Goal: Task Accomplishment & Management: Manage account settings

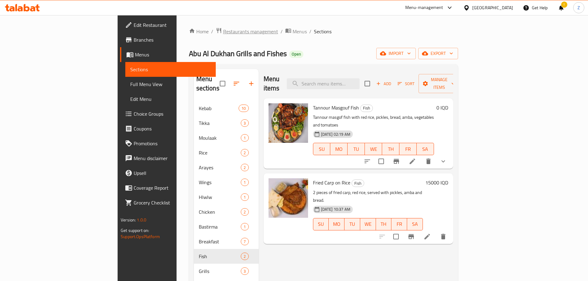
click at [223, 32] on span "Restaurants management" at bounding box center [250, 31] width 55 height 7
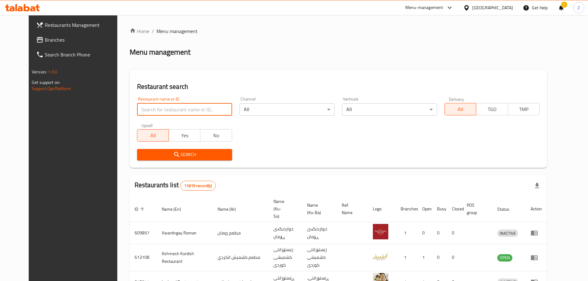
paste input "Fast Food [DEMOGRAPHIC_DATA]"
type input "Fast Food [DEMOGRAPHIC_DATA]"
click at [171, 153] on span "Search" at bounding box center [184, 155] width 85 height 8
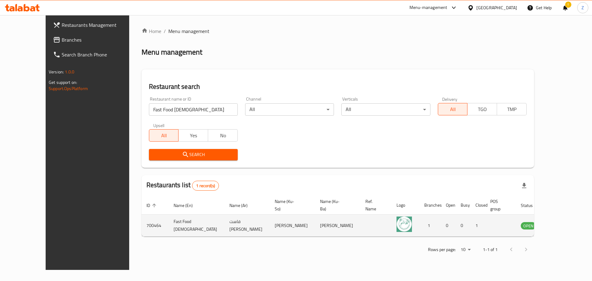
click at [561, 223] on icon "enhanced table" at bounding box center [557, 225] width 7 height 5
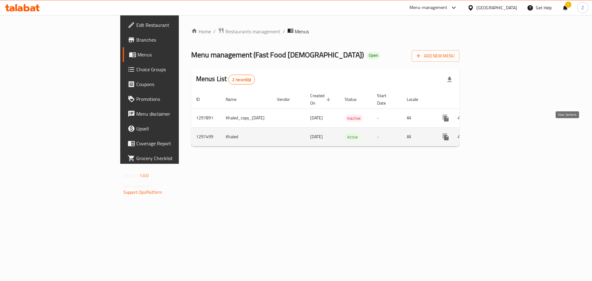
click at [498, 132] on link "enhanced table" at bounding box center [490, 137] width 15 height 15
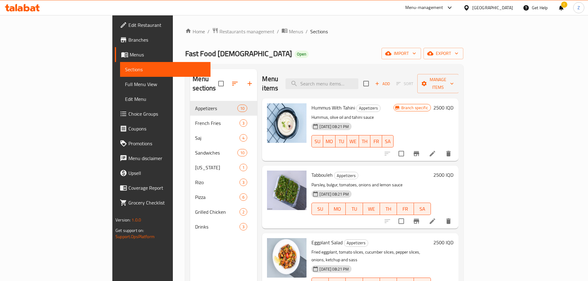
click at [456, 101] on div "Hummus With Tahini Appetizers Hummus, olive oil and tahini sauce [DATE] 08:21 P…" at bounding box center [382, 130] width 147 height 58
click at [453, 103] on h6 "2500 IQD" at bounding box center [443, 107] width 20 height 9
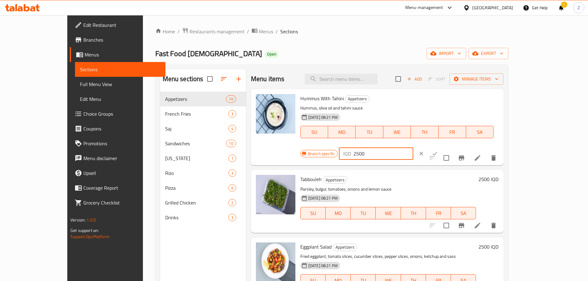
drag, startPoint x: 509, startPoint y: 97, endPoint x: 500, endPoint y: 93, distance: 10.8
click at [413, 147] on input "2500" at bounding box center [383, 153] width 60 height 12
click at [500, 93] on div "Hummus With Tahini Appetizers Hummus, olive oil and tahini sauce [DATE] 08:21 P…" at bounding box center [399, 127] width 203 height 71
click at [413, 147] on input "2500" at bounding box center [383, 153] width 60 height 12
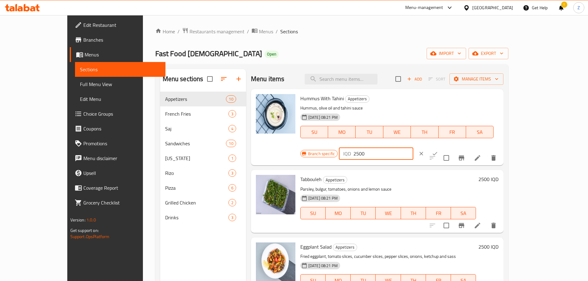
click at [413, 147] on input "2500" at bounding box center [383, 153] width 60 height 12
type input "3000"
click at [438, 151] on icon "ok" at bounding box center [435, 154] width 6 height 6
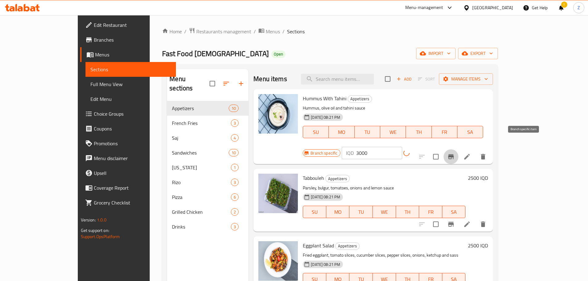
click at [454, 153] on icon "Branch-specific-item" at bounding box center [450, 156] width 7 height 7
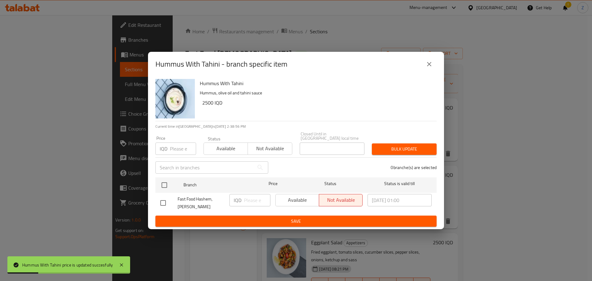
click at [430, 66] on icon "close" at bounding box center [429, 63] width 7 height 7
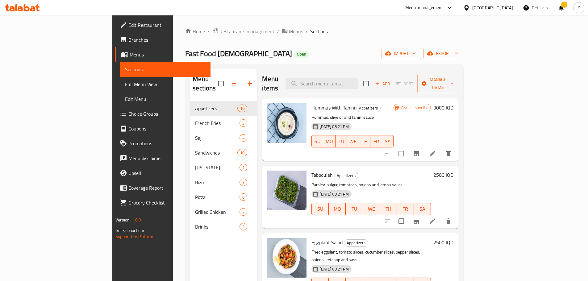
click at [453, 171] on h6 "2500 IQD" at bounding box center [443, 175] width 20 height 9
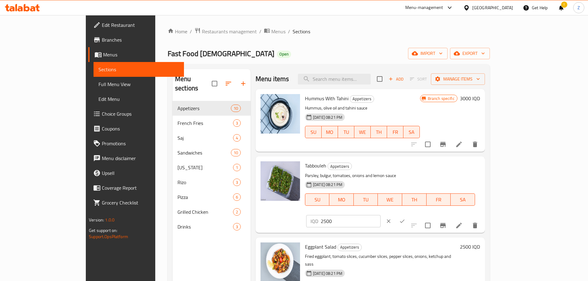
drag, startPoint x: 544, startPoint y: 164, endPoint x: 500, endPoint y: 169, distance: 44.5
click at [380, 215] on input "2500" at bounding box center [351, 221] width 60 height 12
click at [380, 215] on input "3000" at bounding box center [351, 221] width 60 height 12
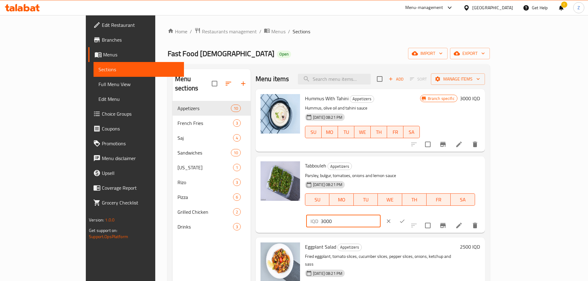
click at [380, 215] on input "3000" at bounding box center [351, 221] width 60 height 12
type input "3000"
click at [395, 214] on button "clear" at bounding box center [389, 221] width 14 height 14
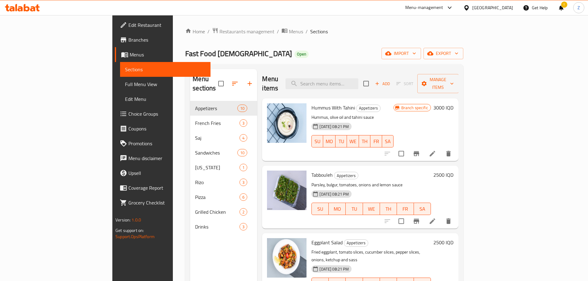
click at [453, 171] on h6 "2500 IQD" at bounding box center [443, 175] width 20 height 9
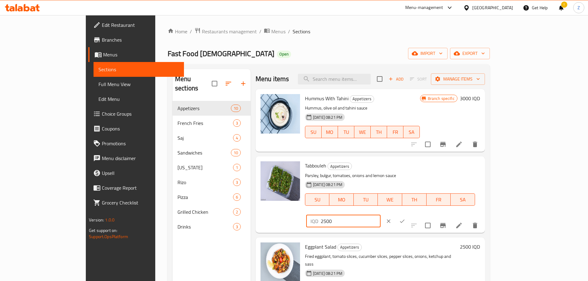
click at [380, 215] on input "2500" at bounding box center [351, 221] width 60 height 12
paste input "30"
type input "3000"
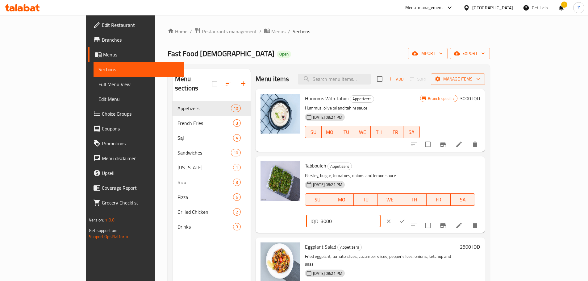
click at [409, 214] on button "ok" at bounding box center [402, 221] width 14 height 14
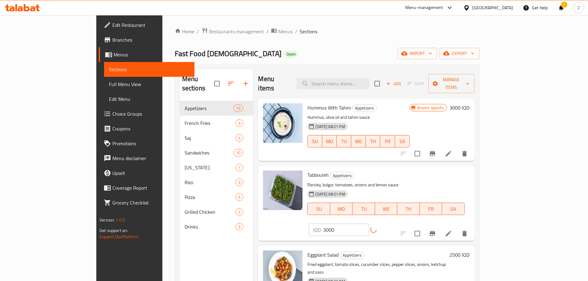
scroll to position [62, 0]
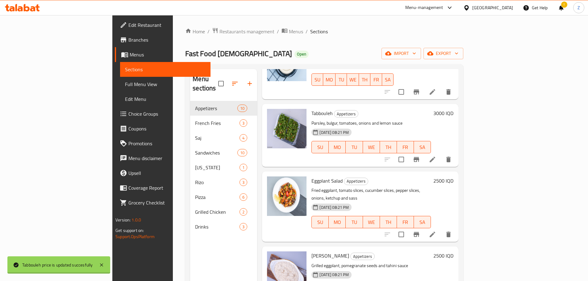
click at [453, 176] on h6 "2500 IQD" at bounding box center [443, 180] width 20 height 9
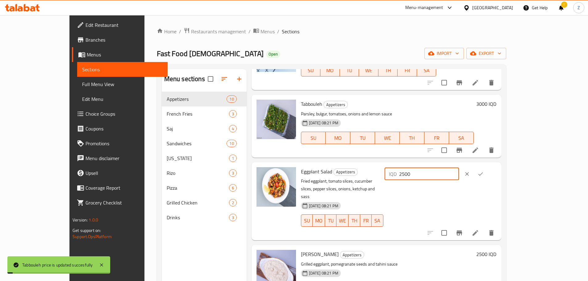
click at [459, 170] on input "2500" at bounding box center [429, 174] width 60 height 12
type input "3000"
click at [487, 173] on button "ok" at bounding box center [481, 174] width 14 height 14
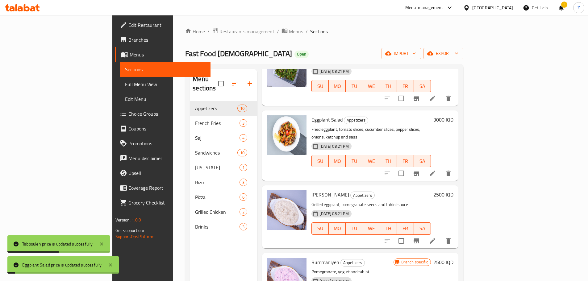
scroll to position [123, 0]
click at [453, 190] on h6 "2500 IQD" at bounding box center [443, 194] width 20 height 9
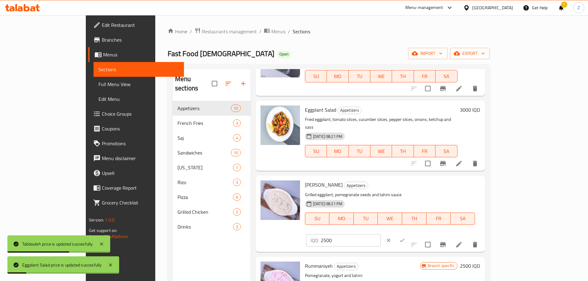
click at [380, 234] on input "2500" at bounding box center [351, 240] width 60 height 12
paste input "30"
type input "3000"
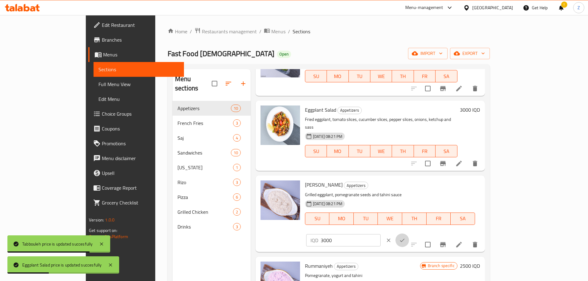
click at [405, 237] on icon "ok" at bounding box center [402, 240] width 6 height 6
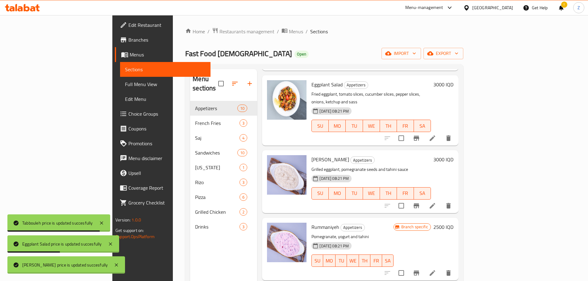
scroll to position [216, 0]
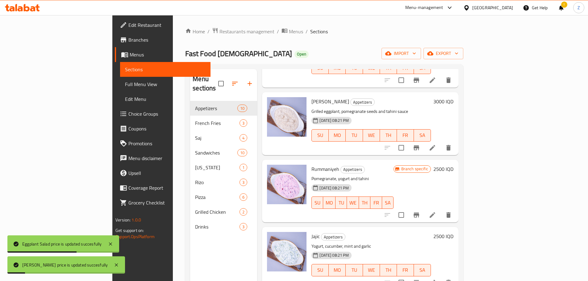
click at [453, 165] on h6 "2500 IQD" at bounding box center [443, 169] width 20 height 9
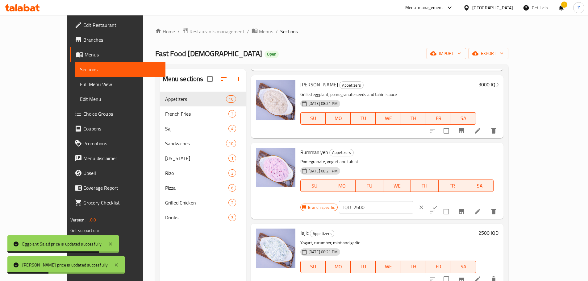
click at [413, 201] on input "2500" at bounding box center [383, 207] width 60 height 12
paste input "30"
type input "3000"
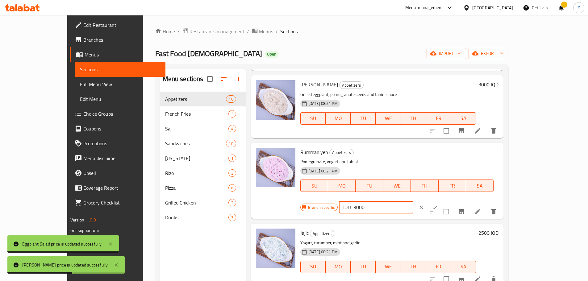
click at [438, 204] on icon "ok" at bounding box center [435, 207] width 6 height 6
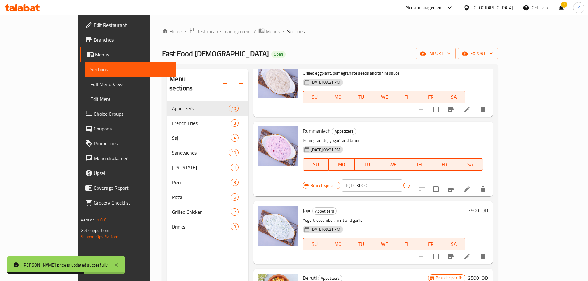
scroll to position [278, 0]
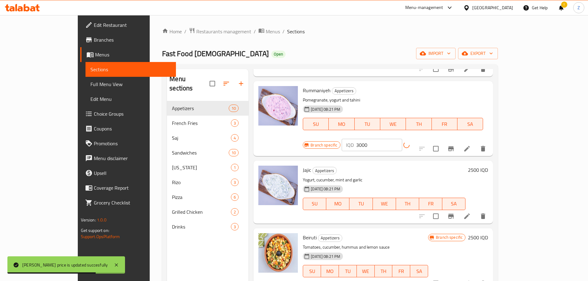
click at [488, 166] on h6 "2500 IQD" at bounding box center [478, 170] width 20 height 9
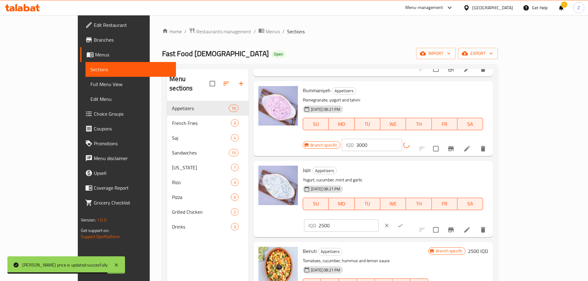
click at [493, 161] on div "Jajic Appetizers Yogurt, cucumber, mint and garlic [DATE] 08:21 PM SU MO TU WE …" at bounding box center [372, 199] width 239 height 76
click at [378, 219] on input "2500" at bounding box center [348, 225] width 60 height 12
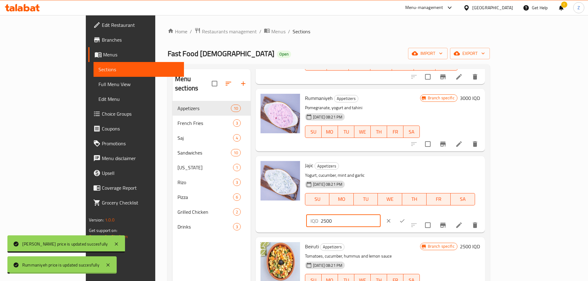
paste input "30"
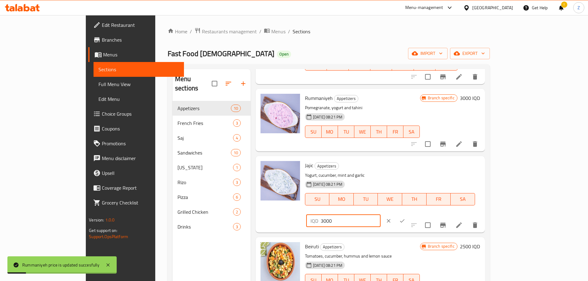
type input "3000"
click at [409, 214] on button "ok" at bounding box center [402, 221] width 14 height 14
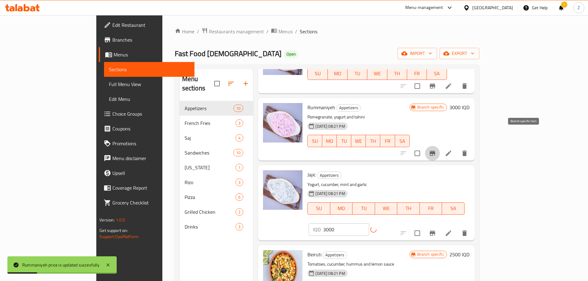
click at [440, 146] on button "Branch-specific-item" at bounding box center [432, 153] width 15 height 15
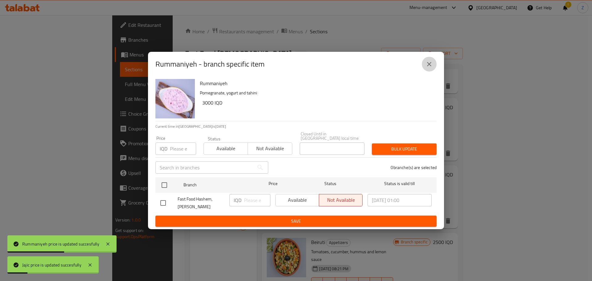
click at [427, 65] on icon "close" at bounding box center [429, 63] width 7 height 7
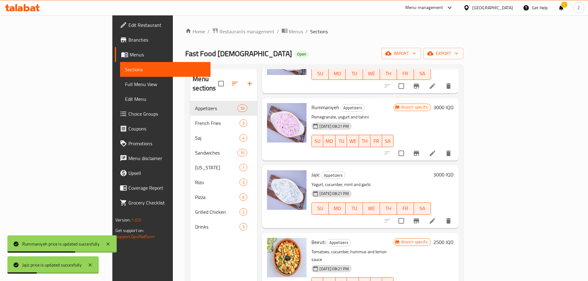
scroll to position [339, 0]
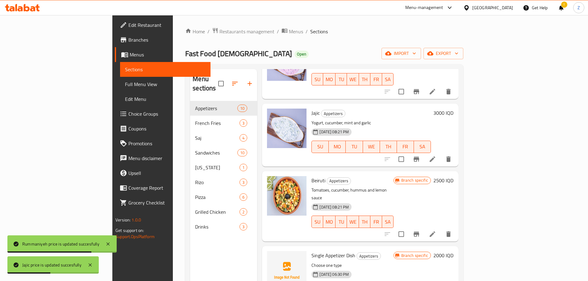
click at [453, 176] on h6 "2500 IQD" at bounding box center [443, 180] width 20 height 9
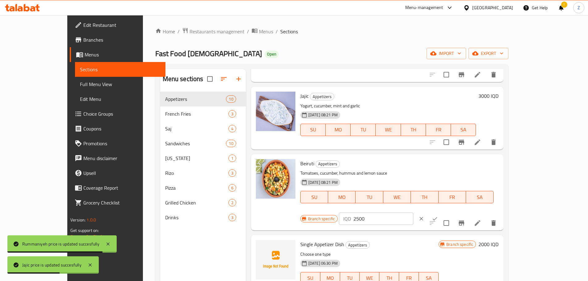
click at [413, 213] on input "2500" at bounding box center [383, 219] width 60 height 12
paste input "30"
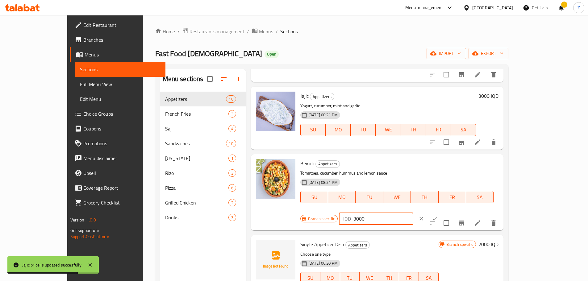
type input "3000"
click at [442, 212] on button "ok" at bounding box center [435, 219] width 14 height 14
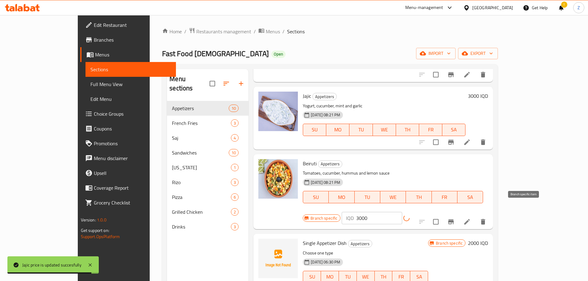
click at [458, 214] on button "Branch-specific-item" at bounding box center [450, 221] width 15 height 15
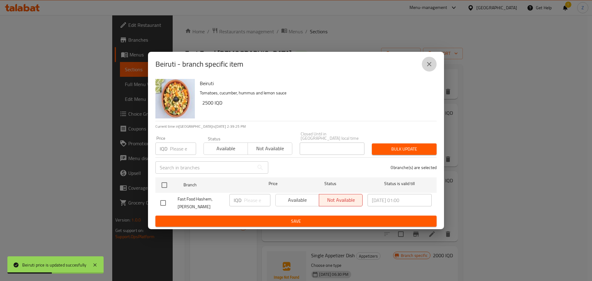
drag, startPoint x: 431, startPoint y: 62, endPoint x: 429, endPoint y: 77, distance: 15.9
click at [431, 61] on button "close" at bounding box center [429, 64] width 15 height 15
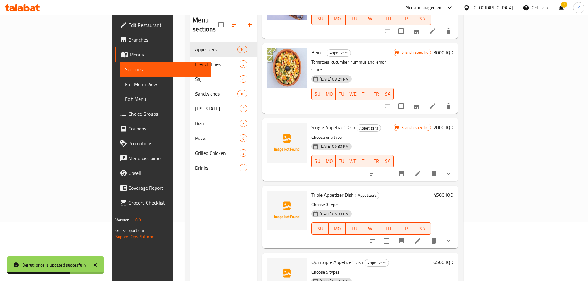
scroll to position [86, 0]
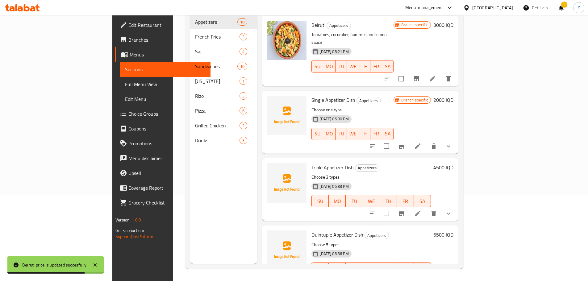
click at [453, 96] on h6 "2000 IQD" at bounding box center [443, 100] width 20 height 9
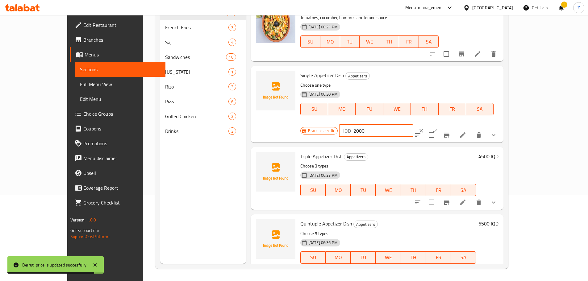
click at [413, 125] on input "2000" at bounding box center [383, 131] width 60 height 12
paste input "3"
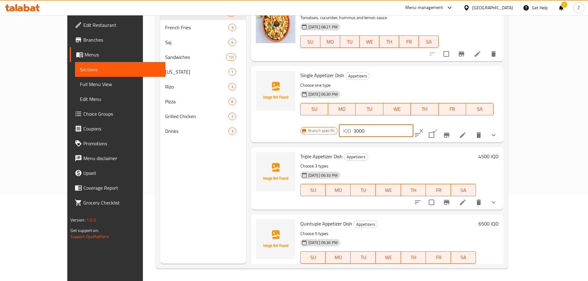
type input "3000"
click at [437, 129] on icon "ok" at bounding box center [435, 130] width 5 height 3
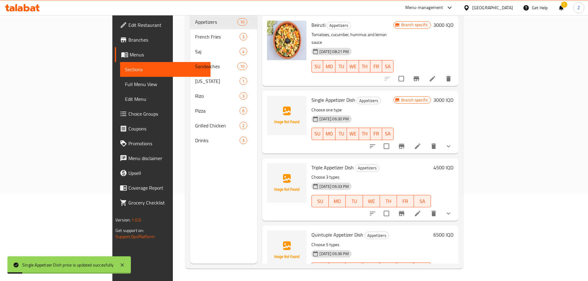
click at [453, 163] on h6 "4500 IQD" at bounding box center [443, 167] width 20 height 9
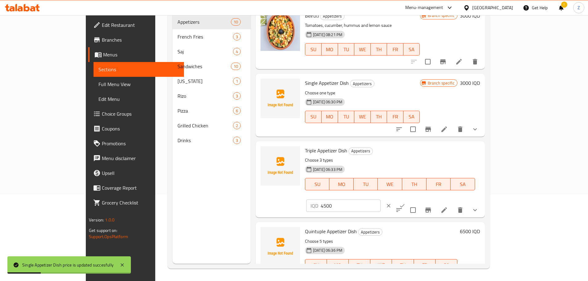
click at [380, 200] on input "4500" at bounding box center [351, 206] width 60 height 12
type input "5000"
click at [405, 203] on icon "ok" at bounding box center [402, 206] width 6 height 6
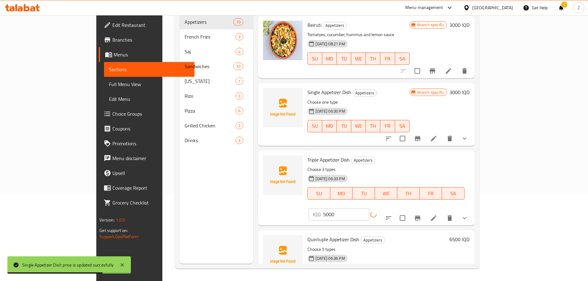
click at [469, 235] on h6 "6500 IQD" at bounding box center [459, 239] width 20 height 9
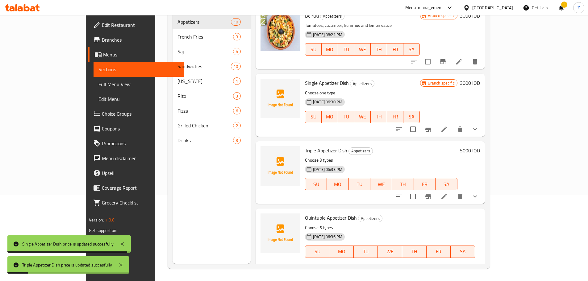
click at [380, 267] on input "6500" at bounding box center [351, 273] width 60 height 12
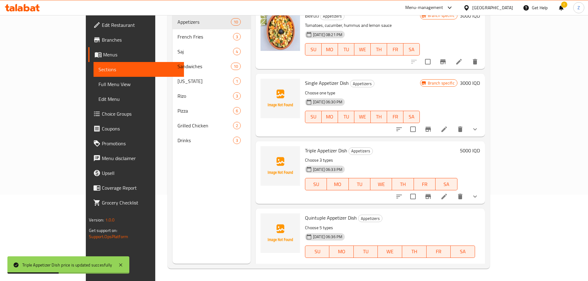
type input "8000"
click at [405, 270] on icon "ok" at bounding box center [402, 273] width 6 height 6
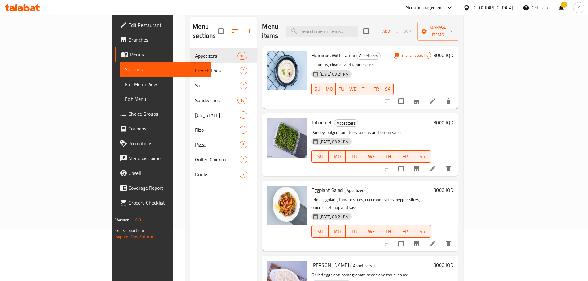
scroll to position [25, 0]
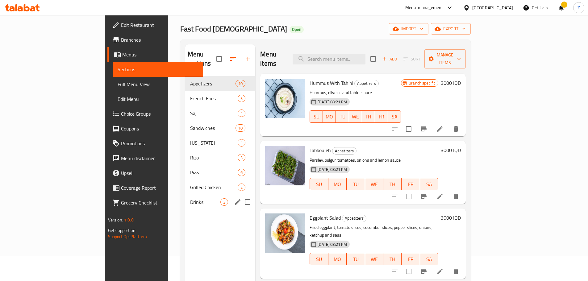
click at [185, 195] on div "Drinks 3" at bounding box center [220, 202] width 70 height 15
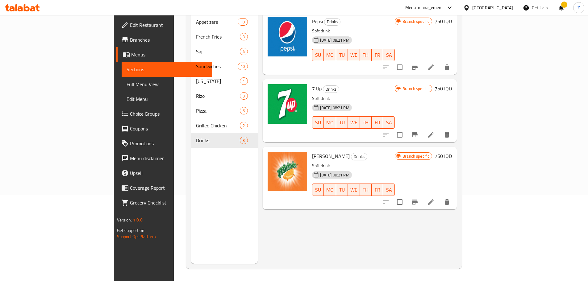
scroll to position [25, 0]
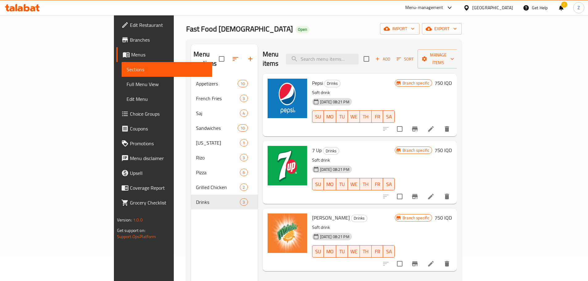
click at [452, 79] on h6 "750 IQD" at bounding box center [442, 83] width 17 height 9
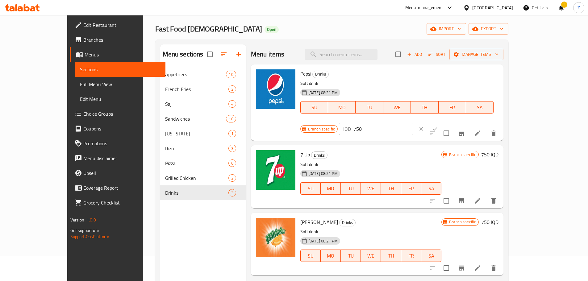
click at [413, 123] on input "750" at bounding box center [383, 129] width 60 height 12
click at [413, 123] on input "1000" at bounding box center [383, 129] width 60 height 12
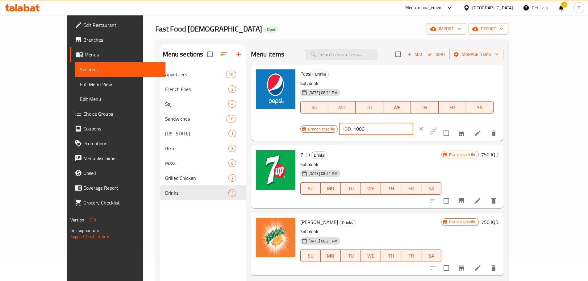
click at [413, 123] on input "1000" at bounding box center [383, 129] width 60 height 12
type input "1000"
click at [450, 122] on div "IQD 1000 ​" at bounding box center [395, 129] width 112 height 14
click at [442, 122] on button "ok" at bounding box center [435, 129] width 14 height 14
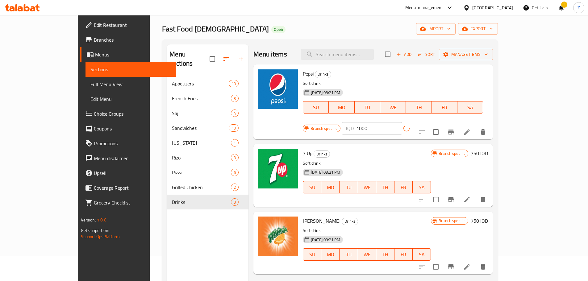
click at [493, 144] on div "7 Up Drinks Soft drink [DATE] 08:21 PM SU MO TU WE TH FR [PERSON_NAME] specific…" at bounding box center [372, 175] width 239 height 63
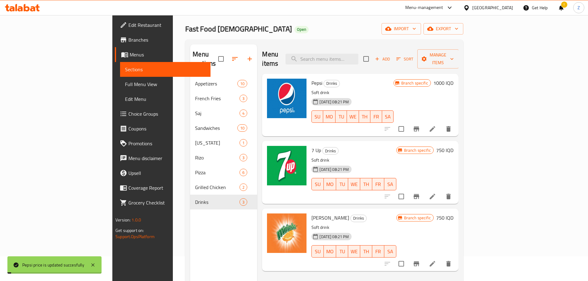
click at [453, 146] on h6 "750 IQD" at bounding box center [444, 150] width 17 height 9
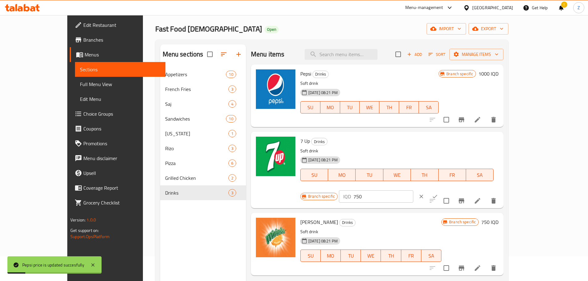
click at [497, 136] on div "7 Up Drinks Soft drink [DATE] 08:21 PM SU MO TU WE TH FR [PERSON_NAME] specific…" at bounding box center [399, 169] width 203 height 71
click at [413, 190] on input "750" at bounding box center [383, 196] width 60 height 12
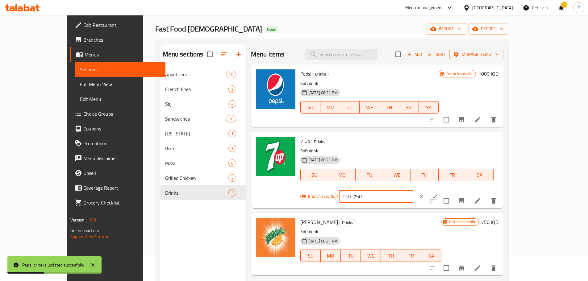
click at [413, 190] on input "750" at bounding box center [383, 196] width 60 height 12
paste input "100"
type input "1000"
click at [442, 190] on button "ok" at bounding box center [435, 197] width 14 height 14
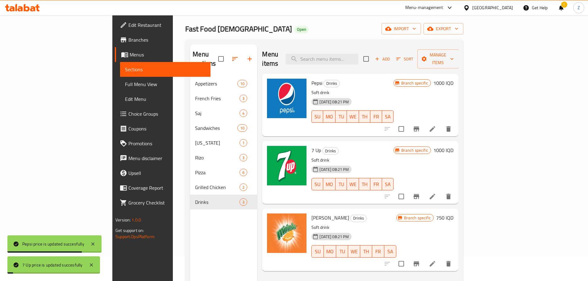
click at [453, 214] on h6 "750 IQD" at bounding box center [444, 218] width 17 height 9
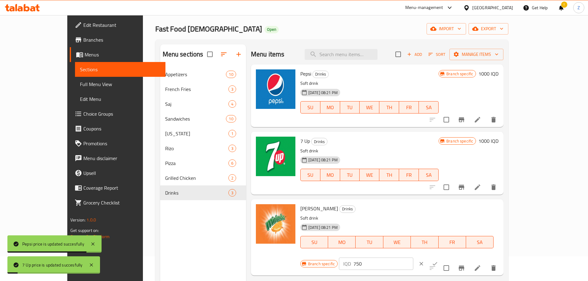
click at [413, 258] on input "750" at bounding box center [383, 264] width 60 height 12
paste input "100"
type input "1000"
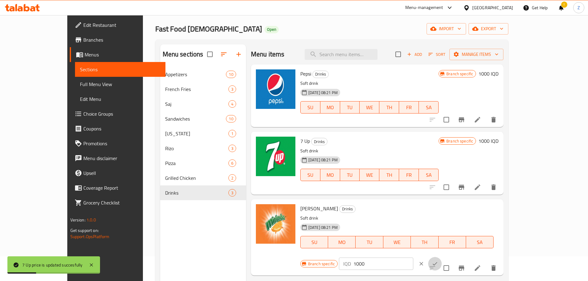
click at [442, 257] on button "ok" at bounding box center [435, 264] width 14 height 14
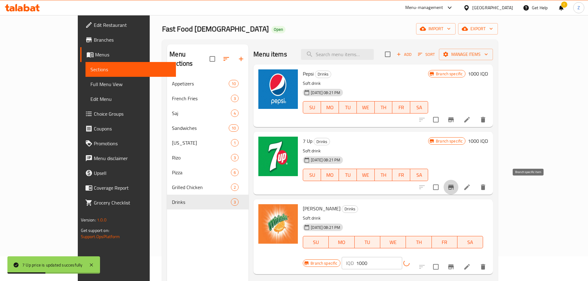
click at [454, 186] on icon "Branch-specific-item" at bounding box center [450, 187] width 7 height 7
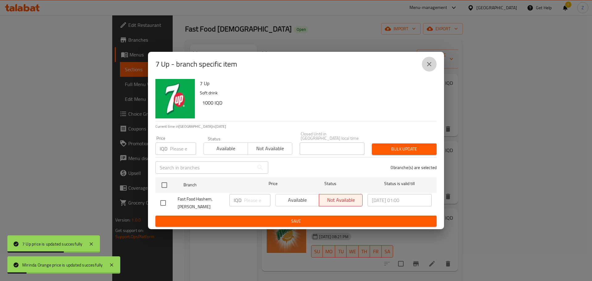
click at [426, 63] on icon "close" at bounding box center [429, 63] width 7 height 7
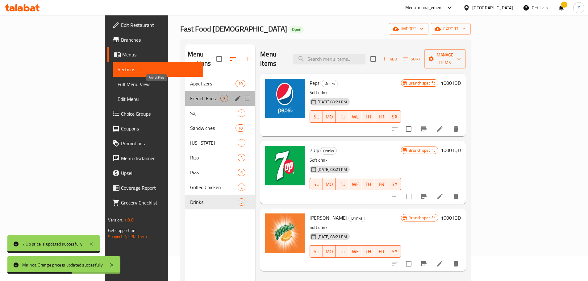
click at [190, 95] on span "French Fries" at bounding box center [205, 98] width 30 height 7
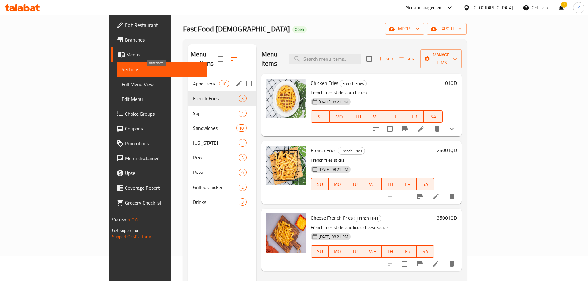
click at [193, 80] on span "Appetizers" at bounding box center [206, 83] width 26 height 7
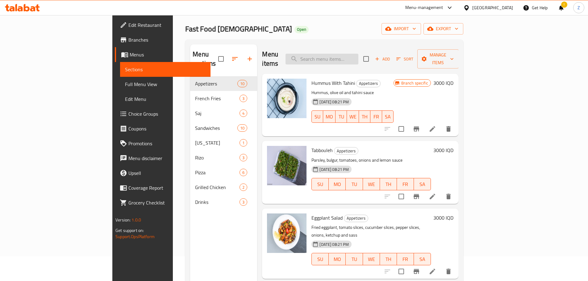
click at [350, 54] on input "search" at bounding box center [321, 59] width 73 height 11
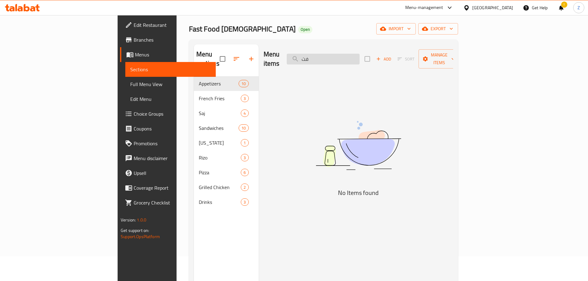
type input "ف"
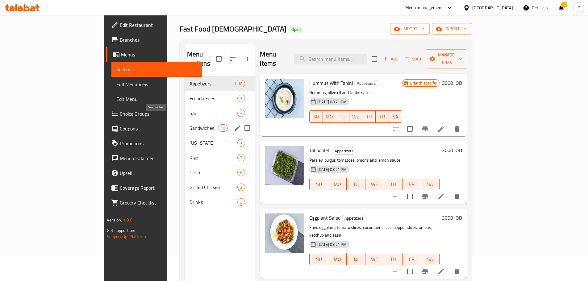
click at [189, 124] on span "Sandwiches" at bounding box center [203, 127] width 29 height 7
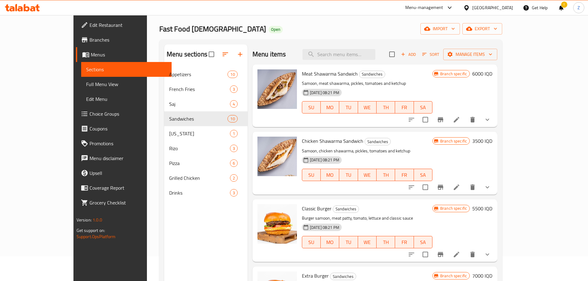
click at [492, 77] on h6 "6000 IQD" at bounding box center [482, 73] width 20 height 9
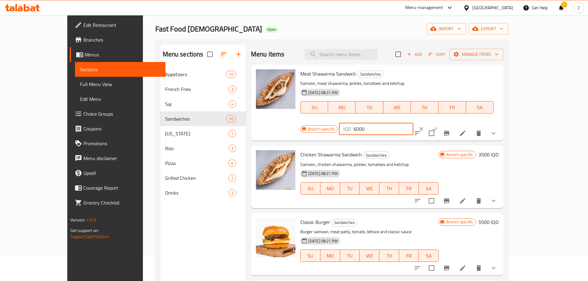
drag, startPoint x: 479, startPoint y: 77, endPoint x: 473, endPoint y: 75, distance: 6.7
click at [413, 123] on div "IQD 6000 ​" at bounding box center [376, 129] width 74 height 12
type input "5000"
click at [442, 122] on button "ok" at bounding box center [435, 129] width 14 height 14
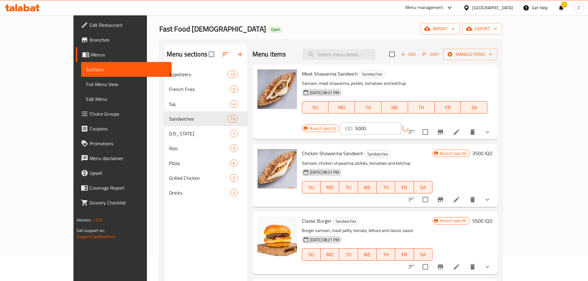
click at [448, 125] on button "Branch-specific-item" at bounding box center [440, 132] width 15 height 15
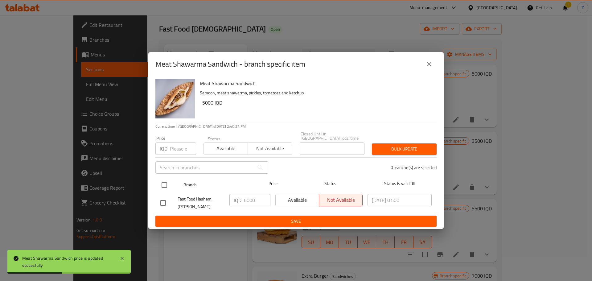
click at [168, 183] on input "checkbox" at bounding box center [164, 185] width 13 height 13
checkbox input "true"
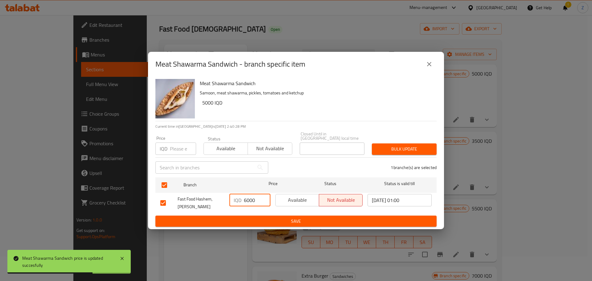
drag, startPoint x: 249, startPoint y: 200, endPoint x: 242, endPoint y: 197, distance: 7.9
click at [242, 197] on div "IQD 6000 ​" at bounding box center [250, 200] width 41 height 12
type input "5000"
click at [268, 221] on span "Save" at bounding box center [296, 222] width 272 height 8
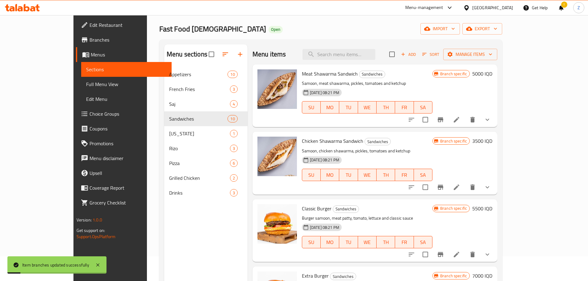
click at [492, 142] on h6 "3500 IQD" at bounding box center [482, 141] width 20 height 9
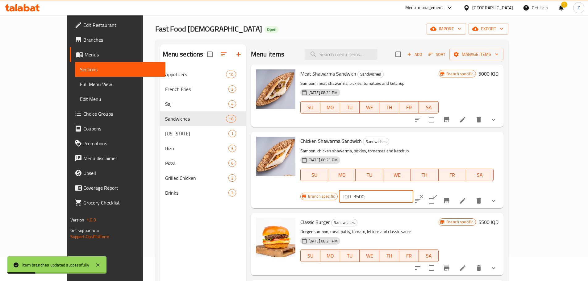
click at [413, 190] on input "3500" at bounding box center [383, 196] width 60 height 12
type input "3000"
click at [438, 193] on icon "ok" at bounding box center [435, 196] width 6 height 6
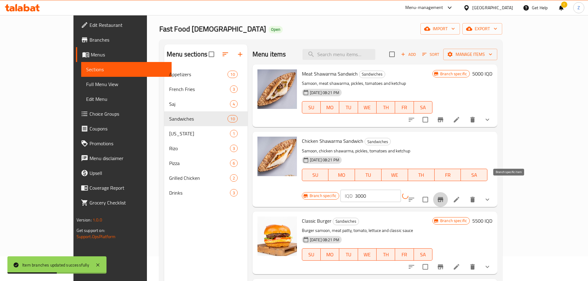
click at [448, 192] on button "Branch-specific-item" at bounding box center [440, 199] width 15 height 15
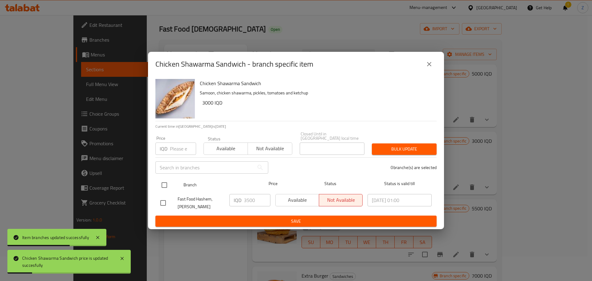
click at [167, 180] on input "checkbox" at bounding box center [164, 185] width 13 height 13
checkbox input "true"
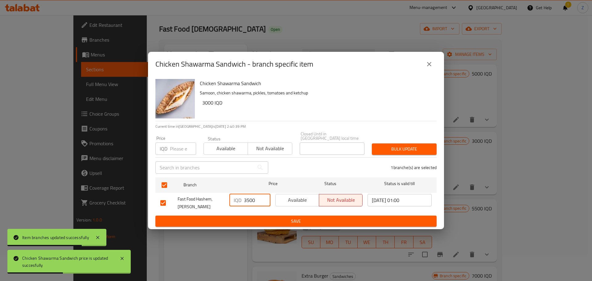
click at [247, 199] on input "3500" at bounding box center [257, 200] width 27 height 12
type input "3000"
click at [253, 218] on span "Save" at bounding box center [296, 222] width 272 height 8
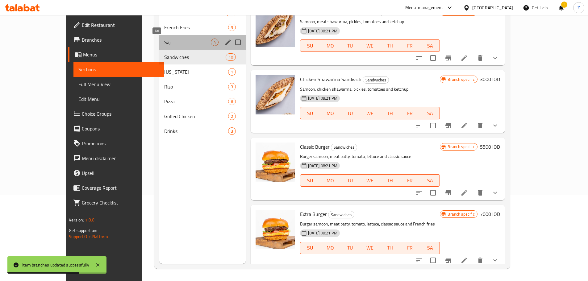
click at [164, 45] on span "Saj" at bounding box center [187, 42] width 47 height 7
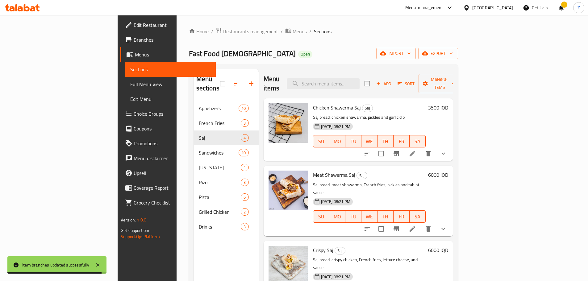
click at [448, 171] on h6 "6000 IQD" at bounding box center [438, 175] width 20 height 9
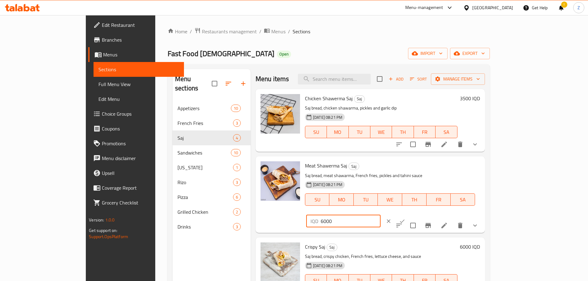
drag, startPoint x: 478, startPoint y: 167, endPoint x: 473, endPoint y: 168, distance: 5.3
click at [380, 215] on div "IQD 6000 ​" at bounding box center [343, 221] width 74 height 12
type input "5000"
click at [405, 218] on icon "ok" at bounding box center [402, 221] width 6 height 6
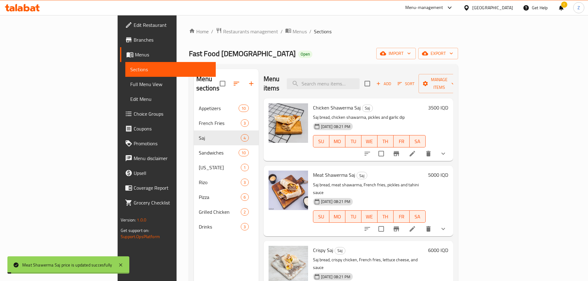
click at [448, 103] on h6 "3500 IQD" at bounding box center [438, 107] width 20 height 9
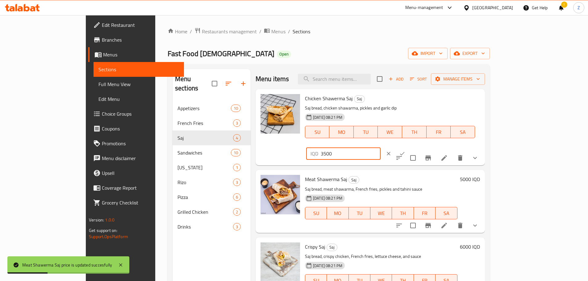
drag, startPoint x: 483, startPoint y: 98, endPoint x: 479, endPoint y: 99, distance: 3.8
click at [380, 147] on input "3500" at bounding box center [351, 153] width 60 height 12
type input "3000"
click at [405, 151] on icon "ok" at bounding box center [402, 154] width 6 height 6
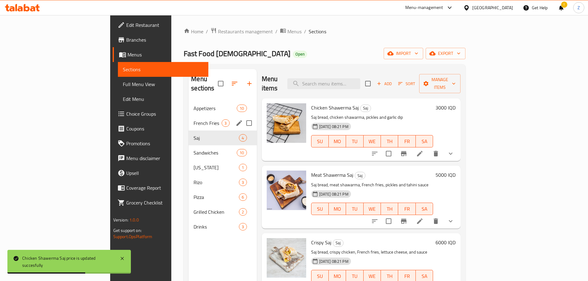
click at [189, 119] on div "French Fries 3" at bounding box center [223, 123] width 68 height 15
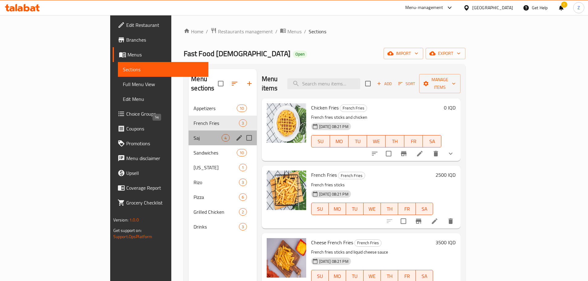
click at [193, 134] on span "Saj" at bounding box center [207, 137] width 28 height 7
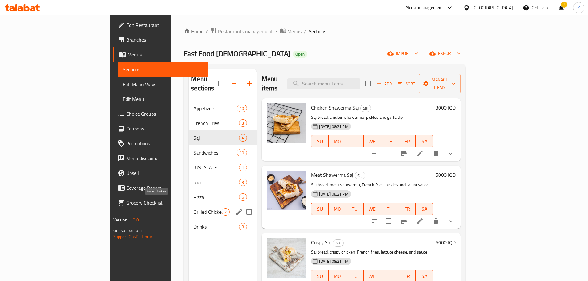
click at [193, 208] on span "Grilled Chicken" at bounding box center [207, 211] width 28 height 7
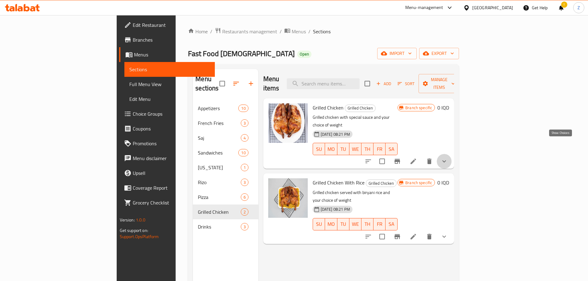
click at [448, 158] on icon "show more" at bounding box center [443, 161] width 7 height 7
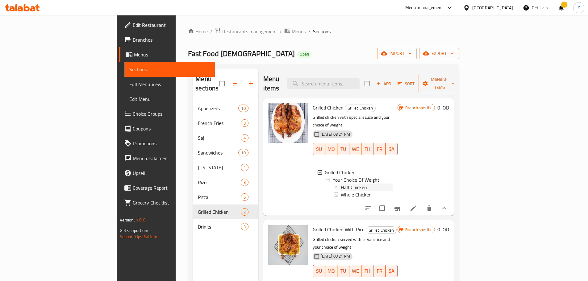
click at [341, 184] on span "Half Chicken" at bounding box center [354, 187] width 26 height 7
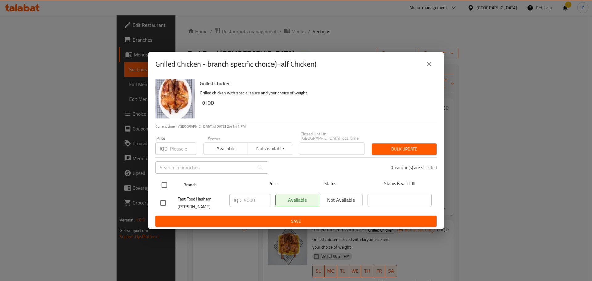
click at [164, 182] on input "checkbox" at bounding box center [164, 185] width 13 height 13
checkbox input "true"
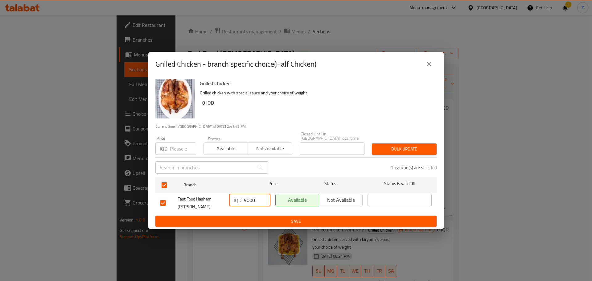
drag, startPoint x: 246, startPoint y: 201, endPoint x: 241, endPoint y: 200, distance: 5.3
click at [241, 200] on div "IQD 9000 ​" at bounding box center [250, 200] width 41 height 12
type input "8000"
click at [323, 220] on span "Save" at bounding box center [296, 222] width 272 height 8
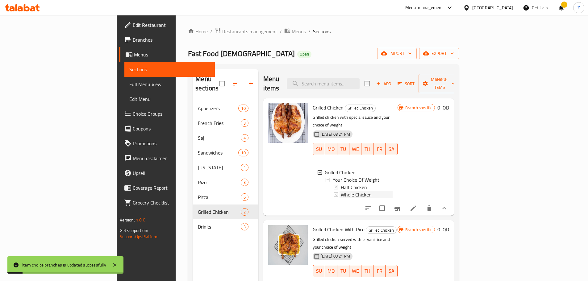
click at [341, 191] on span "Whole Chicken" at bounding box center [356, 194] width 31 height 7
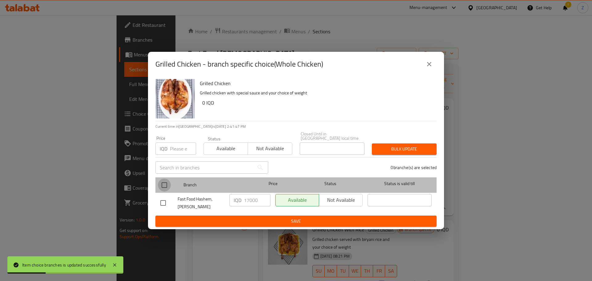
click at [166, 186] on input "checkbox" at bounding box center [164, 185] width 13 height 13
checkbox input "true"
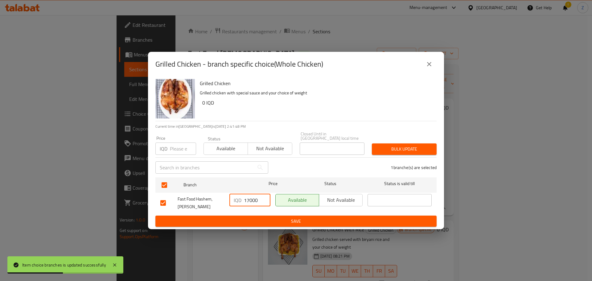
click at [247, 200] on input "17000" at bounding box center [257, 200] width 27 height 12
type input "16000"
click at [249, 218] on span "Save" at bounding box center [296, 222] width 272 height 8
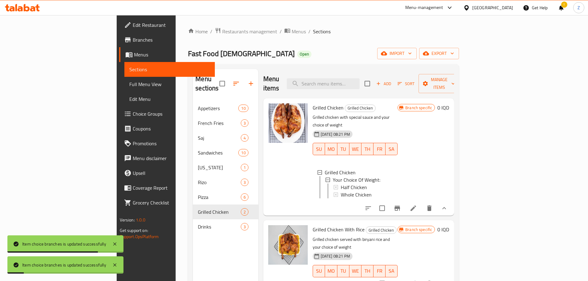
click at [451, 276] on button "show more" at bounding box center [444, 283] width 15 height 15
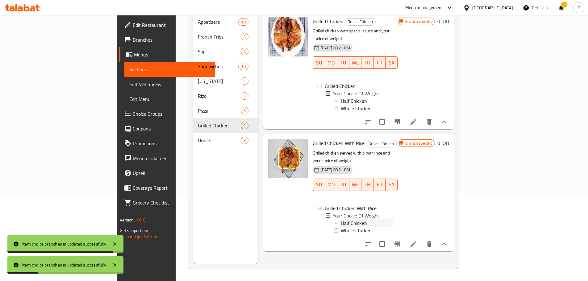
click at [341, 219] on span "Half Chicken" at bounding box center [354, 222] width 26 height 7
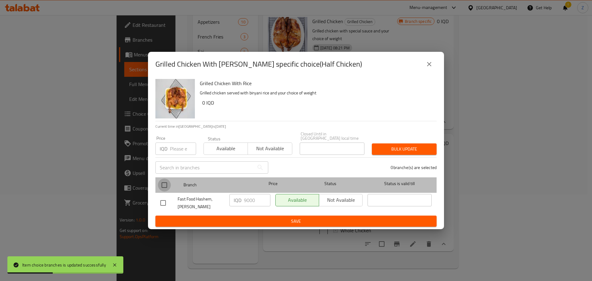
click at [168, 183] on input "checkbox" at bounding box center [164, 185] width 13 height 13
checkbox input "true"
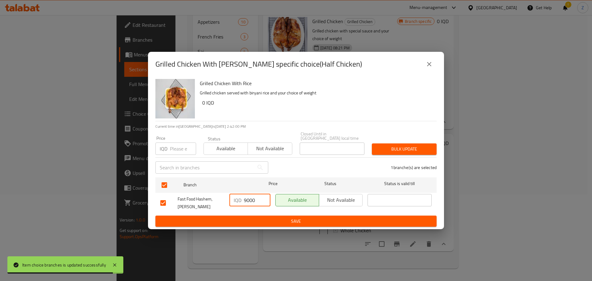
drag, startPoint x: 248, startPoint y: 202, endPoint x: 238, endPoint y: 200, distance: 9.8
click at [238, 200] on div "IQD 9000 ​" at bounding box center [250, 200] width 41 height 12
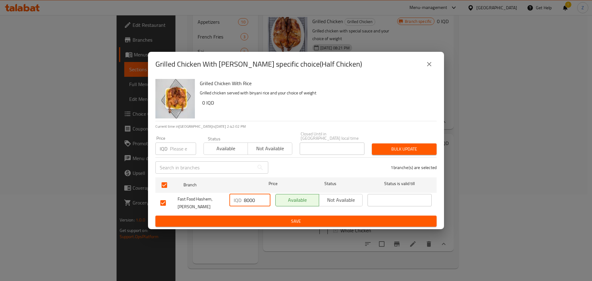
type input "8000"
click at [247, 218] on span "Save" at bounding box center [296, 222] width 272 height 8
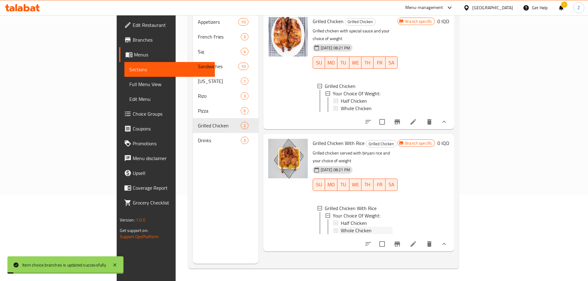
click at [341, 227] on span "Whole Chicken" at bounding box center [356, 230] width 31 height 7
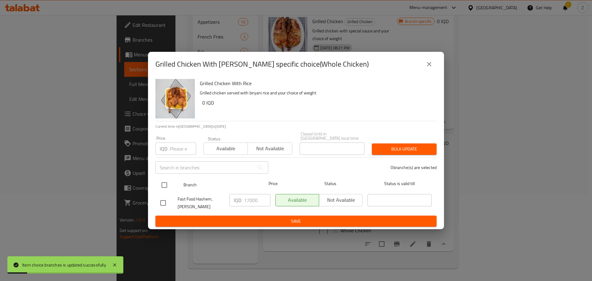
click at [167, 184] on input "checkbox" at bounding box center [164, 185] width 13 height 13
checkbox input "true"
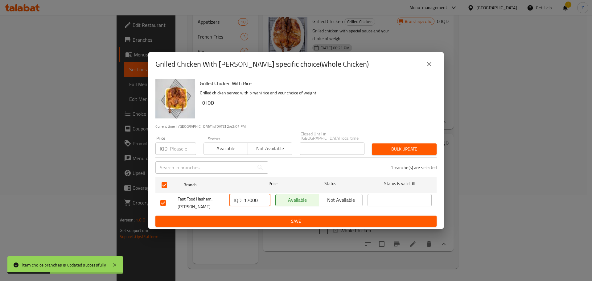
drag, startPoint x: 250, startPoint y: 198, endPoint x: 247, endPoint y: 198, distance: 3.1
click at [247, 198] on input "17000" at bounding box center [257, 200] width 27 height 12
type input "16000"
click at [255, 216] on button "Save" at bounding box center [296, 221] width 281 height 11
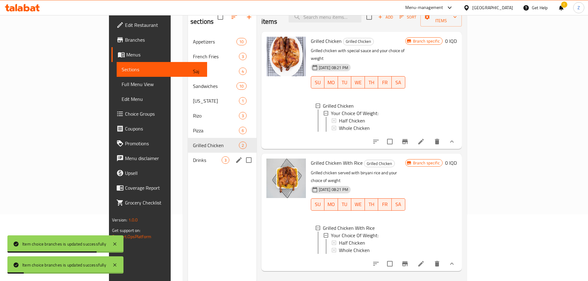
scroll to position [56, 0]
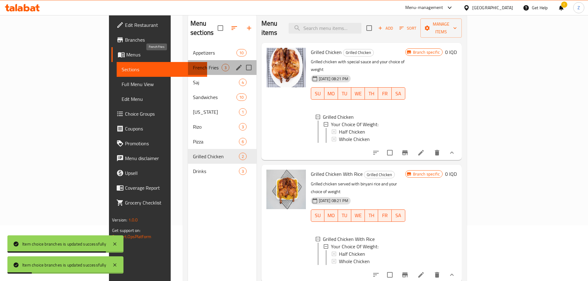
click at [193, 64] on span "French Fries" at bounding box center [207, 67] width 29 height 7
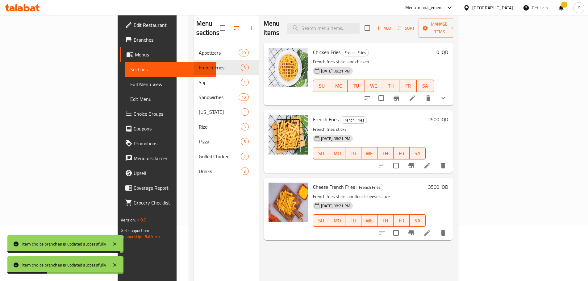
scroll to position [86, 0]
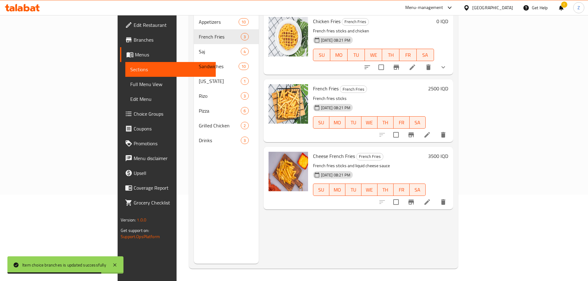
click at [448, 152] on h6 "3500 IQD" at bounding box center [438, 156] width 20 height 9
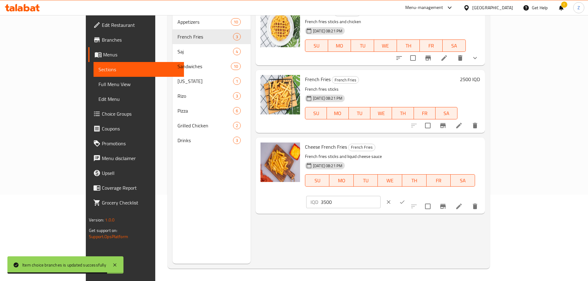
click at [380, 196] on input "3500" at bounding box center [351, 202] width 60 height 12
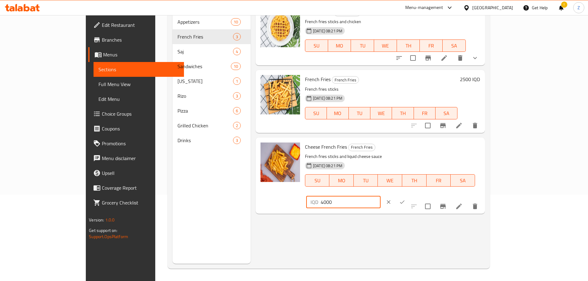
type input "4000"
click at [409, 195] on button "ok" at bounding box center [402, 202] width 14 height 14
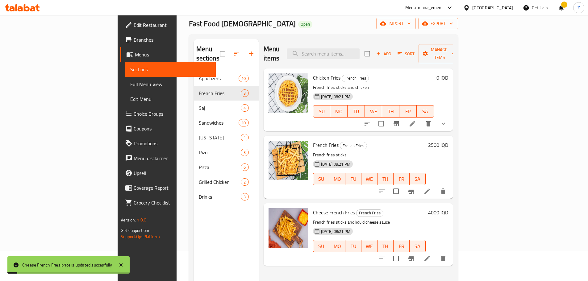
scroll to position [25, 0]
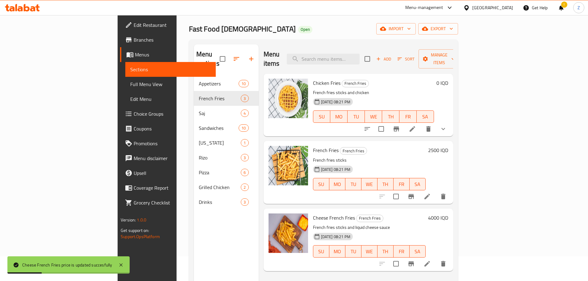
click at [448, 146] on h6 "2500 IQD" at bounding box center [438, 150] width 20 height 9
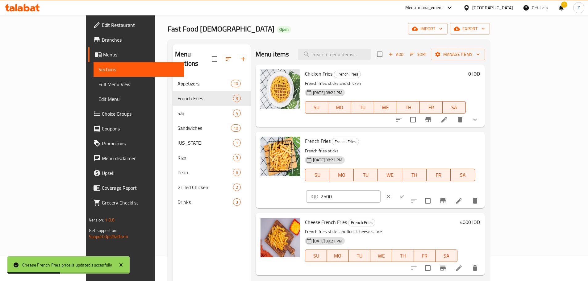
click at [418, 190] on div "IQD 2500 ​" at bounding box center [362, 197] width 112 height 14
click at [380, 190] on input "2500" at bounding box center [351, 196] width 60 height 12
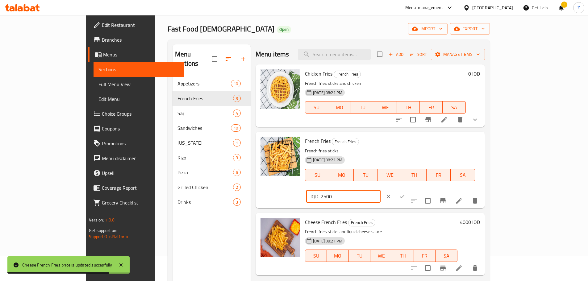
click at [380, 190] on input "2500" at bounding box center [351, 196] width 60 height 12
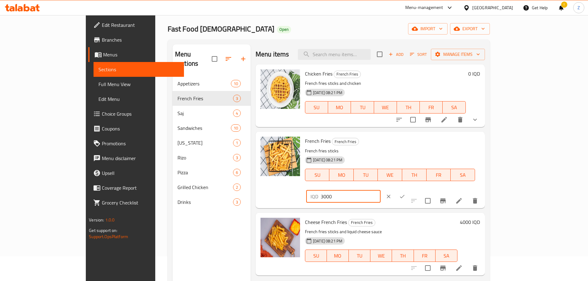
type input "3000"
click at [405, 193] on icon "ok" at bounding box center [402, 196] width 6 height 6
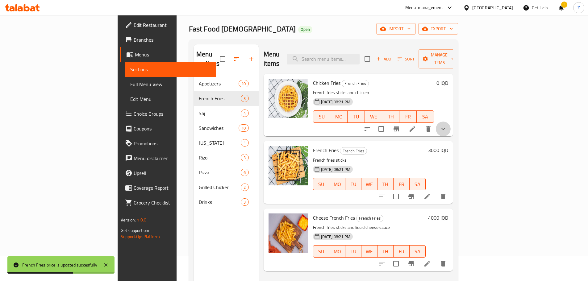
click at [445, 128] on icon "show more" at bounding box center [443, 129] width 4 height 2
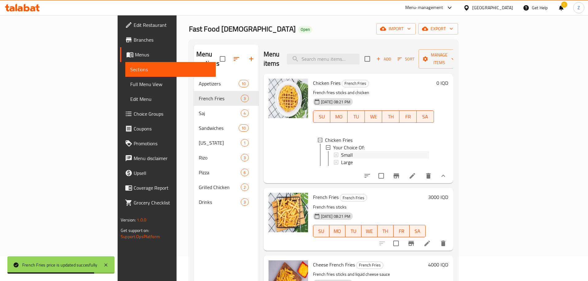
click at [341, 151] on div "Small" at bounding box center [385, 154] width 88 height 7
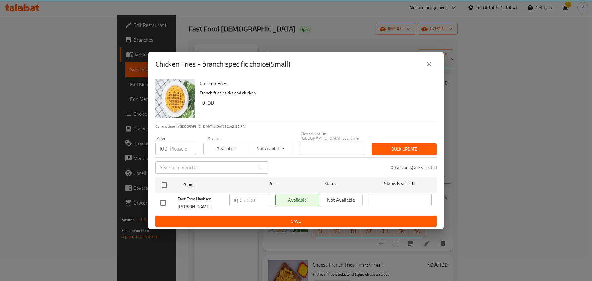
click at [158, 192] on div "Fast Food Hashem, [PERSON_NAME]" at bounding box center [192, 203] width 69 height 23
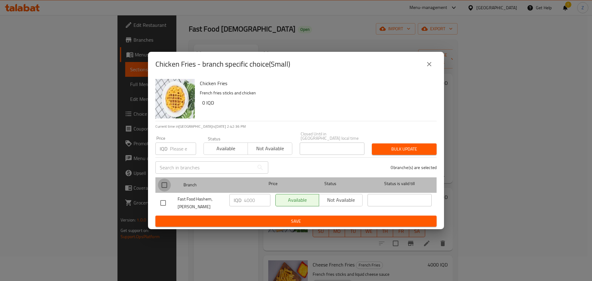
drag, startPoint x: 161, startPoint y: 182, endPoint x: 167, endPoint y: 185, distance: 6.8
click at [164, 184] on input "checkbox" at bounding box center [164, 185] width 13 height 13
checkbox input "true"
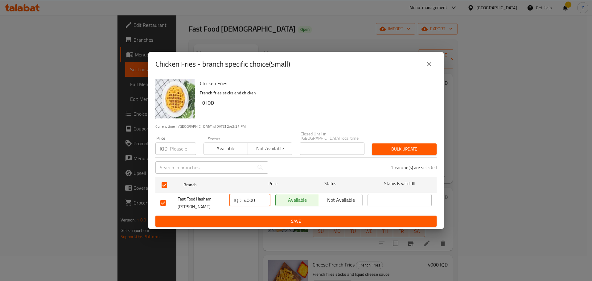
drag, startPoint x: 246, startPoint y: 198, endPoint x: 242, endPoint y: 198, distance: 3.7
click at [242, 198] on div "IQD 4000 ​" at bounding box center [250, 200] width 41 height 12
type input "5000"
click at [255, 223] on button "Save" at bounding box center [296, 221] width 281 height 11
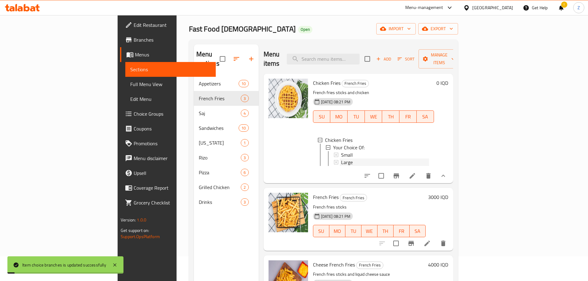
click at [341, 159] on span "Large" at bounding box center [347, 162] width 12 height 7
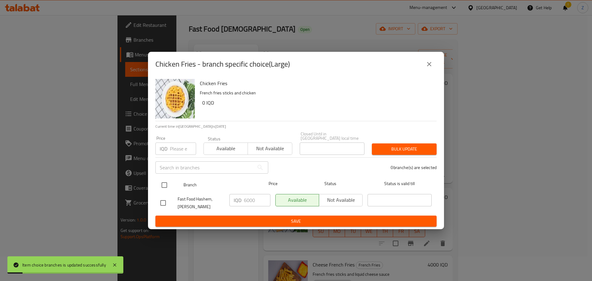
click at [164, 183] on input "checkbox" at bounding box center [164, 185] width 13 height 13
checkbox input "true"
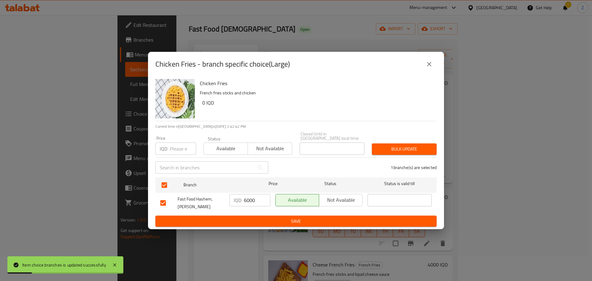
click at [258, 199] on input "6000" at bounding box center [257, 200] width 27 height 12
type input "7500"
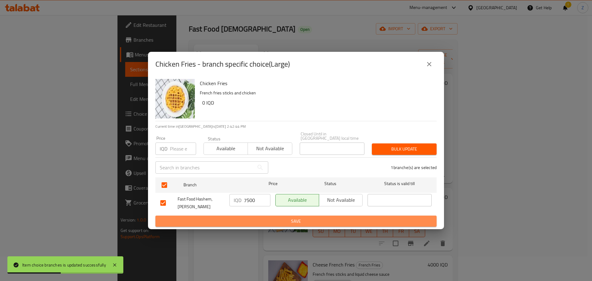
click at [264, 218] on span "Save" at bounding box center [296, 222] width 272 height 8
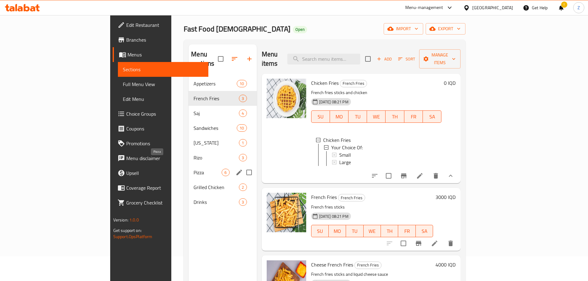
click at [193, 169] on span "Pizza" at bounding box center [207, 172] width 28 height 7
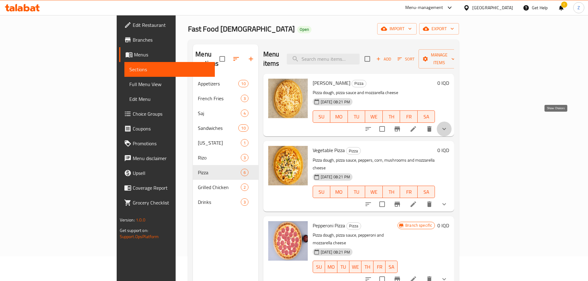
click at [448, 125] on icon "show more" at bounding box center [443, 128] width 7 height 7
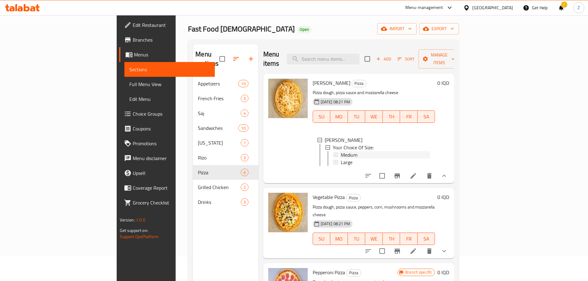
click at [341, 151] on div "Medium" at bounding box center [385, 154] width 89 height 7
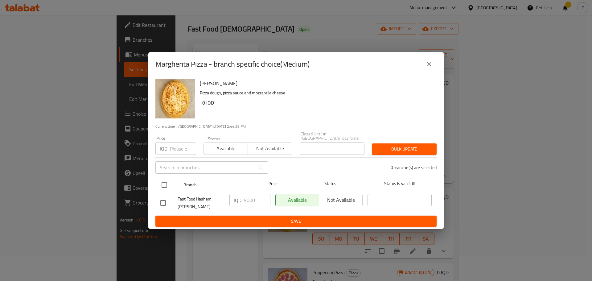
click at [163, 188] on input "checkbox" at bounding box center [164, 185] width 13 height 13
checkbox input "true"
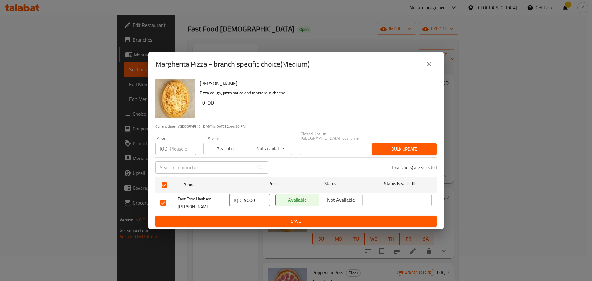
drag, startPoint x: 246, startPoint y: 196, endPoint x: 237, endPoint y: 194, distance: 8.5
click at [237, 194] on div "IQD 9000 ​" at bounding box center [250, 200] width 41 height 12
type input "12000"
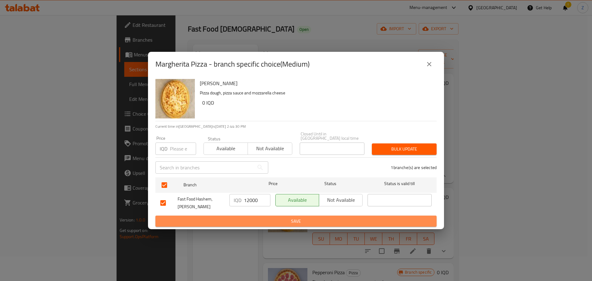
click at [246, 218] on span "Save" at bounding box center [296, 222] width 272 height 8
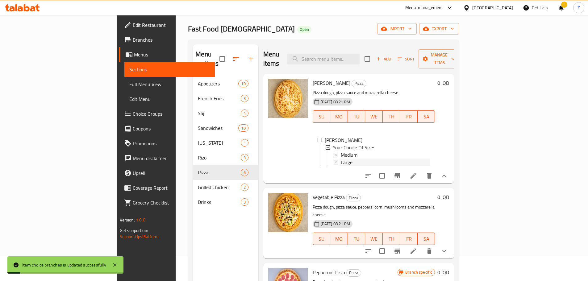
click at [341, 159] on span "Large" at bounding box center [347, 162] width 12 height 7
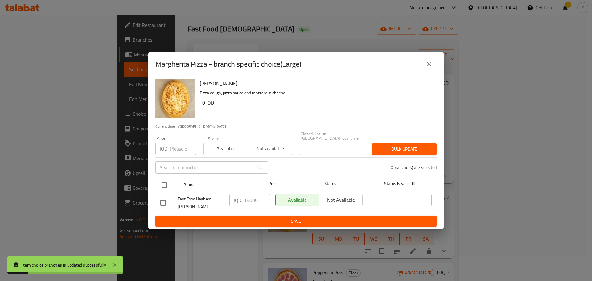
click at [162, 182] on input "checkbox" at bounding box center [164, 185] width 13 height 13
checkbox input "true"
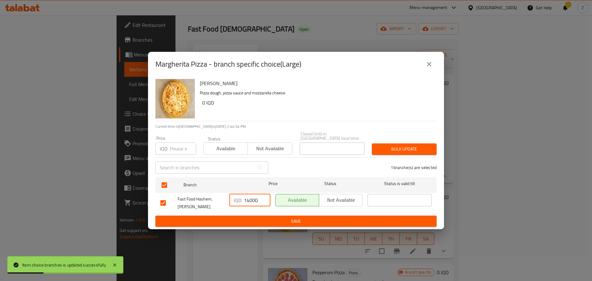
click at [248, 201] on input "14000" at bounding box center [257, 200] width 27 height 12
type input "17000"
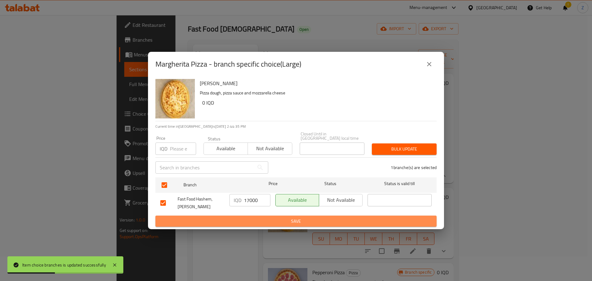
click at [263, 219] on span "Save" at bounding box center [296, 222] width 272 height 8
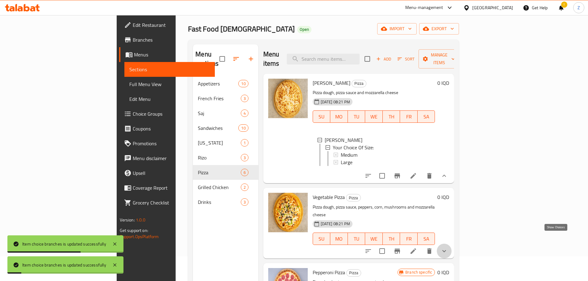
click at [448, 247] on icon "show more" at bounding box center [443, 250] width 7 height 7
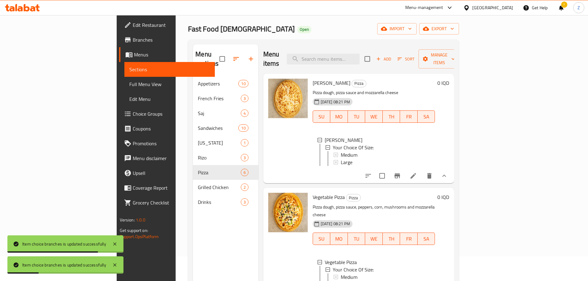
scroll to position [62, 0]
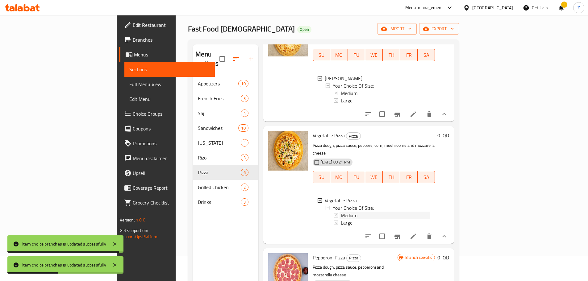
click at [341, 212] on div "Medium" at bounding box center [385, 215] width 89 height 7
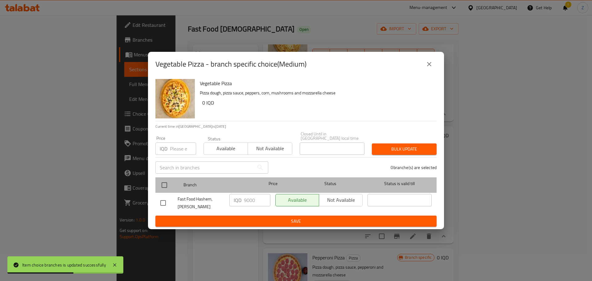
click at [157, 181] on div "Branch Price Status Status is valid till" at bounding box center [296, 184] width 281 height 15
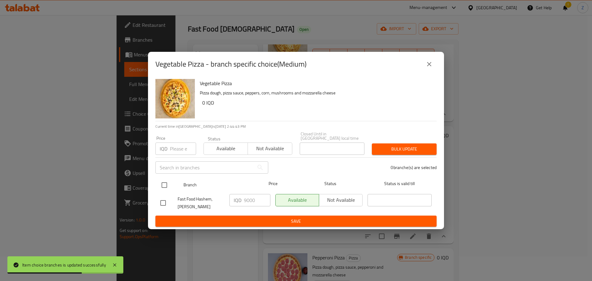
click at [162, 185] on input "checkbox" at bounding box center [164, 185] width 13 height 13
checkbox input "true"
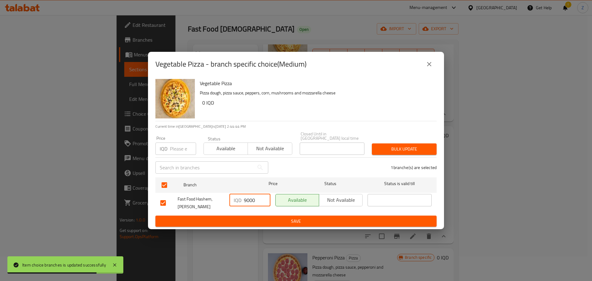
drag, startPoint x: 247, startPoint y: 201, endPoint x: 241, endPoint y: 199, distance: 6.1
click at [241, 199] on div "IQD 9000 ​" at bounding box center [250, 200] width 41 height 12
type input "12000"
click at [249, 212] on div "IQD 12000 ​" at bounding box center [250, 203] width 46 height 23
click at [257, 220] on span "Save" at bounding box center [296, 222] width 272 height 8
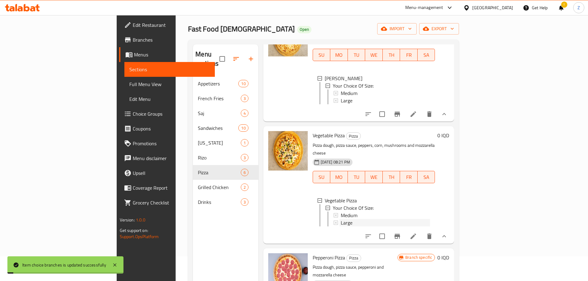
click at [341, 219] on div "Large" at bounding box center [385, 222] width 89 height 7
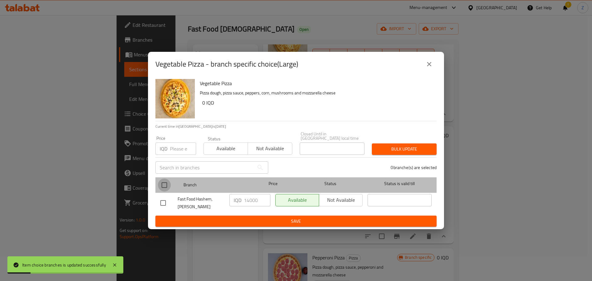
click at [167, 181] on input "checkbox" at bounding box center [164, 185] width 13 height 13
checkbox input "true"
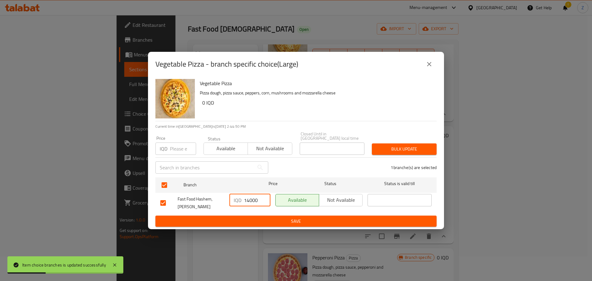
click at [248, 201] on input "14000" at bounding box center [257, 200] width 27 height 12
type input "17000"
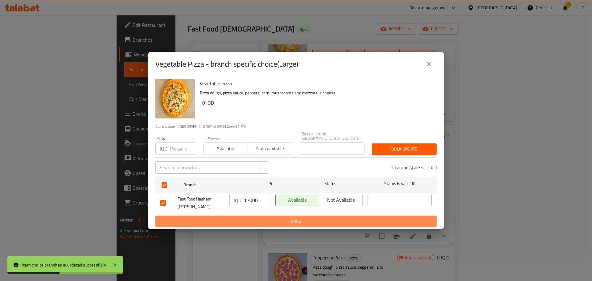
click at [268, 222] on span "Save" at bounding box center [296, 222] width 272 height 8
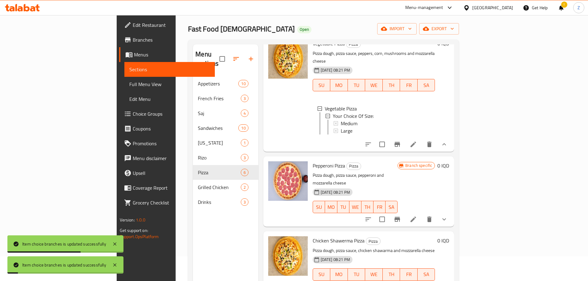
scroll to position [154, 0]
click at [448, 215] on icon "show more" at bounding box center [443, 218] width 7 height 7
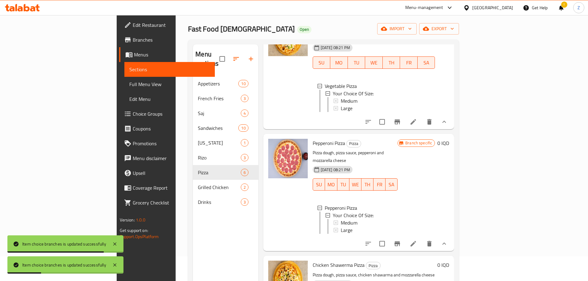
scroll to position [185, 0]
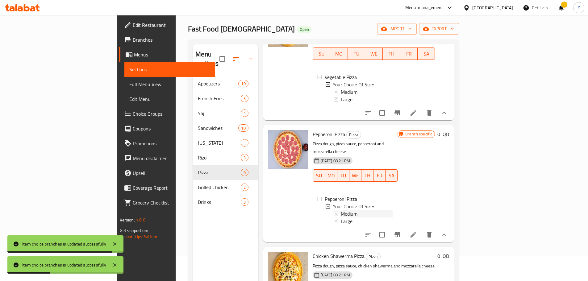
click at [385, 210] on div "Medium" at bounding box center [367, 213] width 52 height 7
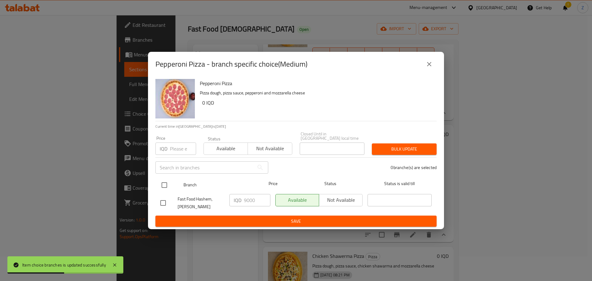
click at [165, 186] on input "checkbox" at bounding box center [164, 185] width 13 height 13
checkbox input "true"
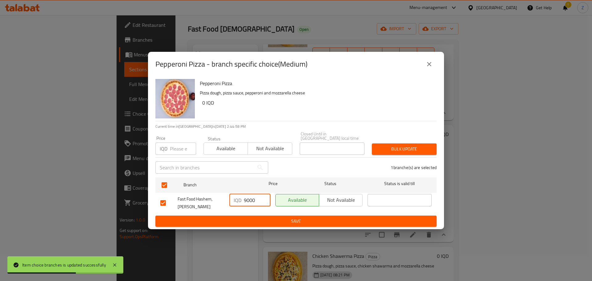
drag, startPoint x: 246, startPoint y: 198, endPoint x: 240, endPoint y: 199, distance: 5.9
click at [240, 199] on div "IQD 9000 ​" at bounding box center [250, 200] width 41 height 12
type input "12000"
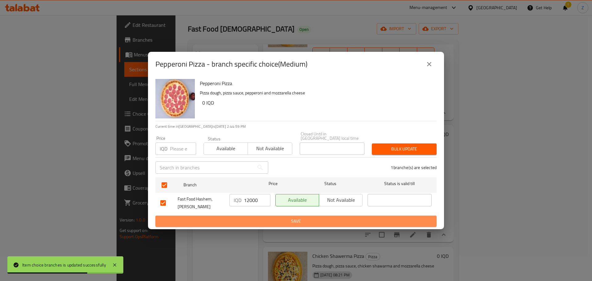
click at [259, 218] on span "Save" at bounding box center [296, 222] width 272 height 8
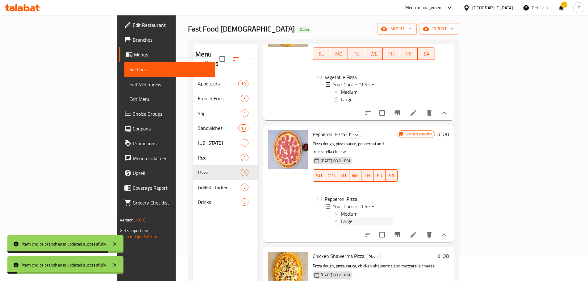
click at [341, 218] on span "Large" at bounding box center [347, 221] width 12 height 7
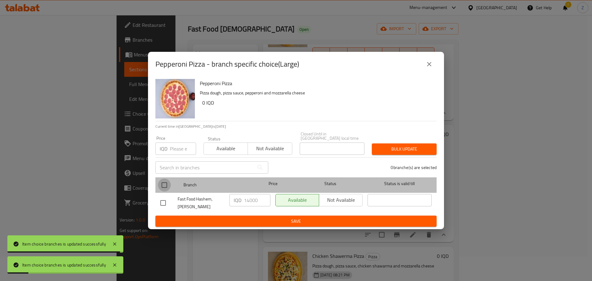
click at [160, 181] on input "checkbox" at bounding box center [164, 185] width 13 height 13
checkbox input "true"
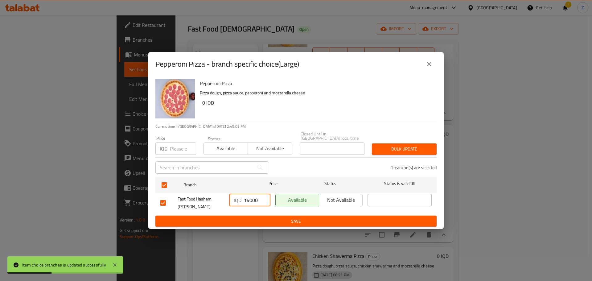
click at [247, 202] on input "14000" at bounding box center [257, 200] width 27 height 12
type input "17000"
click at [249, 211] on div "IQD 17000 ​" at bounding box center [250, 203] width 46 height 23
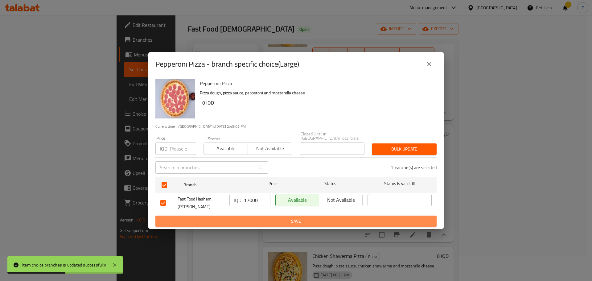
click at [250, 216] on button "Save" at bounding box center [296, 221] width 281 height 11
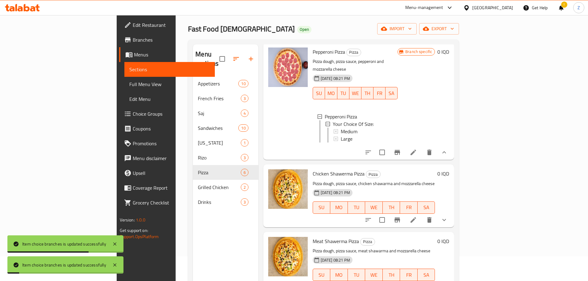
scroll to position [293, 0]
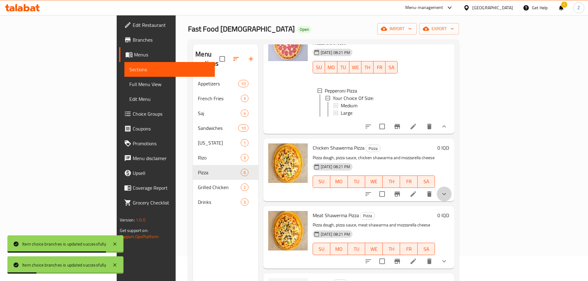
click at [451, 187] on button "show more" at bounding box center [444, 194] width 15 height 15
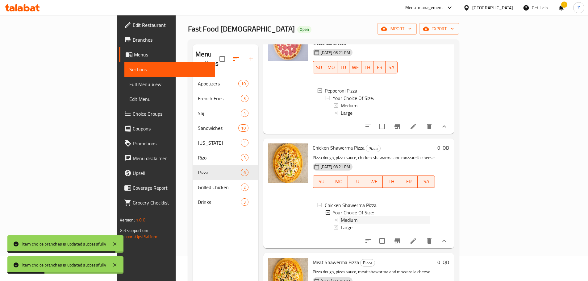
click at [341, 216] on div "Medium" at bounding box center [385, 219] width 89 height 7
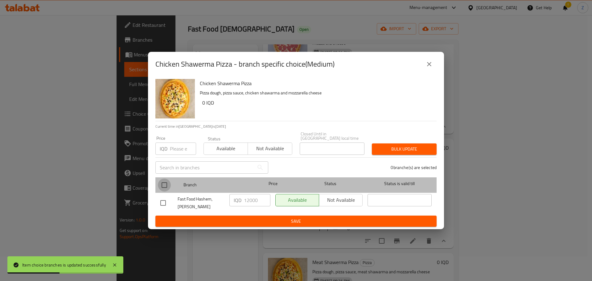
click at [169, 183] on input "checkbox" at bounding box center [164, 185] width 13 height 13
checkbox input "true"
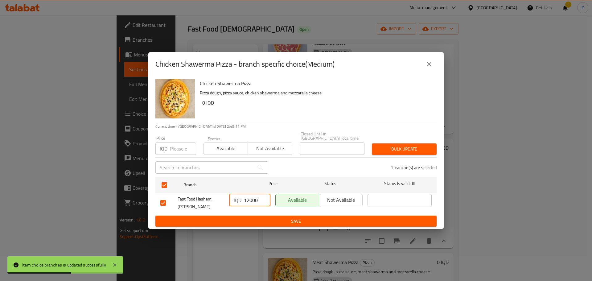
click at [247, 199] on input "12000" at bounding box center [257, 200] width 27 height 12
type input "16000"
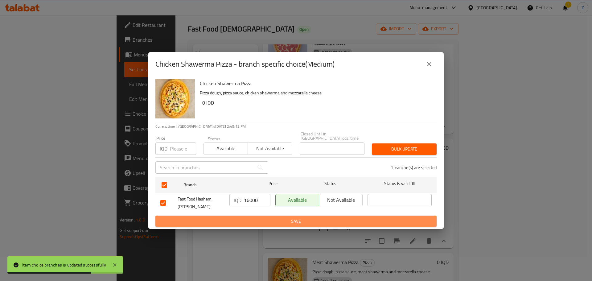
click at [258, 218] on span "Save" at bounding box center [296, 222] width 272 height 8
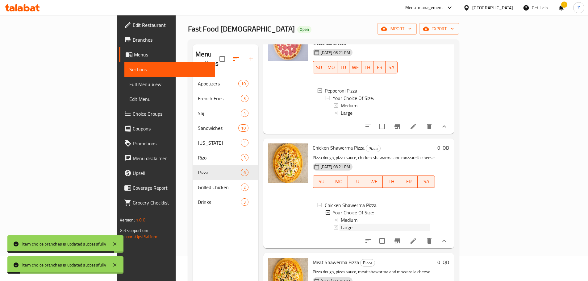
click at [352, 224] on div "Large" at bounding box center [385, 227] width 89 height 7
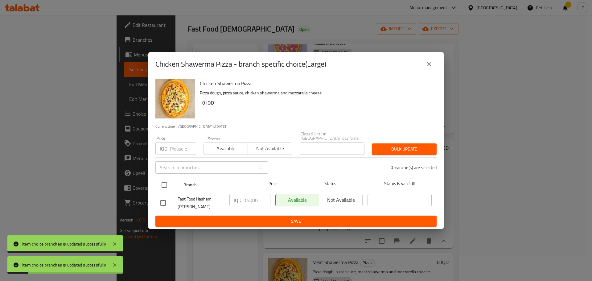
click at [165, 184] on input "checkbox" at bounding box center [164, 185] width 13 height 13
checkbox input "true"
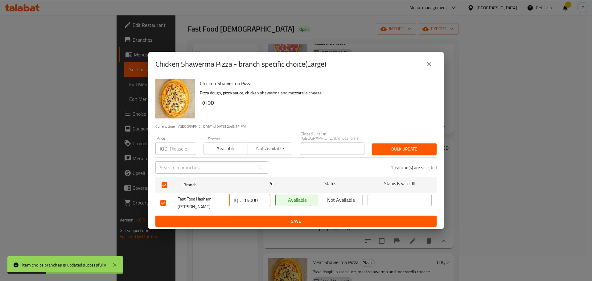
drag, startPoint x: 248, startPoint y: 200, endPoint x: 237, endPoint y: 197, distance: 12.0
click at [237, 197] on div "IQD 15000 ​" at bounding box center [250, 200] width 41 height 12
type input "20000"
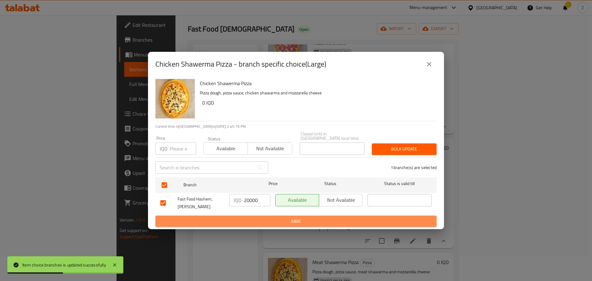
click at [265, 220] on span "Save" at bounding box center [296, 222] width 272 height 8
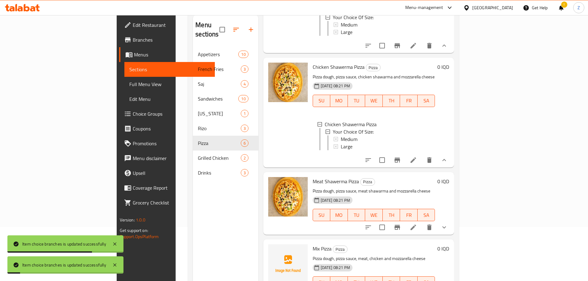
scroll to position [86, 0]
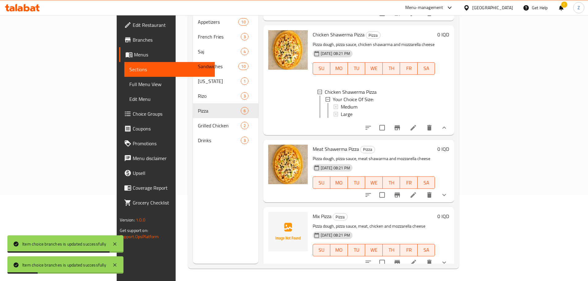
click at [451, 188] on button "show more" at bounding box center [444, 195] width 15 height 15
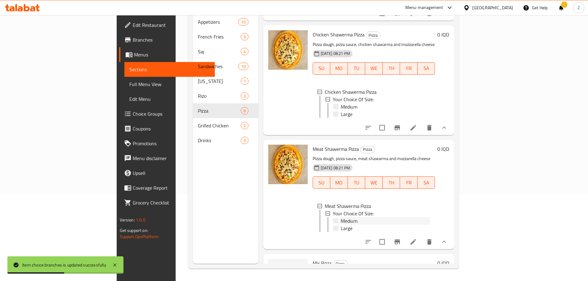
click at [341, 217] on span "Medium" at bounding box center [349, 220] width 17 height 7
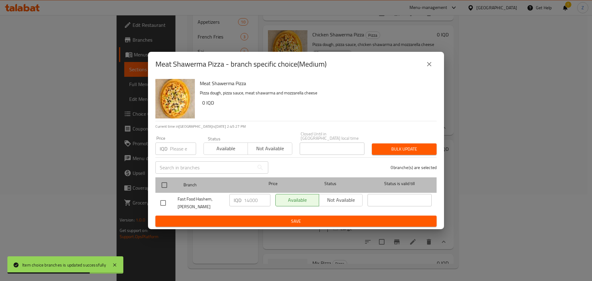
click at [156, 181] on div "Branch Price Status Status is valid till" at bounding box center [296, 184] width 281 height 15
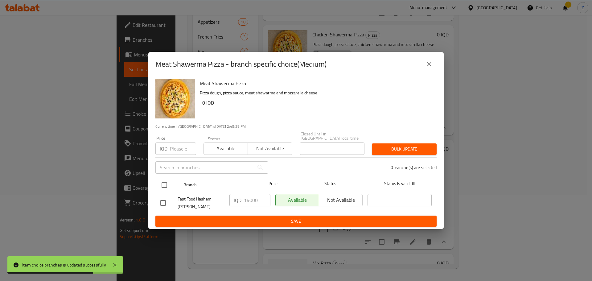
click at [162, 184] on input "checkbox" at bounding box center [164, 185] width 13 height 13
checkbox input "true"
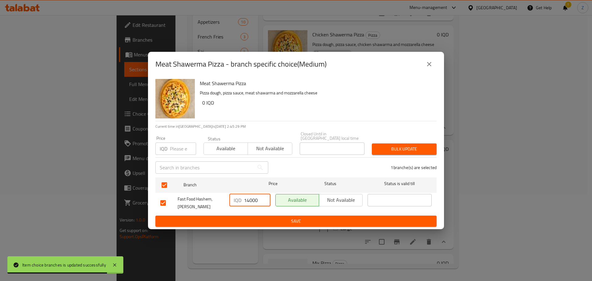
click at [249, 199] on input "14000" at bounding box center [257, 200] width 27 height 12
type input "18000"
click at [269, 218] on span "Save" at bounding box center [296, 222] width 272 height 8
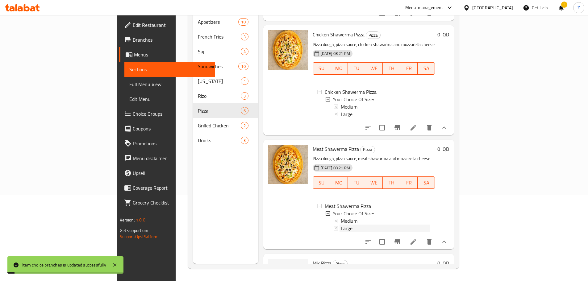
click at [341, 225] on span "Large" at bounding box center [347, 228] width 12 height 7
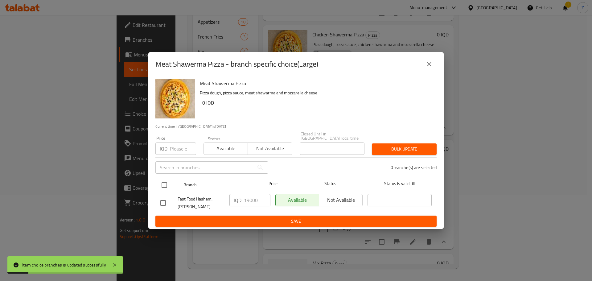
click at [166, 184] on input "checkbox" at bounding box center [164, 185] width 13 height 13
checkbox input "true"
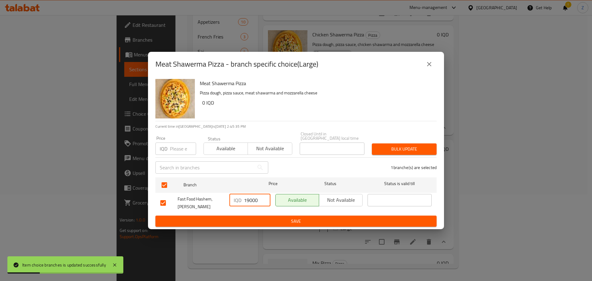
drag, startPoint x: 249, startPoint y: 201, endPoint x: 234, endPoint y: 199, distance: 16.0
click at [234, 199] on div "IQD 19000 ​" at bounding box center [250, 200] width 41 height 12
type input "22000"
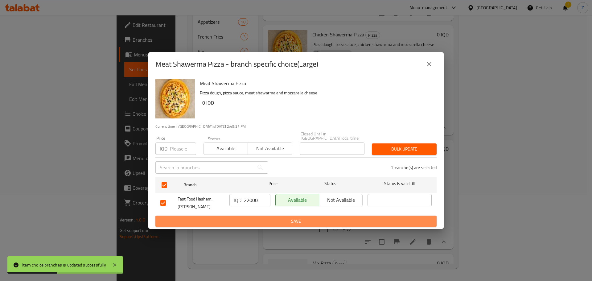
click at [254, 219] on span "Save" at bounding box center [296, 222] width 272 height 8
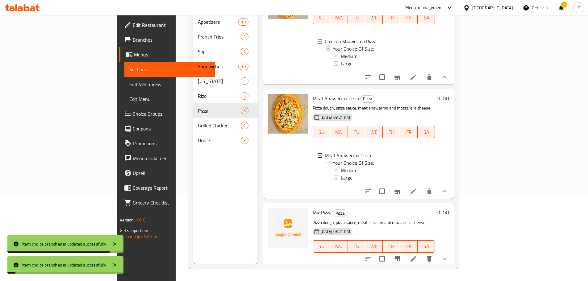
scroll to position [396, 0]
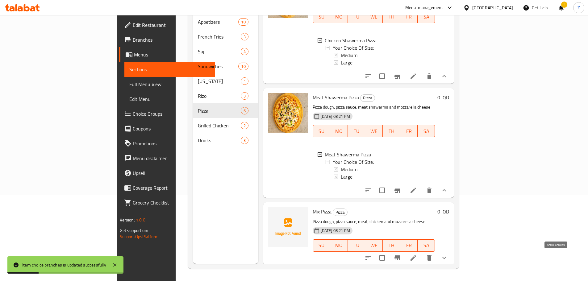
click at [448, 254] on icon "show more" at bounding box center [443, 257] width 7 height 7
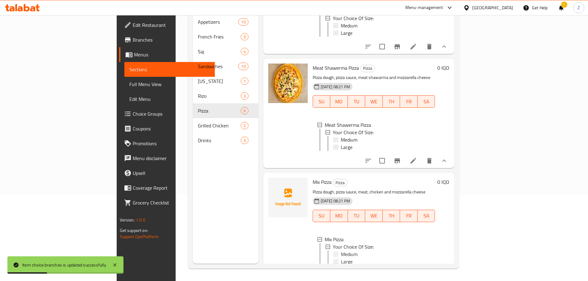
scroll to position [448, 0]
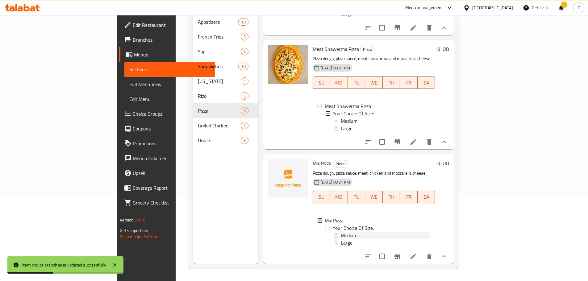
click at [341, 233] on span "Medium" at bounding box center [349, 235] width 17 height 7
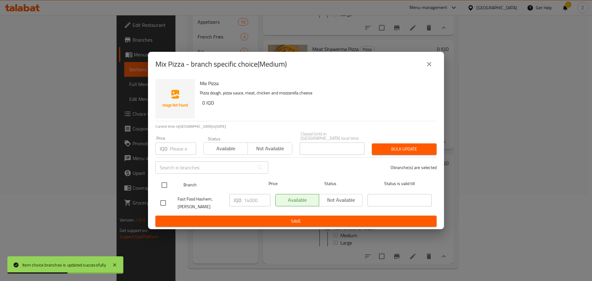
drag, startPoint x: 164, startPoint y: 183, endPoint x: 170, endPoint y: 184, distance: 6.0
click at [164, 183] on input "checkbox" at bounding box center [164, 185] width 13 height 13
checkbox input "true"
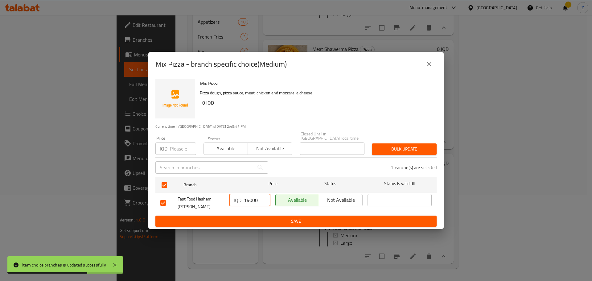
click at [248, 197] on input "14000" at bounding box center [257, 200] width 27 height 12
type input "16000"
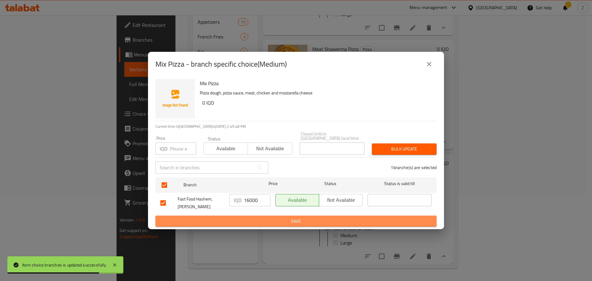
click at [255, 218] on span "Save" at bounding box center [296, 222] width 272 height 8
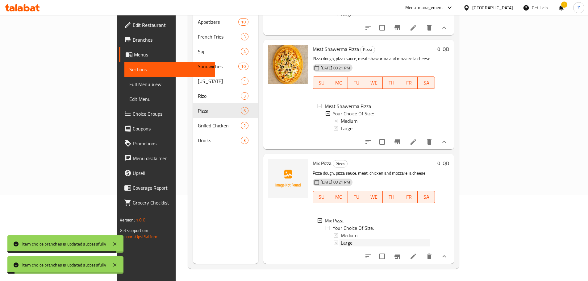
click at [341, 239] on span "Large" at bounding box center [347, 242] width 12 height 7
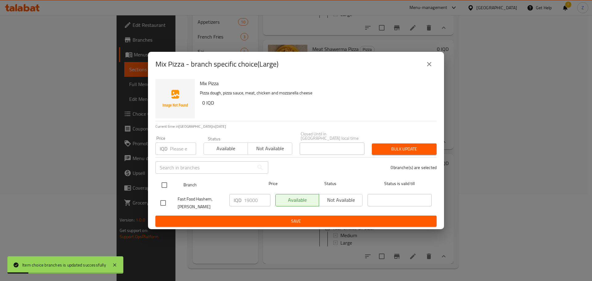
click at [167, 183] on input "checkbox" at bounding box center [164, 185] width 13 height 13
checkbox input "true"
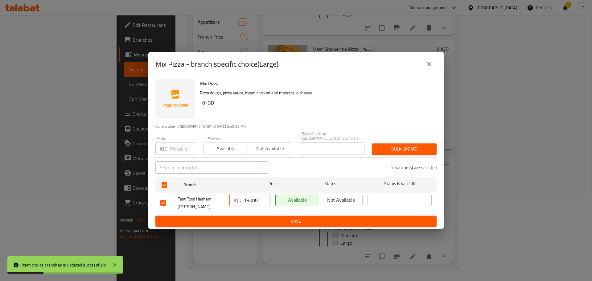
click at [248, 199] on input "19000" at bounding box center [257, 200] width 27 height 12
click at [249, 199] on input "19000" at bounding box center [257, 200] width 27 height 12
drag, startPoint x: 249, startPoint y: 197, endPoint x: 238, endPoint y: 197, distance: 11.1
click at [238, 197] on div "IQD 19000 ​" at bounding box center [250, 200] width 41 height 12
type input "21000"
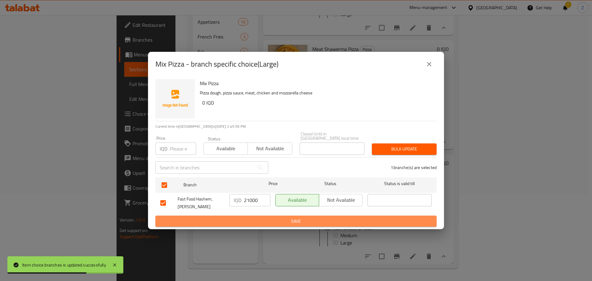
click at [280, 220] on span "Save" at bounding box center [296, 222] width 272 height 8
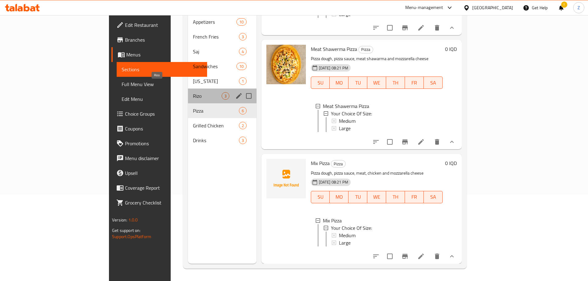
click at [193, 92] on span "Rizo" at bounding box center [207, 95] width 29 height 7
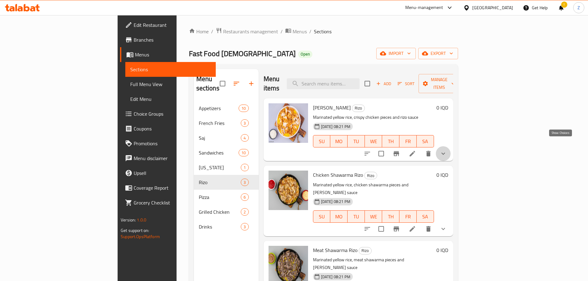
click at [447, 150] on icon "show more" at bounding box center [442, 153] width 7 height 7
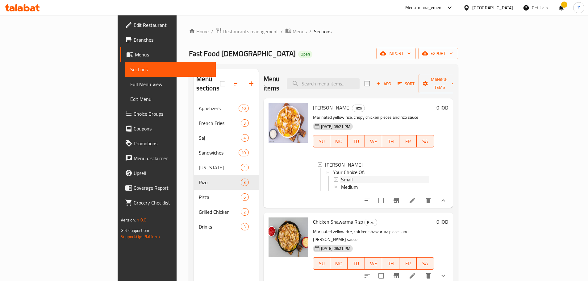
click at [371, 176] on div "Small" at bounding box center [385, 179] width 88 height 7
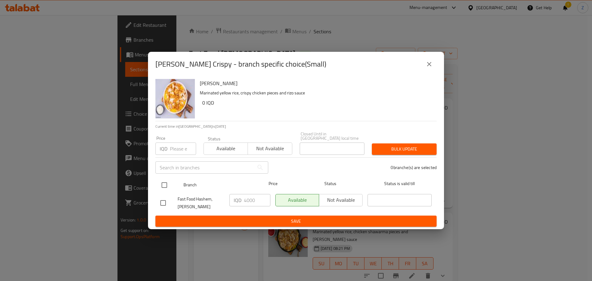
click at [170, 176] on div at bounding box center [169, 185] width 23 height 18
click at [172, 178] on div at bounding box center [169, 185] width 23 height 18
click at [168, 187] on input "checkbox" at bounding box center [164, 185] width 13 height 13
checkbox input "true"
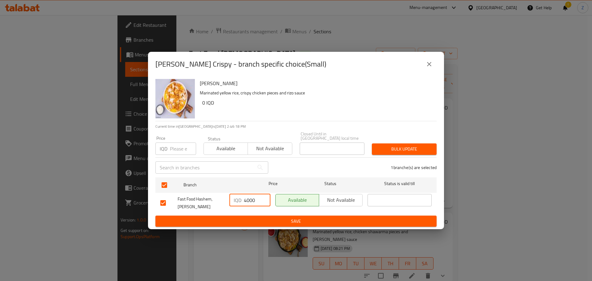
drag, startPoint x: 246, startPoint y: 196, endPoint x: 239, endPoint y: 196, distance: 7.4
click at [239, 196] on div "IQD 4000 ​" at bounding box center [250, 200] width 41 height 12
type input "5000"
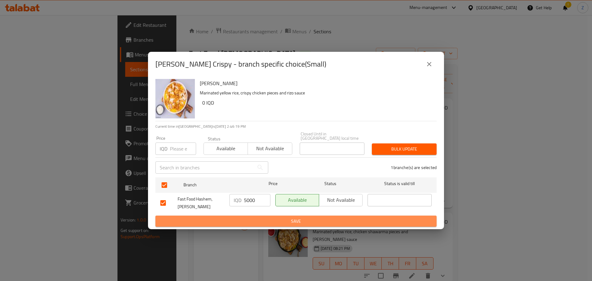
click at [275, 218] on span "Save" at bounding box center [296, 222] width 272 height 8
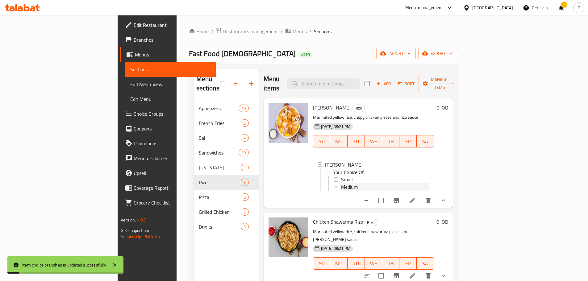
click at [341, 183] on span "Medium" at bounding box center [349, 186] width 17 height 7
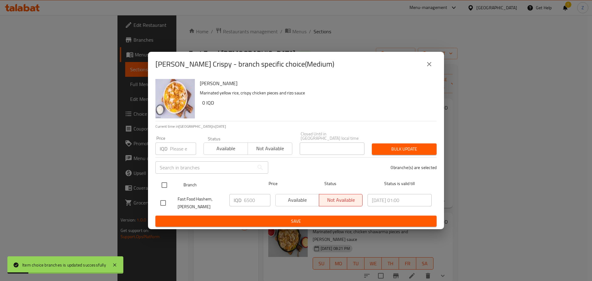
click at [164, 179] on input "checkbox" at bounding box center [164, 185] width 13 height 13
checkbox input "true"
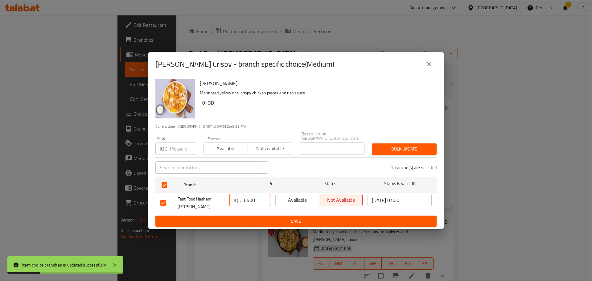
drag, startPoint x: 247, startPoint y: 200, endPoint x: 240, endPoint y: 201, distance: 7.0
click at [240, 201] on div "IQD 6500 ​" at bounding box center [250, 200] width 41 height 12
type input "7500"
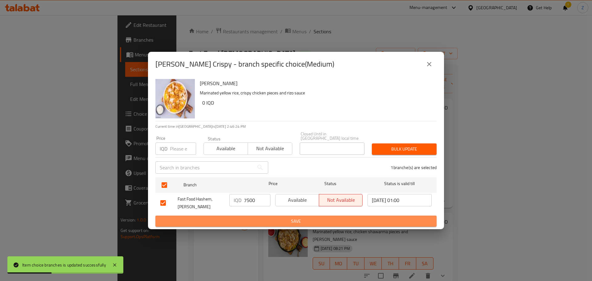
click at [248, 218] on span "Save" at bounding box center [296, 222] width 272 height 8
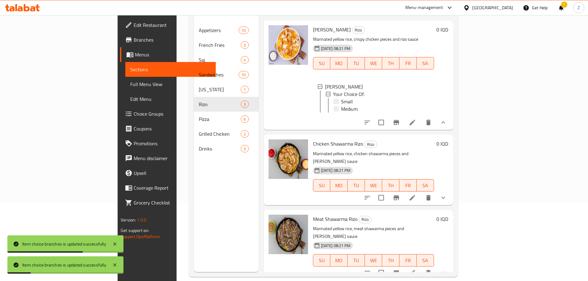
scroll to position [86, 0]
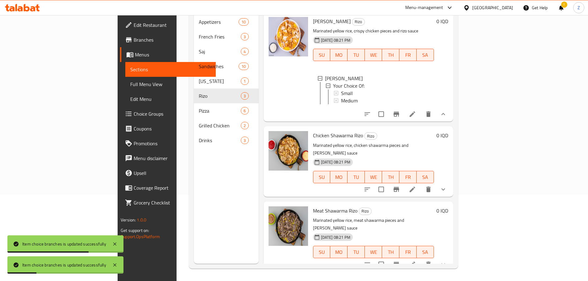
click at [450, 182] on button "show more" at bounding box center [443, 189] width 15 height 15
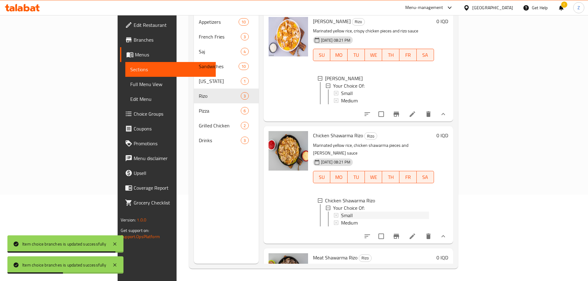
click at [342, 212] on div "Small" at bounding box center [385, 215] width 88 height 7
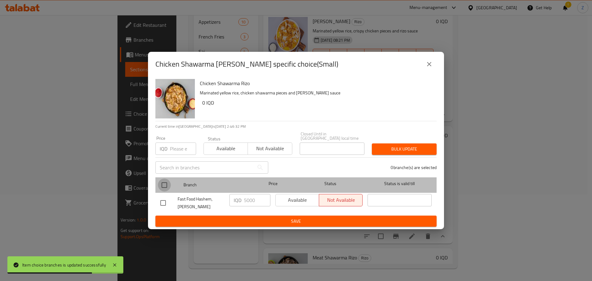
click at [166, 179] on input "checkbox" at bounding box center [164, 185] width 13 height 13
checkbox input "true"
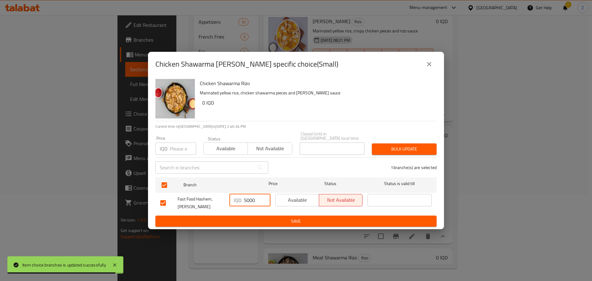
click at [246, 201] on input "5000" at bounding box center [257, 200] width 27 height 12
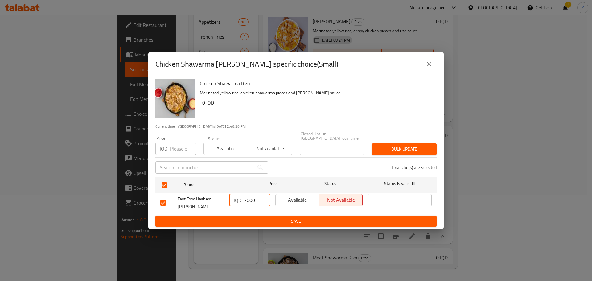
type input "7000"
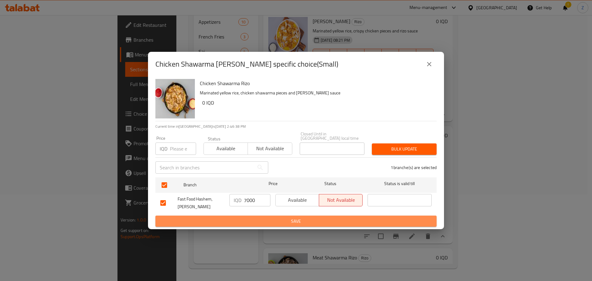
click at [282, 218] on span "Save" at bounding box center [296, 222] width 272 height 8
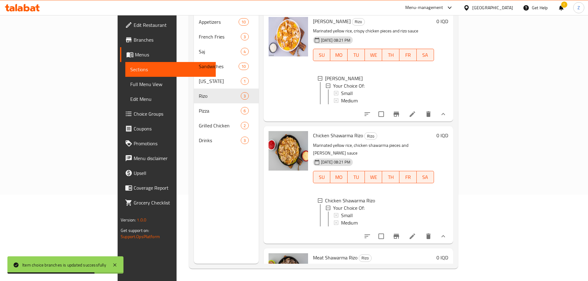
scroll to position [1, 0]
click at [341, 218] on span "Medium" at bounding box center [349, 221] width 17 height 7
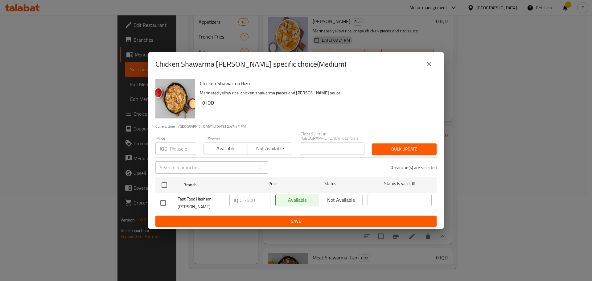
click at [432, 65] on icon "close" at bounding box center [429, 63] width 7 height 7
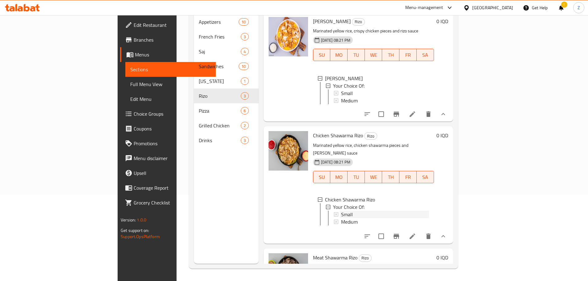
click at [341, 211] on span "Small" at bounding box center [347, 214] width 12 height 7
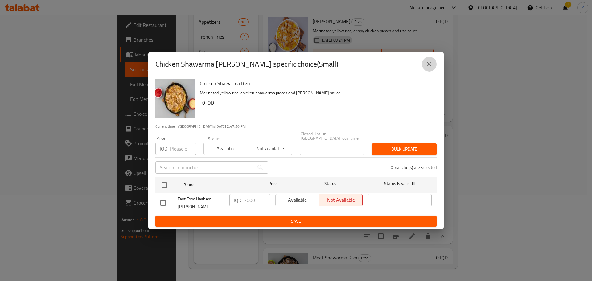
click at [429, 62] on button "close" at bounding box center [429, 64] width 15 height 15
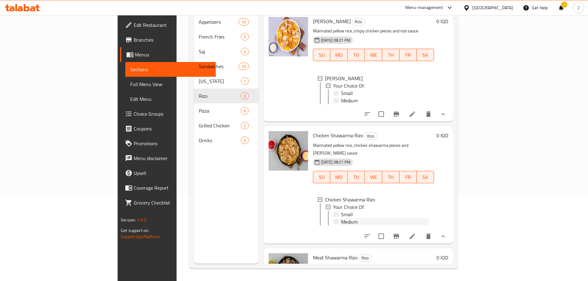
click at [341, 218] on span "Medium" at bounding box center [349, 221] width 17 height 7
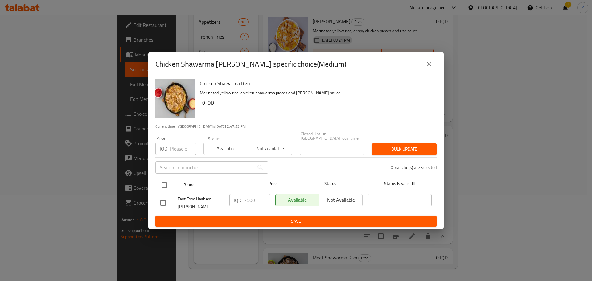
click at [163, 183] on input "checkbox" at bounding box center [164, 185] width 13 height 13
checkbox input "true"
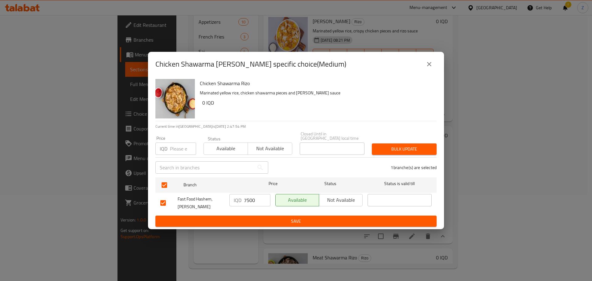
click at [256, 197] on input "7500" at bounding box center [257, 200] width 27 height 12
type input "8000"
click at [261, 222] on span "Save" at bounding box center [296, 222] width 272 height 8
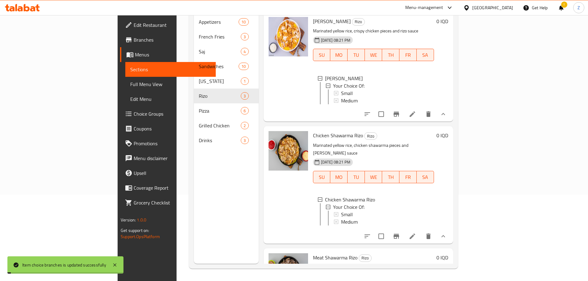
scroll to position [39, 0]
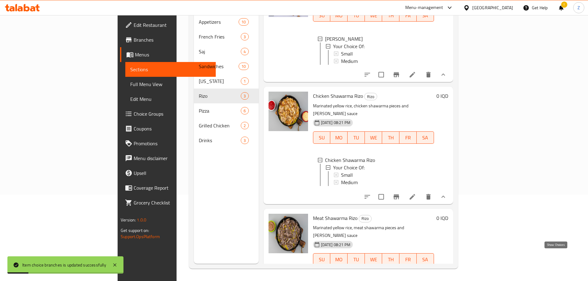
click at [447, 268] on icon "show more" at bounding box center [442, 271] width 7 height 7
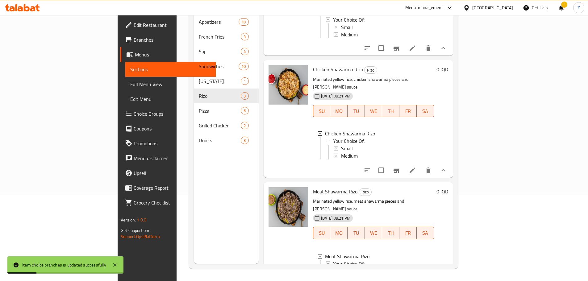
scroll to position [91, 0]
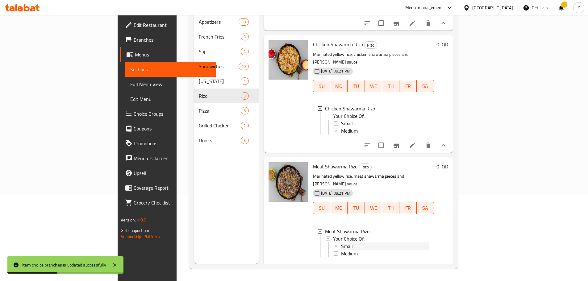
click at [341, 243] on span "Small" at bounding box center [347, 246] width 12 height 7
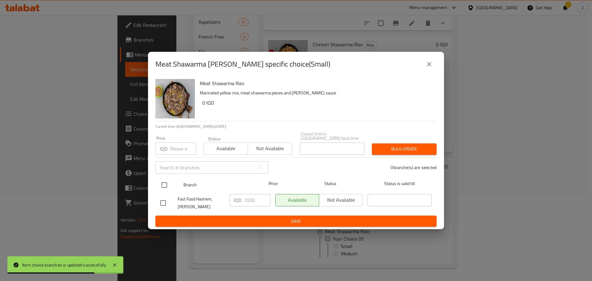
click at [157, 182] on div "Branch Price Status Status is valid till" at bounding box center [296, 184] width 281 height 15
click at [168, 183] on input "checkbox" at bounding box center [164, 185] width 13 height 13
checkbox input "true"
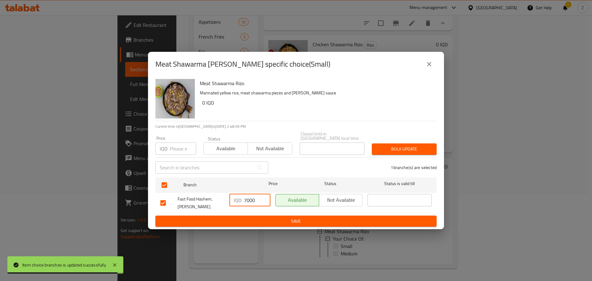
click at [249, 200] on input "7000" at bounding box center [257, 200] width 27 height 12
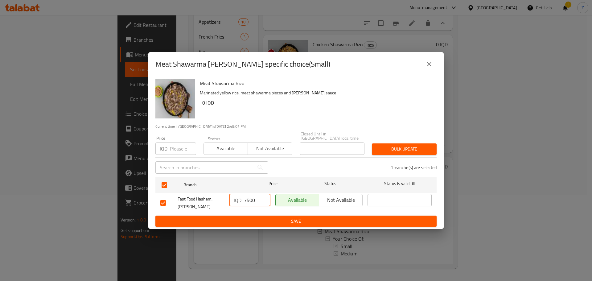
type input "7500"
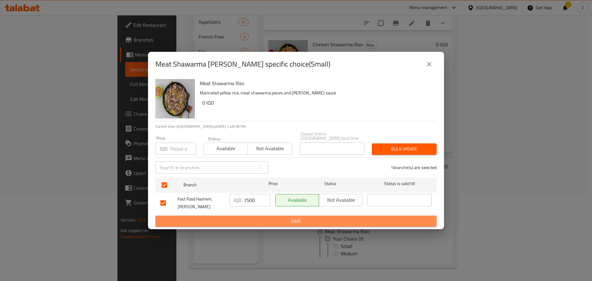
click at [255, 216] on button "Save" at bounding box center [296, 221] width 281 height 11
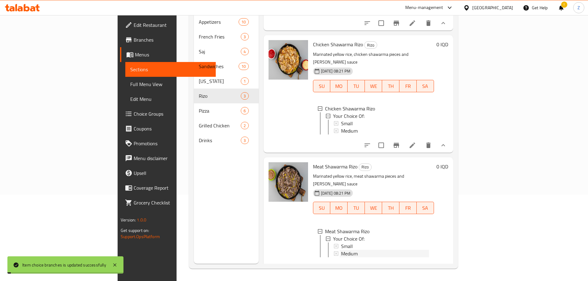
click at [341, 250] on span "Medium" at bounding box center [349, 253] width 17 height 7
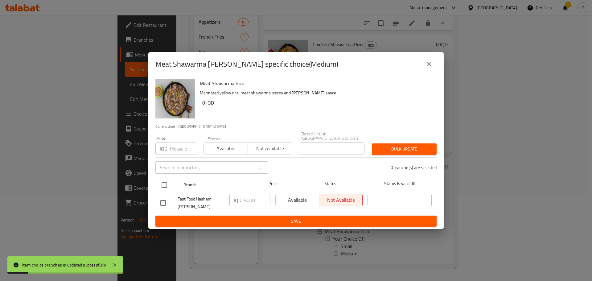
click at [164, 183] on input "checkbox" at bounding box center [164, 185] width 13 height 13
checkbox input "true"
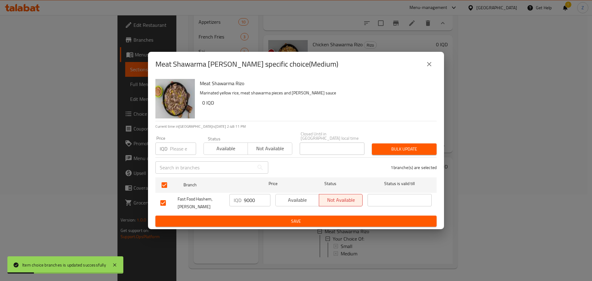
click at [252, 198] on input "9000" at bounding box center [257, 200] width 27 height 12
type input "8500"
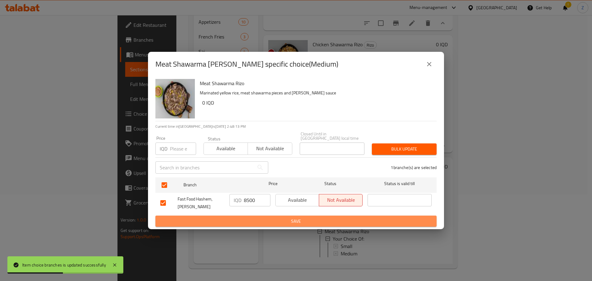
click at [264, 221] on span "Save" at bounding box center [296, 222] width 272 height 8
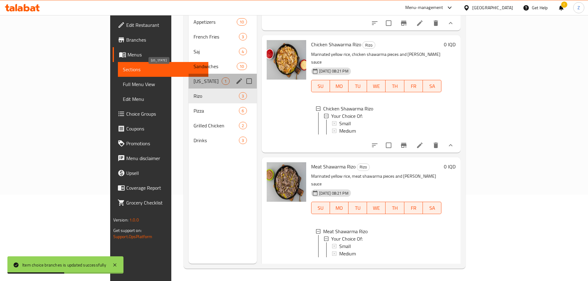
click at [193, 77] on span "[US_STATE]" at bounding box center [207, 80] width 28 height 7
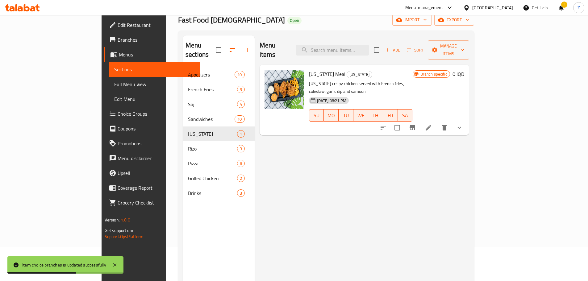
scroll to position [25, 0]
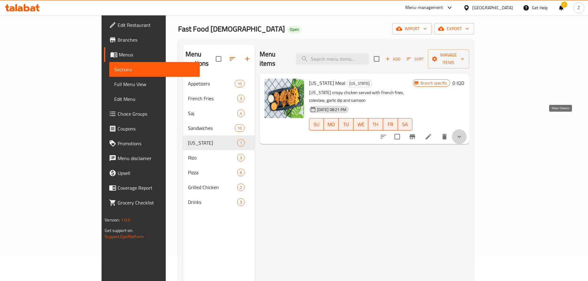
click at [463, 133] on icon "show more" at bounding box center [458, 136] width 7 height 7
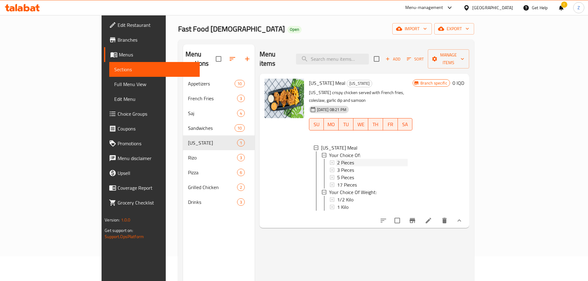
click at [350, 159] on div "2 Pieces" at bounding box center [372, 162] width 71 height 7
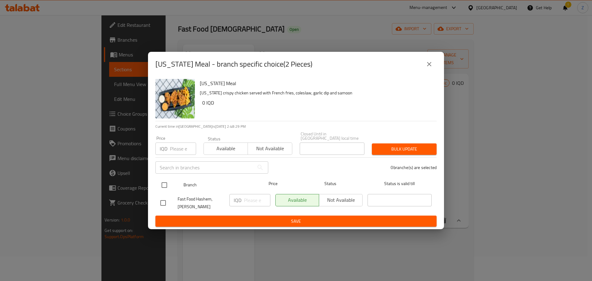
click at [161, 187] on input "checkbox" at bounding box center [164, 185] width 13 height 13
checkbox input "true"
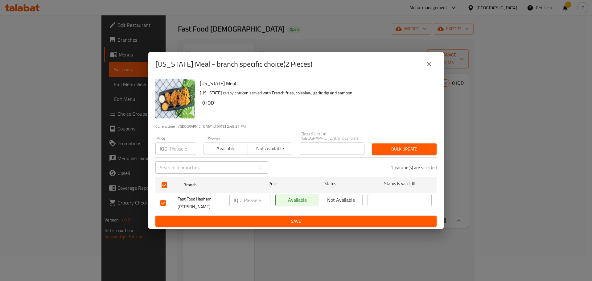
click at [255, 200] on input "number" at bounding box center [257, 200] width 27 height 12
type input "10000"
click at [255, 218] on span "Save" at bounding box center [296, 222] width 272 height 8
click at [425, 70] on button "close" at bounding box center [429, 64] width 15 height 15
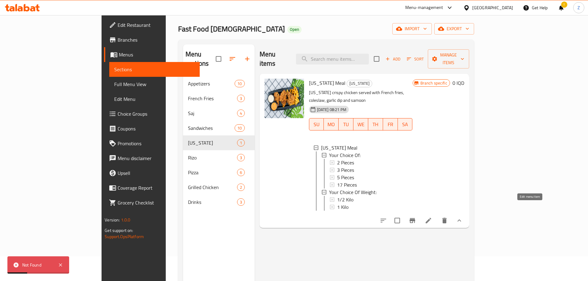
click at [432, 217] on icon at bounding box center [428, 220] width 7 height 7
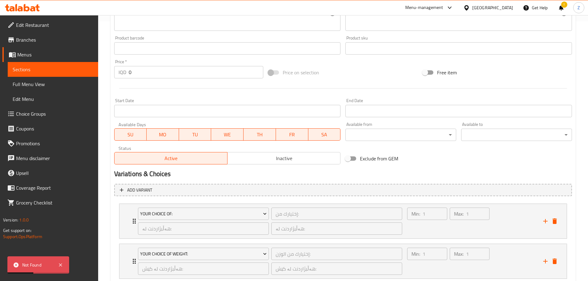
scroll to position [300, 0]
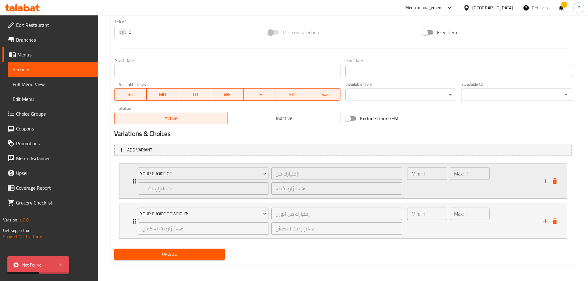
click at [407, 197] on div "Min: 1 ​ Max: 1 ​" at bounding box center [447, 181] width 87 height 32
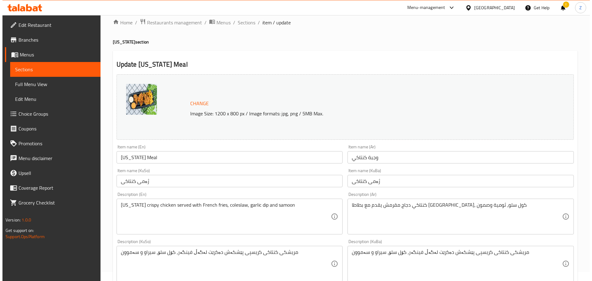
scroll to position [0, 0]
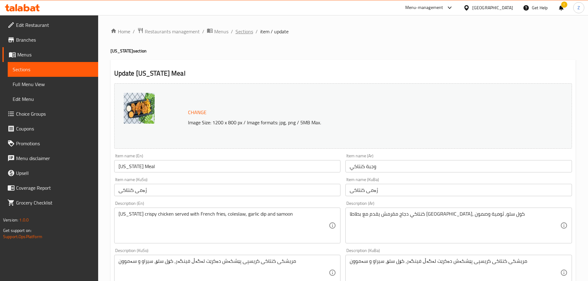
click at [246, 33] on span "Sections" at bounding box center [244, 31] width 18 height 7
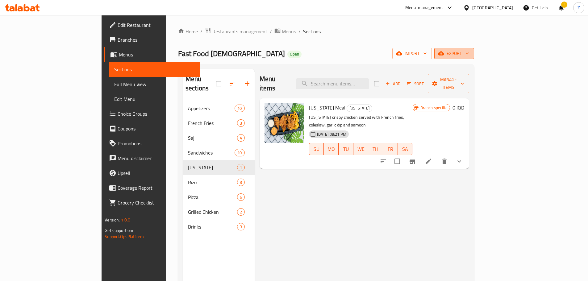
click at [474, 48] on button "export" at bounding box center [454, 53] width 40 height 11
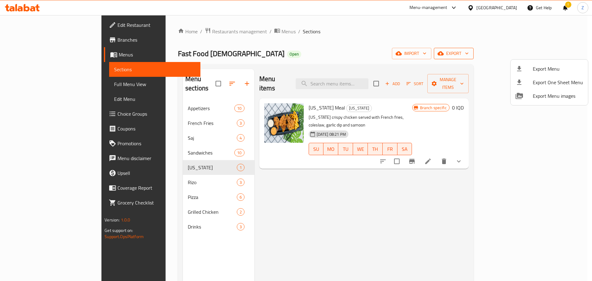
click at [555, 58] on div at bounding box center [296, 140] width 592 height 281
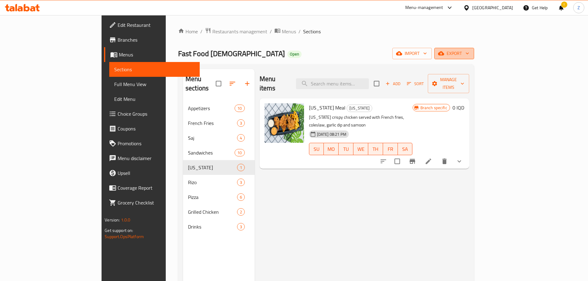
click at [474, 58] on button "export" at bounding box center [454, 53] width 40 height 11
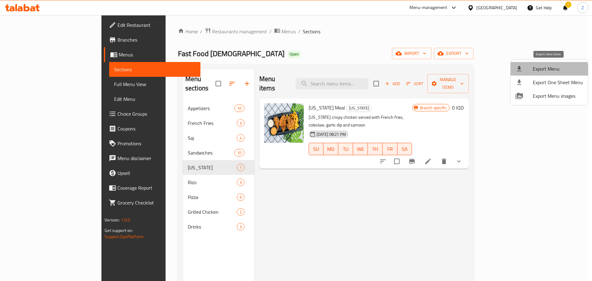
click at [547, 73] on span "Export Menu" at bounding box center [558, 68] width 50 height 7
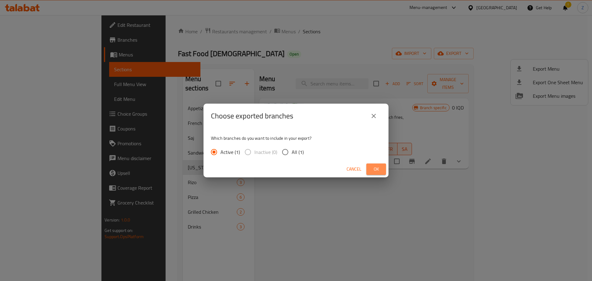
click at [372, 172] on span "Ok" at bounding box center [376, 169] width 10 height 8
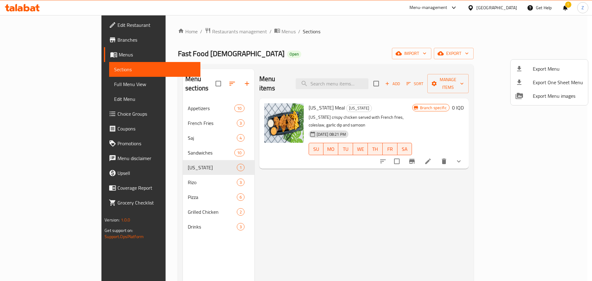
click at [213, 31] on div at bounding box center [296, 140] width 592 height 281
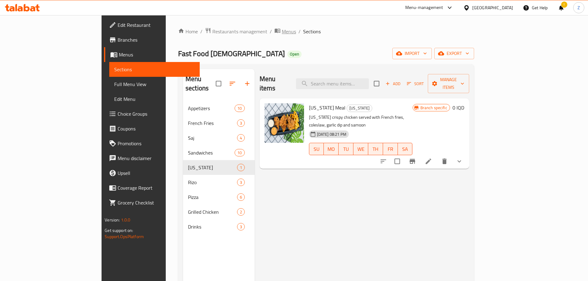
click at [282, 32] on span "Menus" at bounding box center [289, 31] width 14 height 7
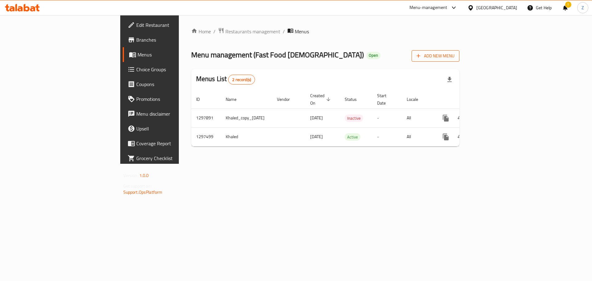
click at [460, 61] on button "Add New Menu" at bounding box center [436, 55] width 48 height 11
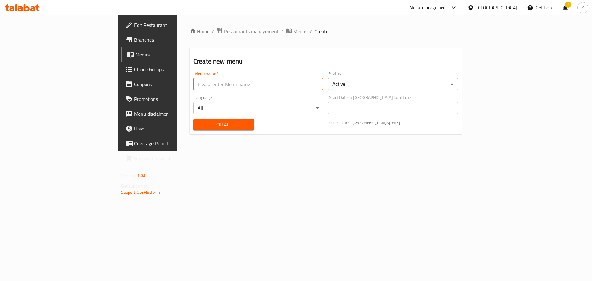
click at [229, 79] on input "text" at bounding box center [258, 84] width 130 height 12
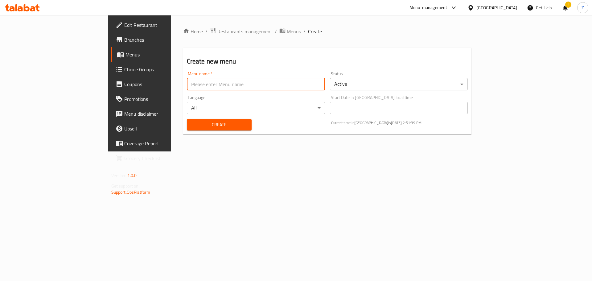
type input "Zahraa-price update"
click at [394, 83] on body "​ Menu-management [GEOGRAPHIC_DATA] Get Help ! Z Edit Restaurant Branches Menus…" at bounding box center [296, 148] width 592 height 266
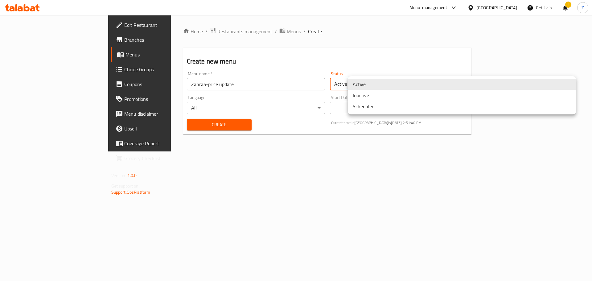
drag, startPoint x: 377, startPoint y: 94, endPoint x: 372, endPoint y: 96, distance: 5.6
click at [377, 94] on li "Inactive" at bounding box center [462, 95] width 228 height 11
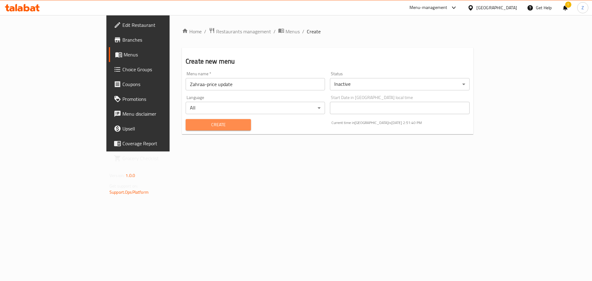
click at [194, 126] on span "Create" at bounding box center [219, 125] width 56 height 8
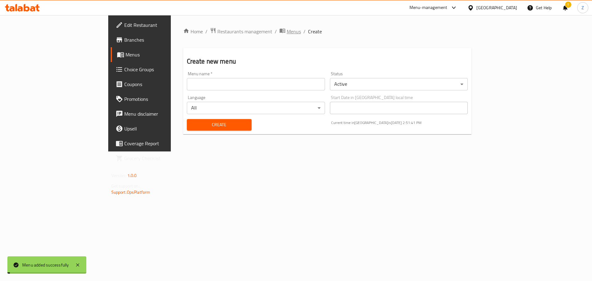
click at [287, 34] on span "Menus" at bounding box center [294, 31] width 14 height 7
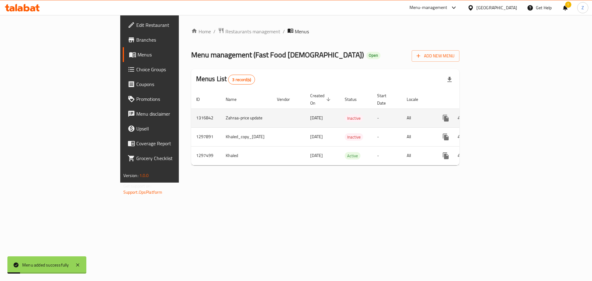
click at [494, 114] on icon "enhanced table" at bounding box center [490, 117] width 7 height 7
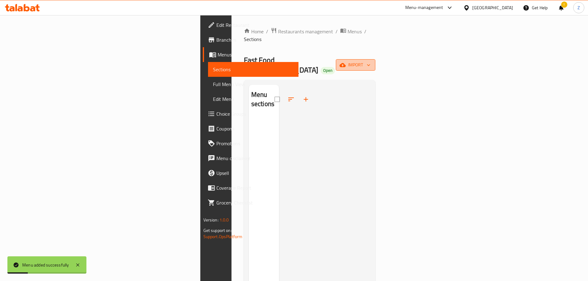
click at [370, 61] on span "import" at bounding box center [356, 65] width 30 height 8
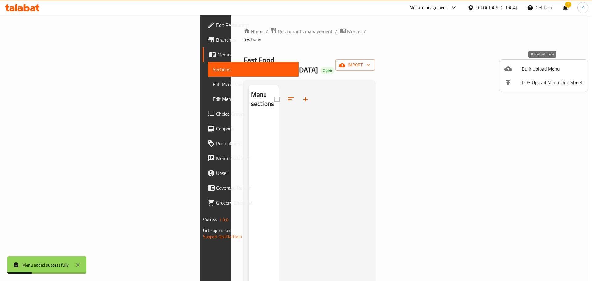
click at [512, 68] on icon at bounding box center [508, 68] width 7 height 7
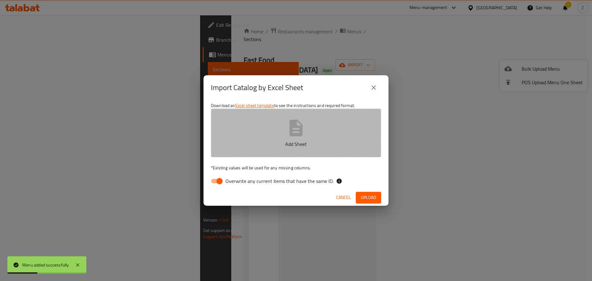
click at [327, 135] on button "Add Sheet" at bounding box center [296, 133] width 170 height 49
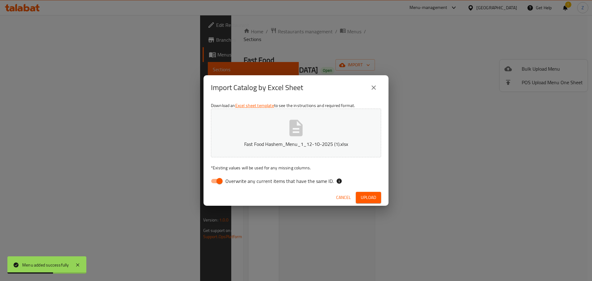
click at [221, 183] on input "Overwrite any current items that have the same ID." at bounding box center [219, 181] width 35 height 12
checkbox input "false"
click at [373, 191] on div "Cancel Upload" at bounding box center [296, 197] width 185 height 16
click at [373, 195] on span "Upload" at bounding box center [368, 198] width 15 height 8
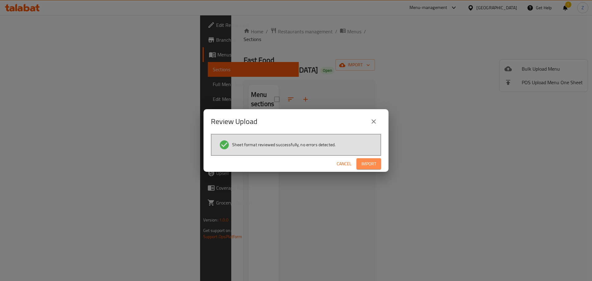
click at [373, 167] on span "Import" at bounding box center [369, 164] width 15 height 8
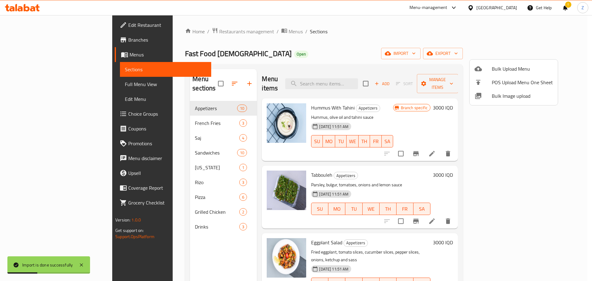
click at [373, 167] on div at bounding box center [296, 140] width 592 height 281
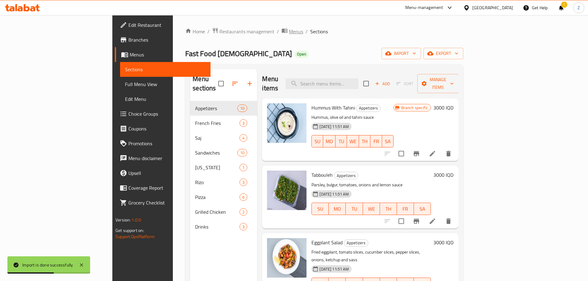
click at [289, 34] on span "Menus" at bounding box center [296, 31] width 14 height 7
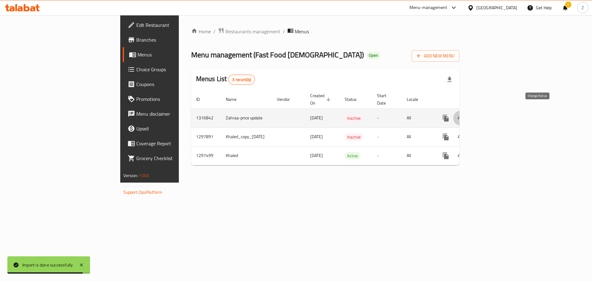
click at [465, 114] on icon "enhanced table" at bounding box center [460, 117] width 7 height 7
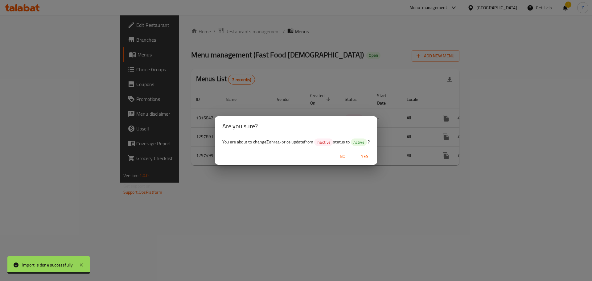
click at [362, 156] on span "Yes" at bounding box center [365, 157] width 15 height 8
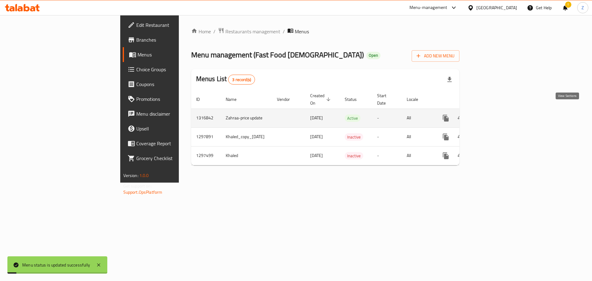
click at [498, 111] on link "enhanced table" at bounding box center [490, 118] width 15 height 15
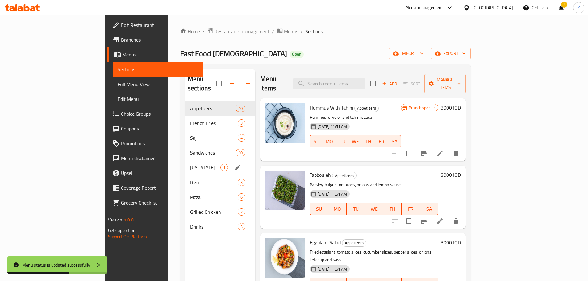
click at [190, 164] on span "[US_STATE]" at bounding box center [205, 167] width 30 height 7
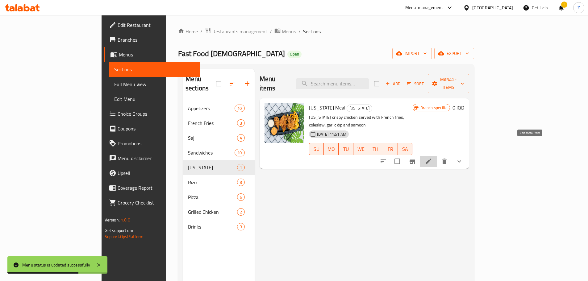
click at [432, 158] on icon at bounding box center [428, 161] width 7 height 7
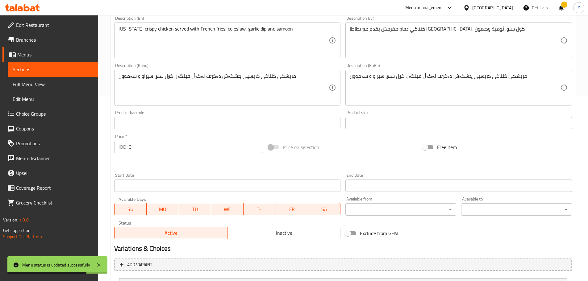
type input "إختيارك من:"
type input "هەڵبژاردنت لە:"
type input "1"
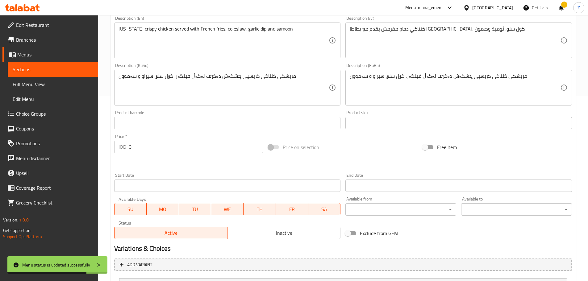
type input "إختيارك من الوزن:"
type input "هەڵبژاردنت لە کێش:"
type input "1"
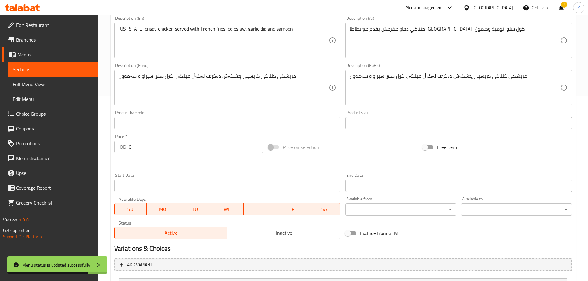
scroll to position [300, 0]
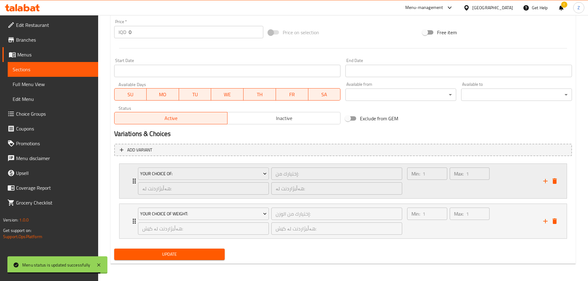
click at [464, 195] on div "Max: 1 ​" at bounding box center [469, 181] width 42 height 30
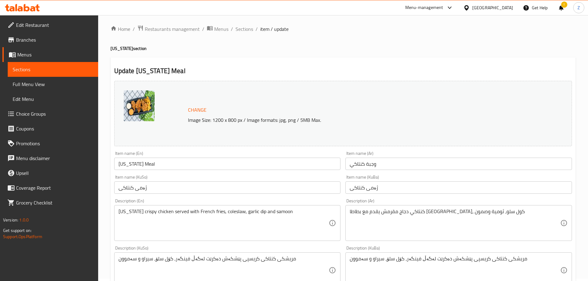
scroll to position [0, 0]
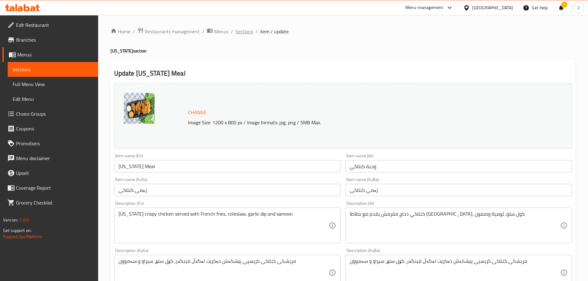
click at [244, 31] on span "Sections" at bounding box center [244, 31] width 18 height 7
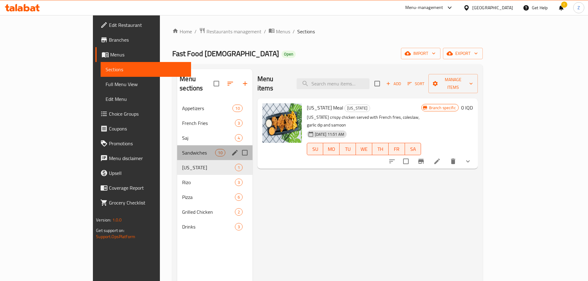
click at [177, 145] on div "Sandwiches 10" at bounding box center [214, 152] width 75 height 15
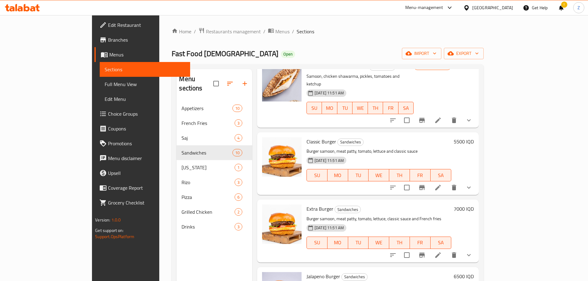
scroll to position [123, 0]
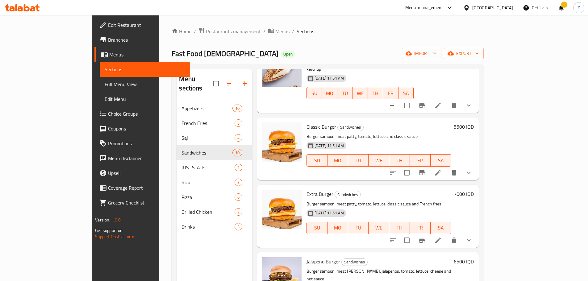
click at [474, 122] on h6 "5500 IQD" at bounding box center [464, 126] width 20 height 9
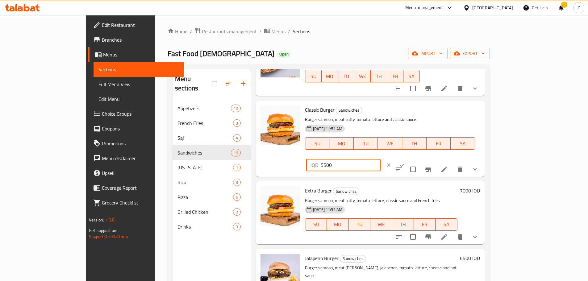
click at [380, 159] on div "IQD 5500 ​" at bounding box center [343, 165] width 74 height 12
type input "7500"
click at [405, 162] on icon "ok" at bounding box center [402, 165] width 6 height 6
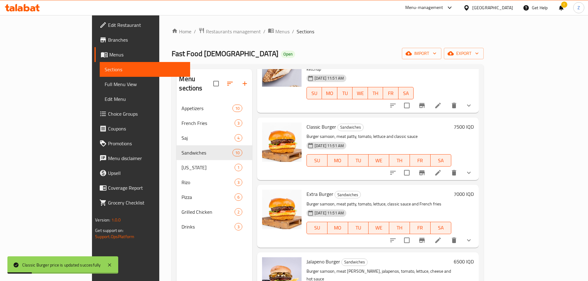
click at [474, 190] on h6 "7000 IQD" at bounding box center [464, 194] width 20 height 9
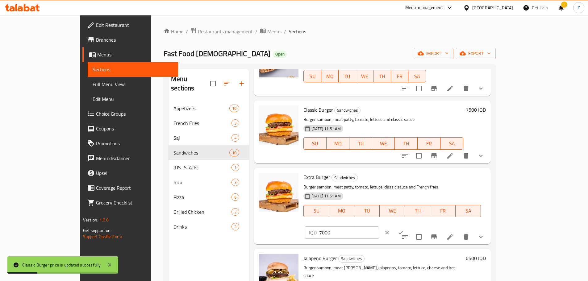
click at [379, 226] on input "7000" at bounding box center [349, 232] width 60 height 12
type input "8500"
click at [407, 226] on button "ok" at bounding box center [401, 233] width 14 height 14
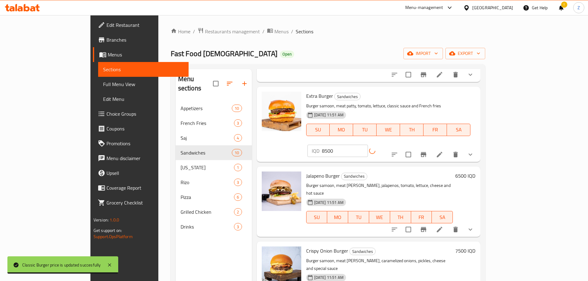
scroll to position [216, 0]
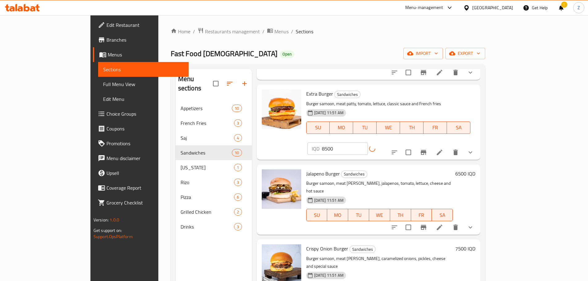
click at [475, 169] on h6 "6500 IQD" at bounding box center [465, 173] width 20 height 9
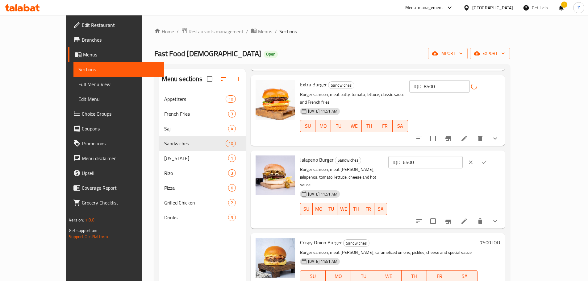
drag, startPoint x: 482, startPoint y: 156, endPoint x: 479, endPoint y: 155, distance: 3.8
click at [462, 156] on input "6500" at bounding box center [433, 162] width 60 height 12
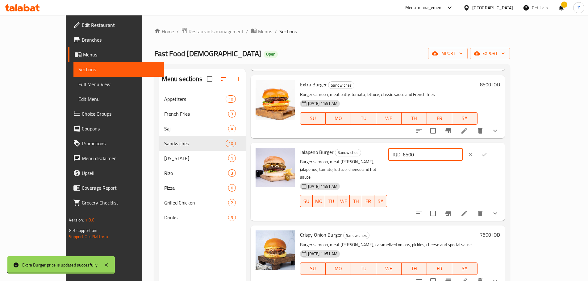
click at [462, 156] on div "IQD 6500 ​" at bounding box center [425, 154] width 74 height 12
click at [462, 156] on input "6500" at bounding box center [433, 154] width 60 height 12
drag, startPoint x: 479, startPoint y: 158, endPoint x: 475, endPoint y: 158, distance: 4.3
click at [462, 158] on div "IQD 6500 ​" at bounding box center [425, 154] width 74 height 12
type input "8500"
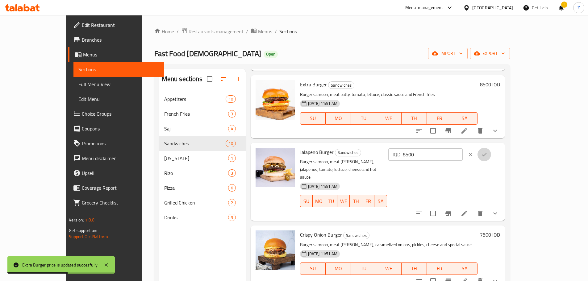
click at [491, 158] on button "ok" at bounding box center [484, 155] width 14 height 14
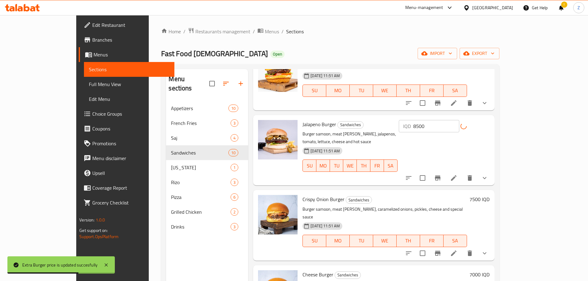
scroll to position [278, 0]
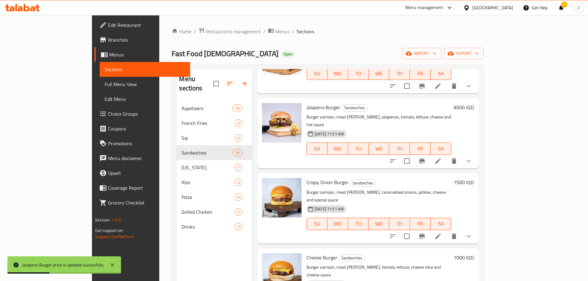
click at [474, 178] on h6 "7500 IQD" at bounding box center [464, 182] width 20 height 9
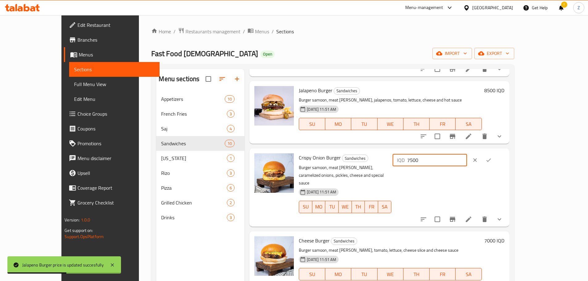
click at [467, 159] on input "7500" at bounding box center [437, 160] width 60 height 12
type input "9000"
click at [491, 160] on icon "ok" at bounding box center [488, 160] width 5 height 3
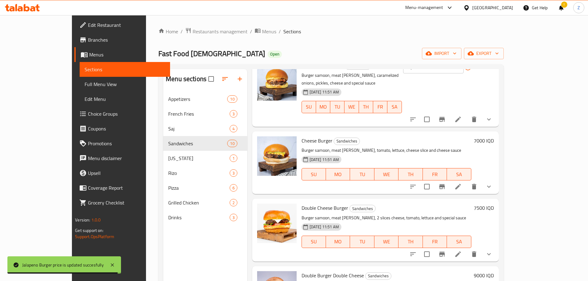
scroll to position [370, 0]
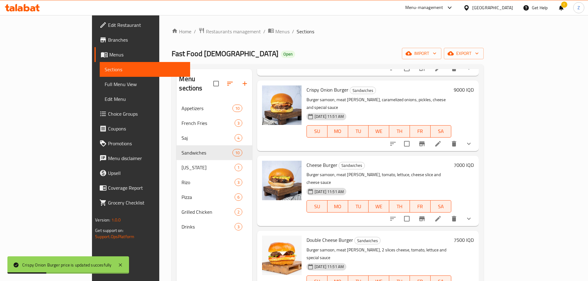
click at [474, 161] on h6 "7000 IQD" at bounding box center [464, 165] width 20 height 9
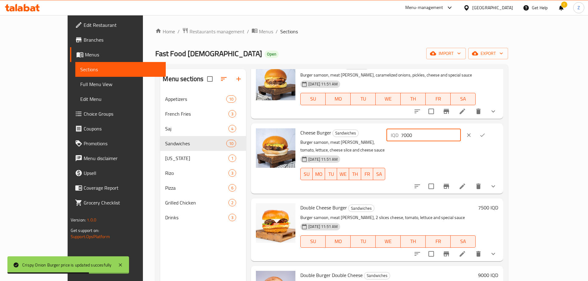
click at [461, 135] on div "IQD 7000 ​" at bounding box center [423, 135] width 74 height 12
type input "8000"
click at [489, 139] on button "ok" at bounding box center [482, 135] width 14 height 14
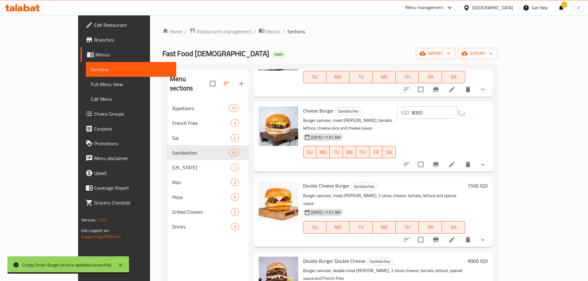
scroll to position [409, 0]
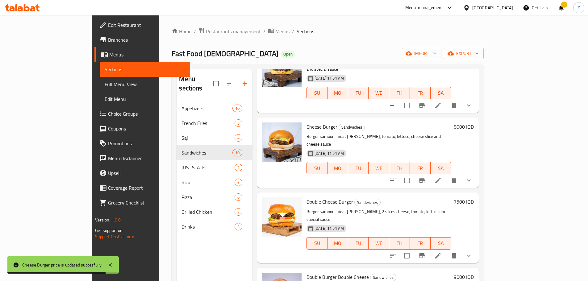
click at [474, 197] on h6 "7500 IQD" at bounding box center [464, 201] width 20 height 9
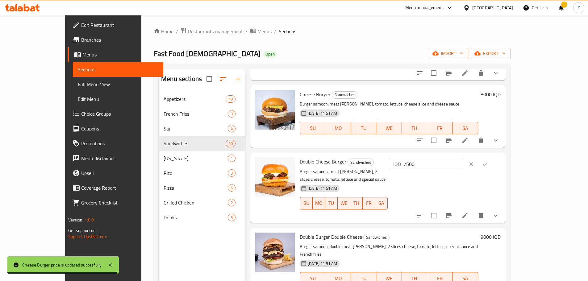
click at [463, 166] on input "7500" at bounding box center [433, 164] width 60 height 12
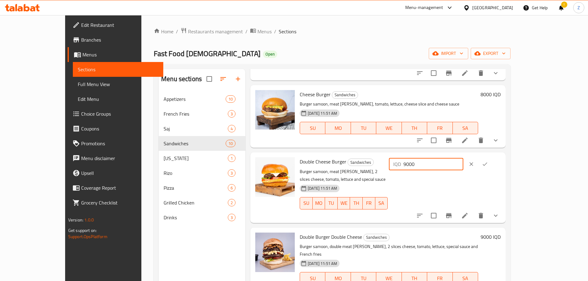
type input "9000"
click at [492, 164] on button "ok" at bounding box center [485, 164] width 14 height 14
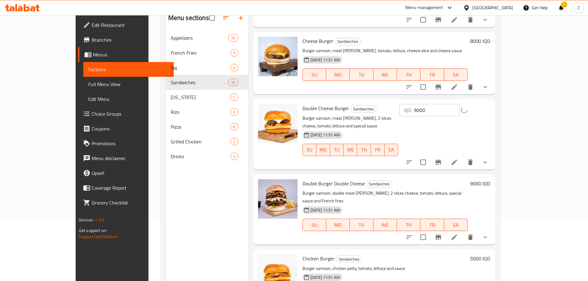
scroll to position [62, 0]
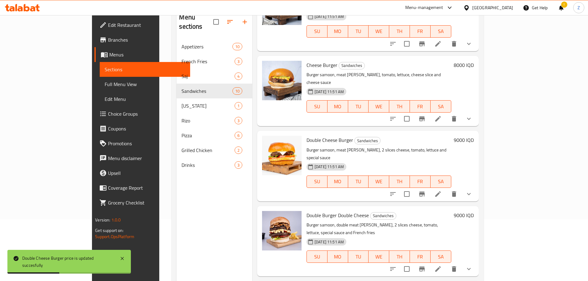
click at [474, 211] on h6 "9000 IQD" at bounding box center [464, 215] width 20 height 9
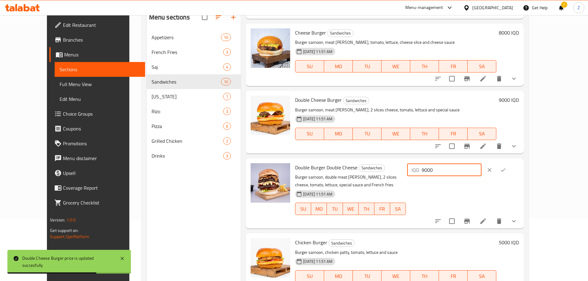
click at [475, 169] on div "IQD 9000 ​" at bounding box center [444, 170] width 74 height 12
type input "11000"
drag, startPoint x: 550, startPoint y: 168, endPoint x: 550, endPoint y: 172, distance: 3.7
click at [506, 168] on icon "ok" at bounding box center [503, 170] width 6 height 6
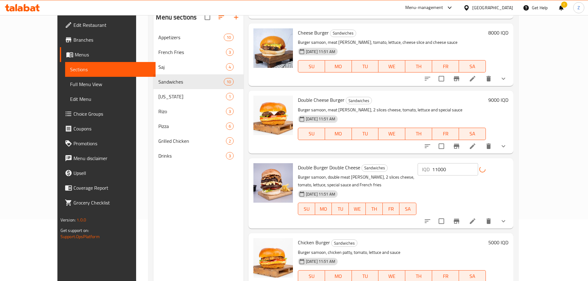
scroll to position [86, 0]
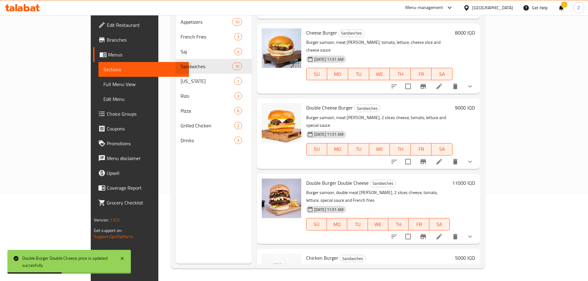
click at [475, 254] on h6 "5000 IQD" at bounding box center [465, 258] width 20 height 9
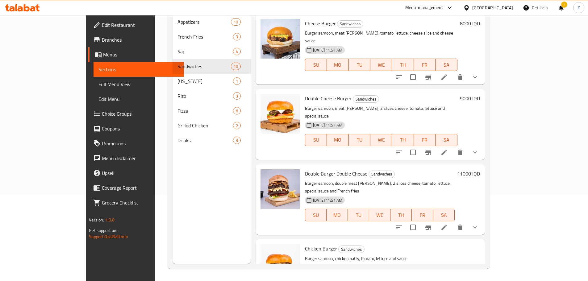
type input "7000"
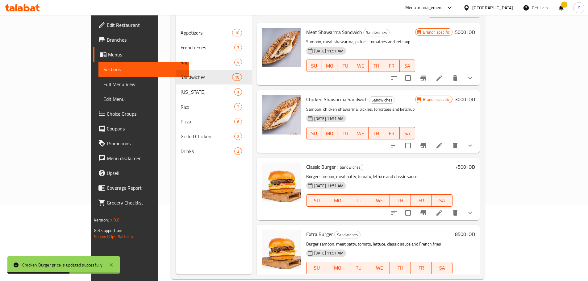
scroll to position [0, 0]
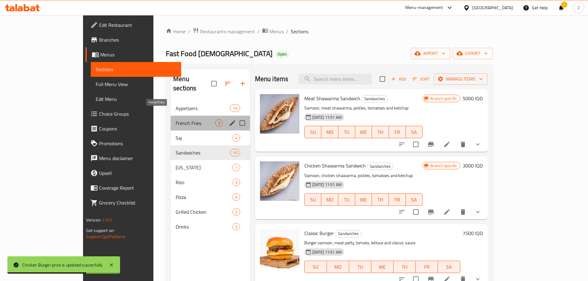
click at [176, 119] on span "French Fries" at bounding box center [195, 122] width 39 height 7
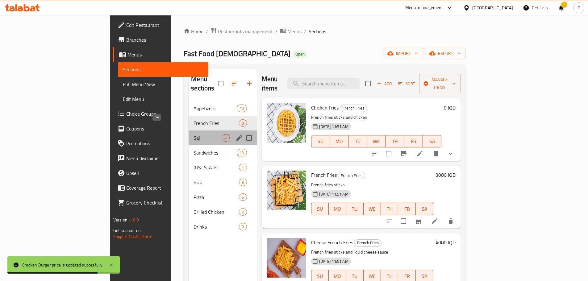
click at [193, 134] on span "Saj" at bounding box center [207, 137] width 28 height 7
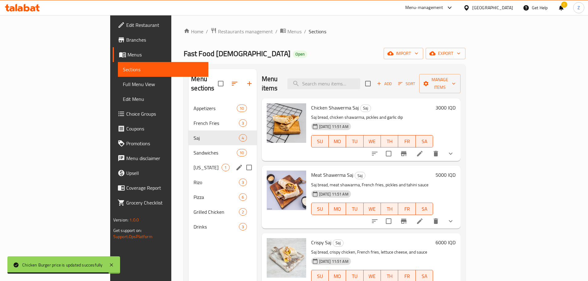
click at [189, 160] on div "[US_STATE] 1" at bounding box center [223, 167] width 68 height 15
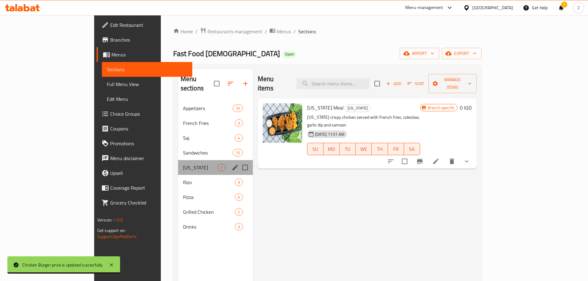
click at [178, 165] on div "[US_STATE] 1" at bounding box center [215, 167] width 75 height 15
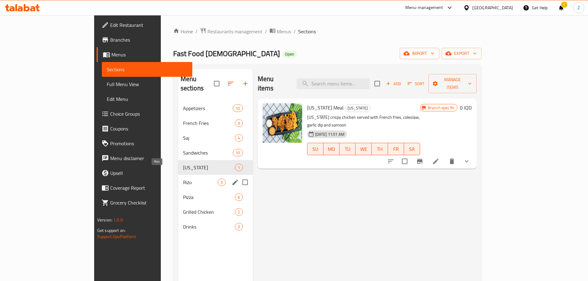
click at [183, 179] on span "Rizo" at bounding box center [200, 182] width 35 height 7
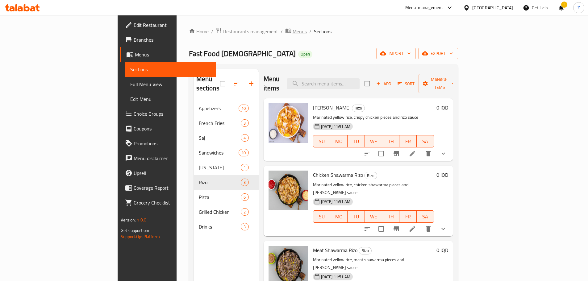
click at [292, 34] on span "Menus" at bounding box center [299, 31] width 14 height 7
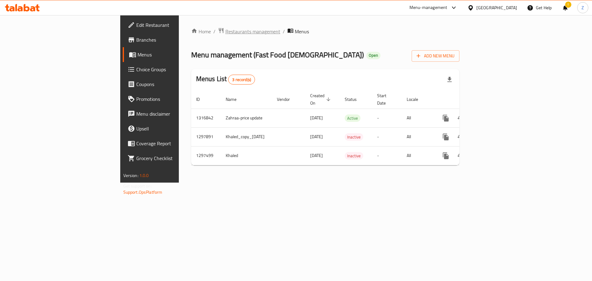
click at [226, 35] on span "Restaurants management" at bounding box center [253, 31] width 55 height 7
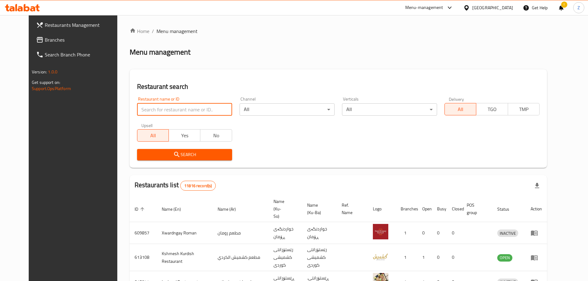
click at [176, 109] on input "search" at bounding box center [184, 109] width 95 height 12
paste input "706707"
type input "706707"
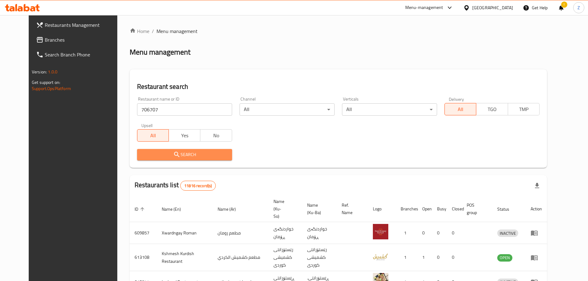
click at [182, 156] on span "Search" at bounding box center [184, 155] width 85 height 8
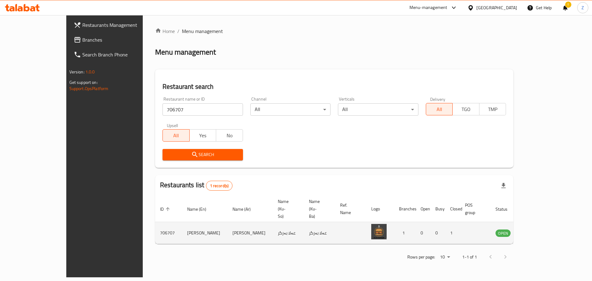
click at [535, 231] on icon "enhanced table" at bounding box center [532, 233] width 7 height 5
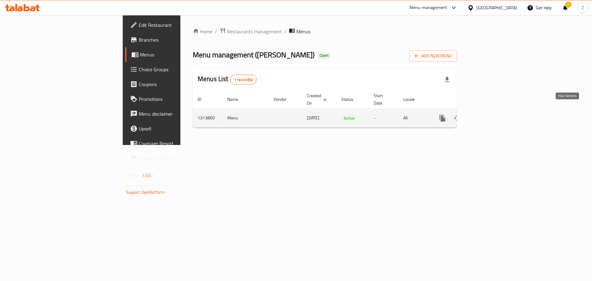
click at [495, 116] on link "enhanced table" at bounding box center [487, 118] width 15 height 15
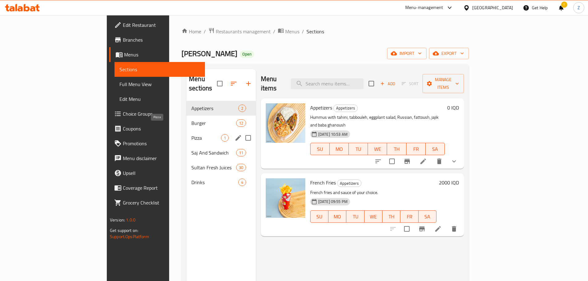
click at [186, 131] on div "Pizza 1" at bounding box center [220, 138] width 69 height 15
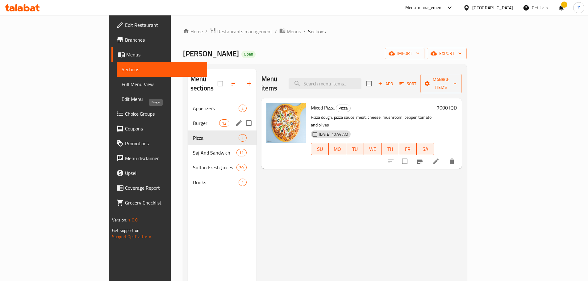
click at [193, 119] on span "Burger" at bounding box center [206, 122] width 26 height 7
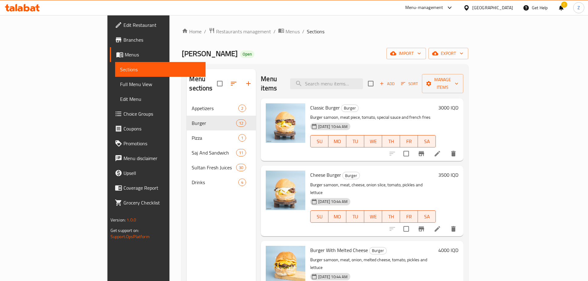
click at [458, 103] on h6 "3000 IQD" at bounding box center [448, 107] width 20 height 9
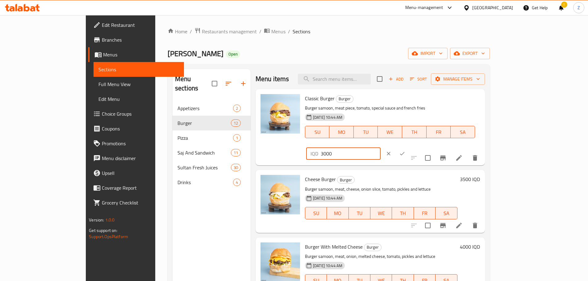
click at [380, 147] on input "3000" at bounding box center [351, 153] width 60 height 12
type input "3500"
click at [405, 151] on icon "ok" at bounding box center [402, 154] width 6 height 6
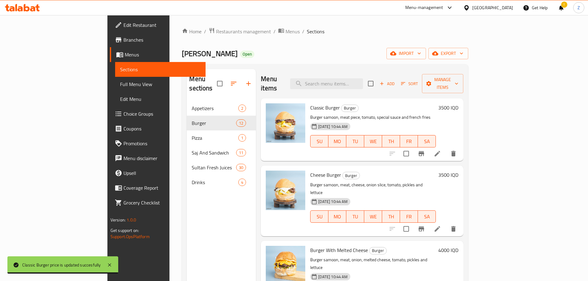
click at [458, 171] on h6 "3500 IQD" at bounding box center [448, 175] width 20 height 9
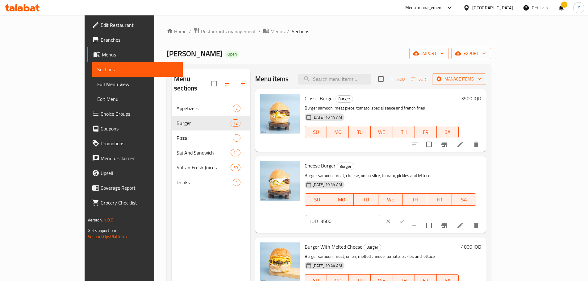
click at [380, 215] on input "3500" at bounding box center [350, 221] width 60 height 12
type input "4000"
click at [409, 214] on button "ok" at bounding box center [402, 221] width 14 height 14
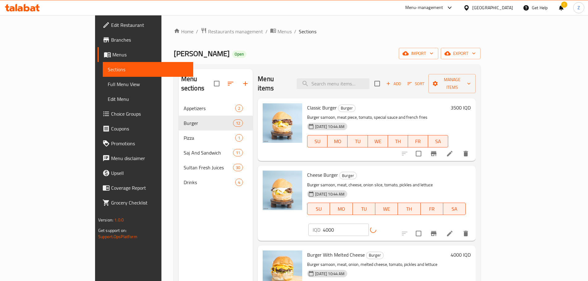
click at [471, 251] on h6 "4000 IQD" at bounding box center [460, 255] width 20 height 9
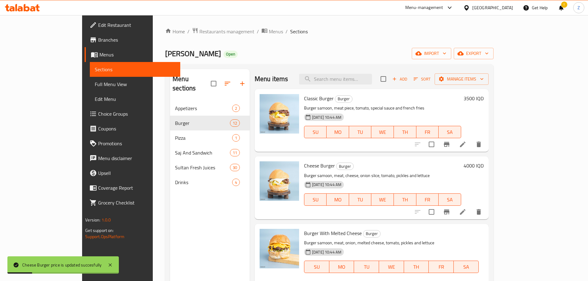
type input "4500"
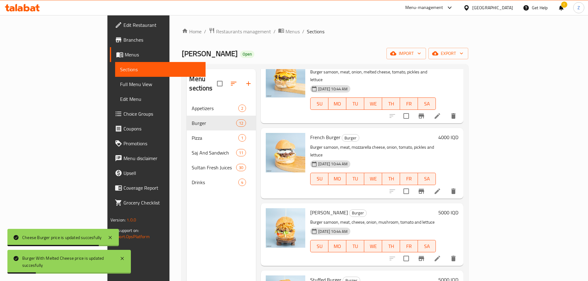
scroll to position [216, 0]
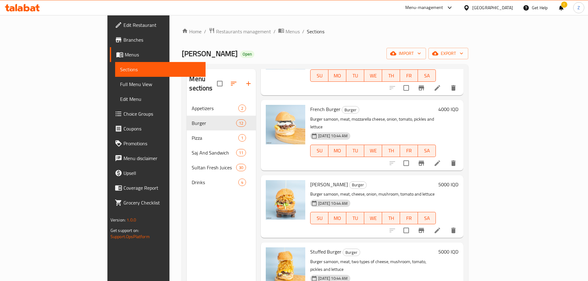
click at [458, 105] on h6 "4000 IQD" at bounding box center [448, 109] width 20 height 9
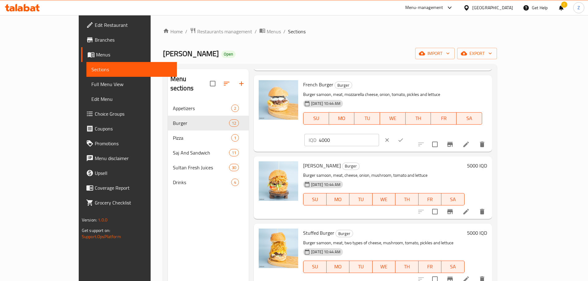
click at [416, 133] on div "IQD 4000 ​" at bounding box center [359, 140] width 113 height 14
click at [379, 134] on input "4000" at bounding box center [349, 140] width 60 height 12
paste input "5"
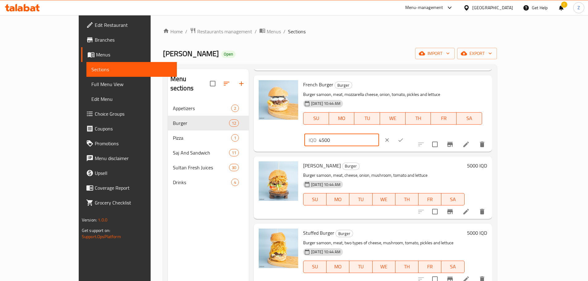
type input "4500"
click at [407, 133] on button "ok" at bounding box center [401, 140] width 14 height 14
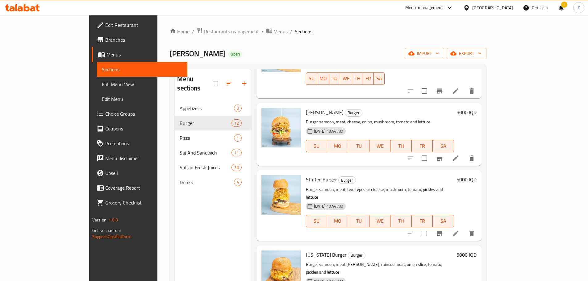
scroll to position [278, 0]
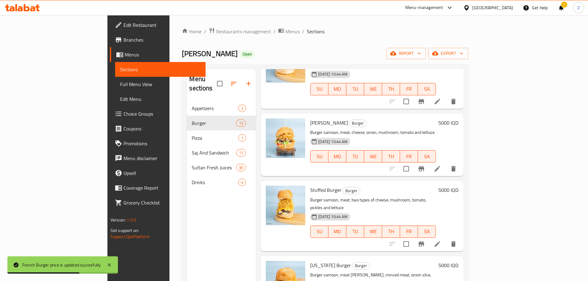
click at [458, 118] on h6 "5000 IQD" at bounding box center [448, 122] width 20 height 9
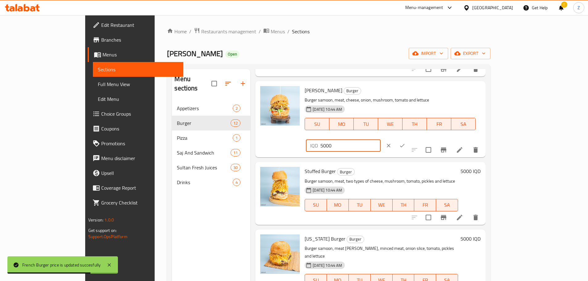
click at [380, 139] on input "5000" at bounding box center [350, 145] width 60 height 12
paste input "6"
type input "6000"
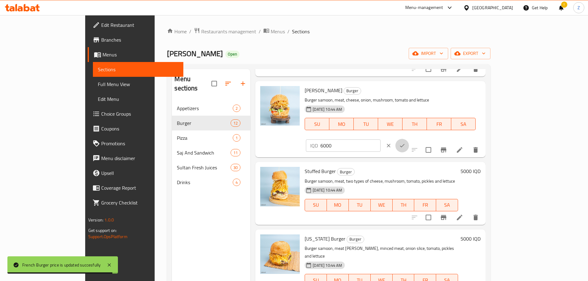
click at [405, 143] on icon "ok" at bounding box center [402, 146] width 6 height 6
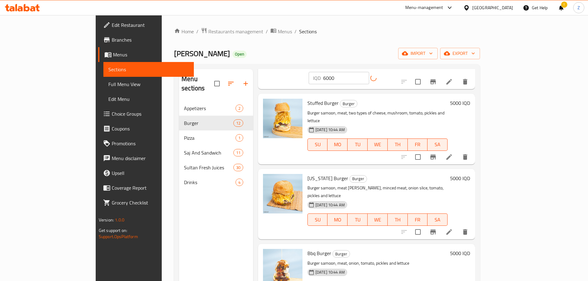
scroll to position [339, 0]
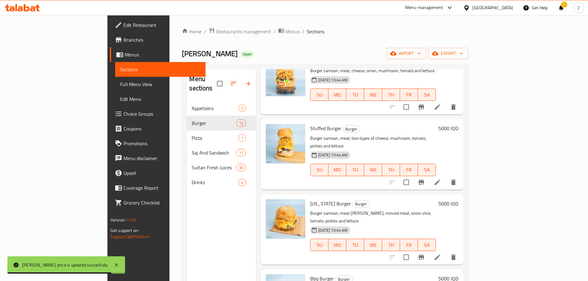
click at [458, 124] on h6 "5000 IQD" at bounding box center [448, 128] width 20 height 9
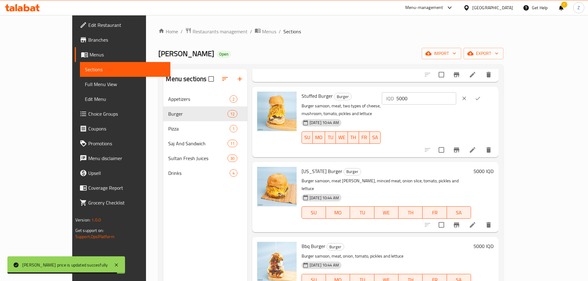
click at [456, 97] on input "5000" at bounding box center [426, 98] width 60 height 12
paste input "6"
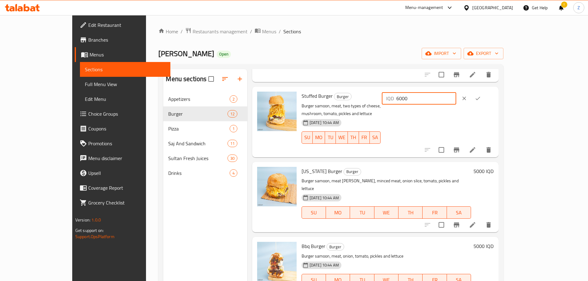
type input "6000"
click at [481, 95] on icon "ok" at bounding box center [478, 98] width 6 height 6
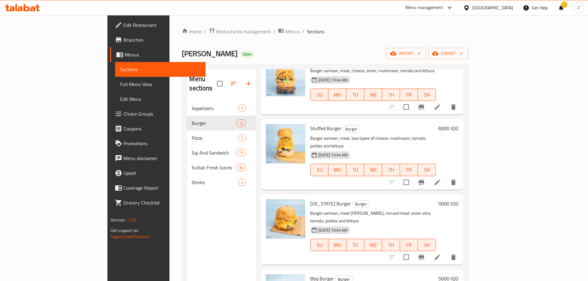
drag, startPoint x: 552, startPoint y: 170, endPoint x: 547, endPoint y: 163, distance: 8.7
click at [458, 199] on div "5000 IQD" at bounding box center [447, 229] width 23 height 60
click at [458, 199] on h6 "5000 IQD" at bounding box center [448, 203] width 20 height 9
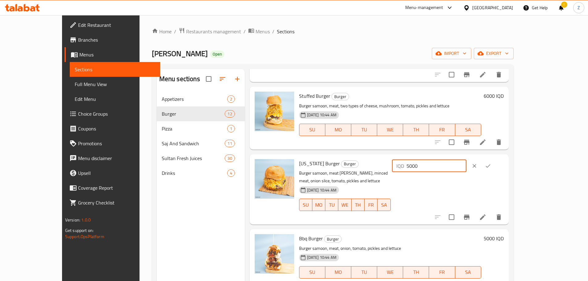
click at [466, 167] on input "5000" at bounding box center [436, 166] width 60 height 12
paste input "6"
type input "6000"
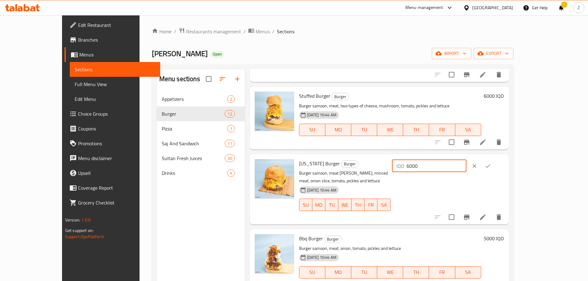
drag, startPoint x: 559, startPoint y: 166, endPoint x: 551, endPoint y: 166, distance: 8.0
click at [504, 166] on div "IQD 6000 ​" at bounding box center [448, 166] width 112 height 14
click at [491, 166] on icon "ok" at bounding box center [488, 166] width 6 height 6
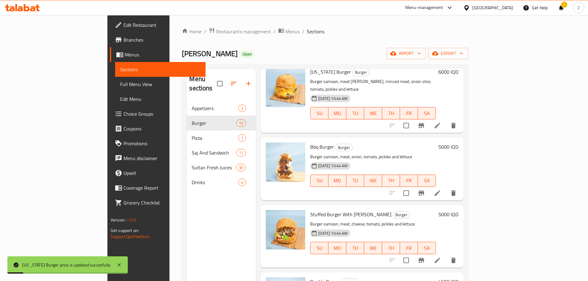
scroll to position [494, 0]
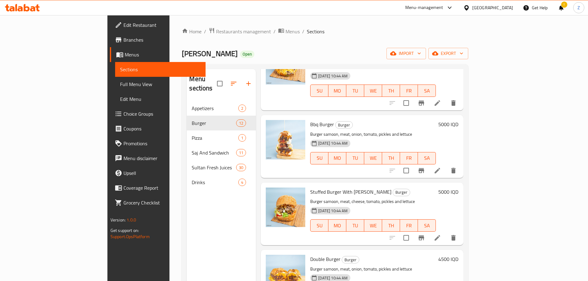
click at [458, 120] on h6 "5000 IQD" at bounding box center [448, 124] width 20 height 9
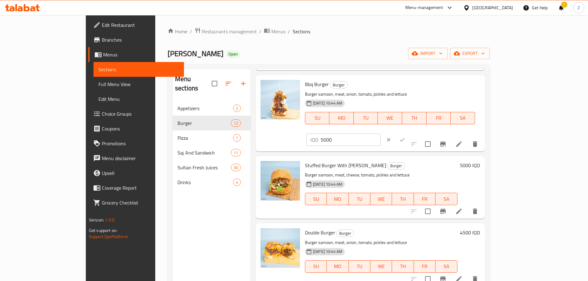
click at [380, 134] on input "5000" at bounding box center [351, 140] width 60 height 12
paste input "6"
type input "6000"
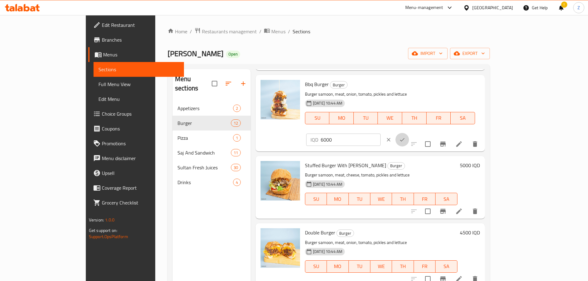
click at [405, 137] on icon "ok" at bounding box center [402, 140] width 6 height 6
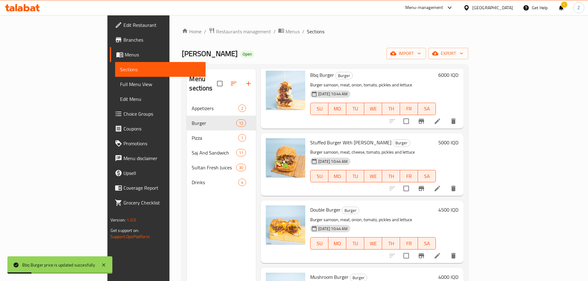
scroll to position [31, 0]
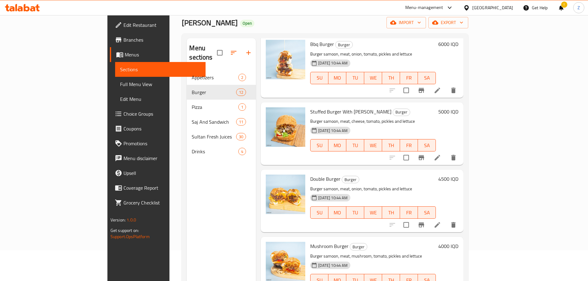
click at [461, 105] on div "Stuffed Burger With [PERSON_NAME] Burger samoon, meat, cheese, tomato, pickles …" at bounding box center [384, 134] width 153 height 58
click at [458, 107] on h6 "5000 IQD" at bounding box center [448, 111] width 20 height 9
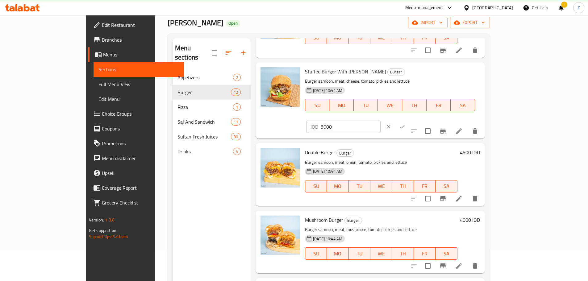
click at [380, 121] on input "5000" at bounding box center [351, 127] width 60 height 12
paste input "6"
type input "6000"
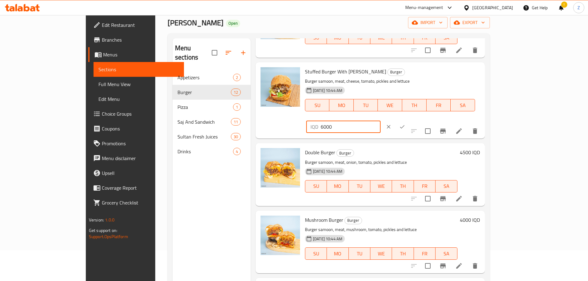
click at [409, 120] on button "ok" at bounding box center [402, 127] width 14 height 14
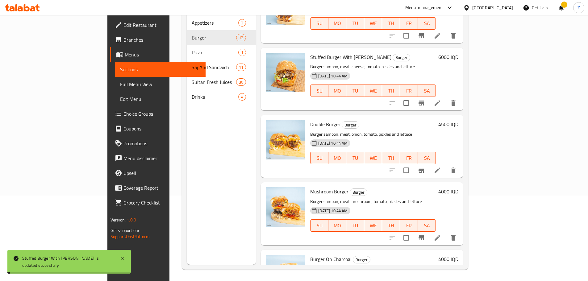
scroll to position [86, 0]
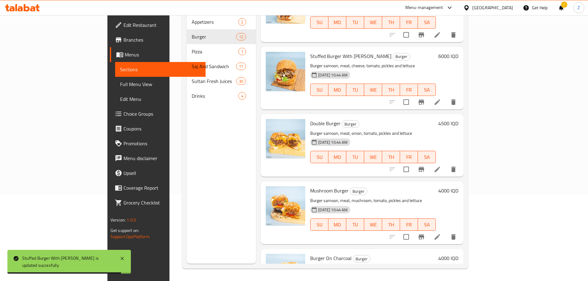
click at [458, 119] on h6 "4500 IQD" at bounding box center [448, 123] width 20 height 9
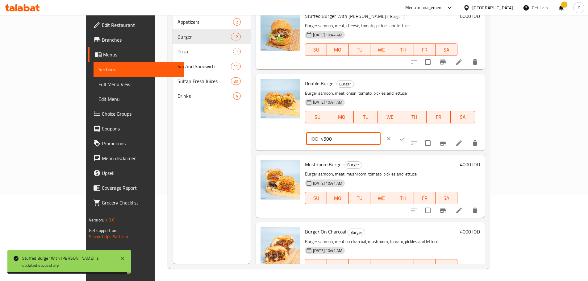
click at [380, 133] on input "4500" at bounding box center [351, 139] width 60 height 12
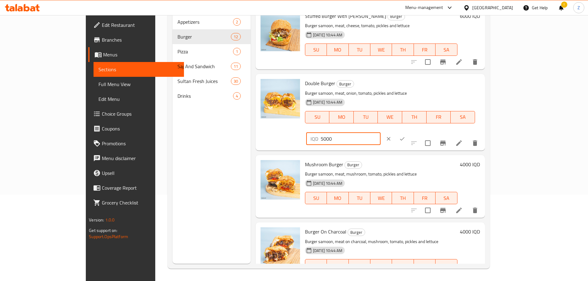
type input "5000"
click at [405, 136] on icon "ok" at bounding box center [402, 139] width 6 height 6
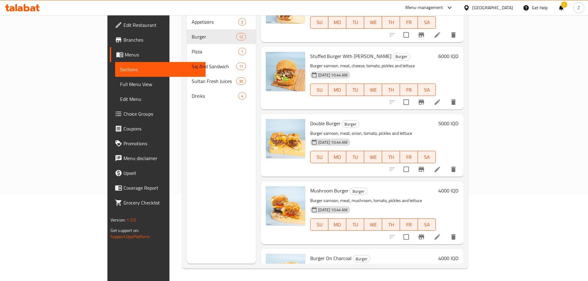
click at [458, 186] on h6 "4000 IQD" at bounding box center [448, 190] width 20 height 9
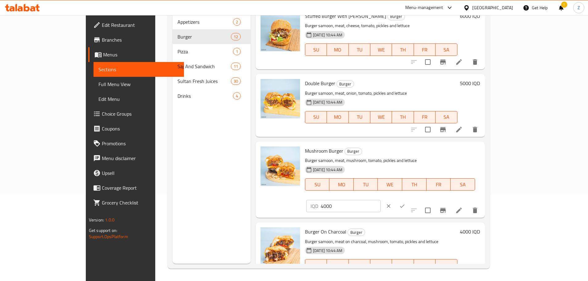
click at [380, 200] on input "4000" at bounding box center [351, 206] width 60 height 12
paste input "5"
type input "4500"
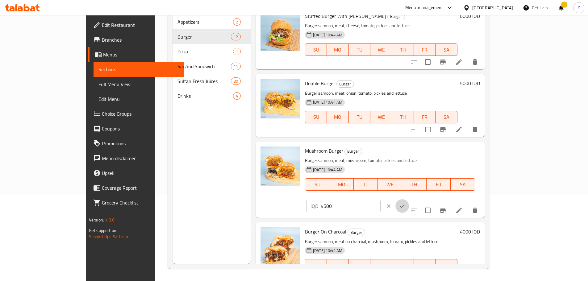
click at [405, 203] on icon "ok" at bounding box center [402, 206] width 6 height 6
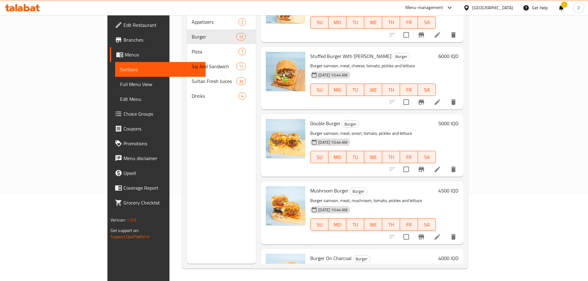
scroll to position [25, 0]
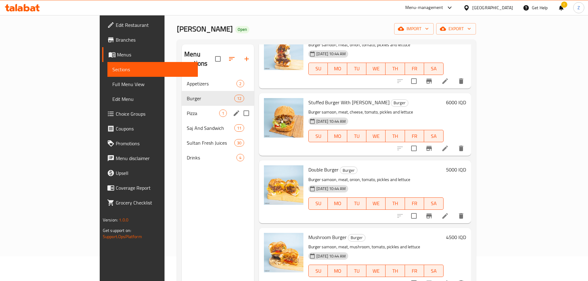
drag, startPoint x: 148, startPoint y: 108, endPoint x: 148, endPoint y: 113, distance: 5.6
click at [182, 108] on div "Pizza 1" at bounding box center [218, 113] width 72 height 15
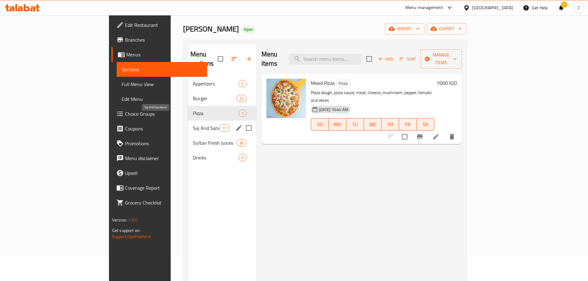
click at [188, 135] on div "Sultan Fresh Juices 30" at bounding box center [222, 142] width 68 height 15
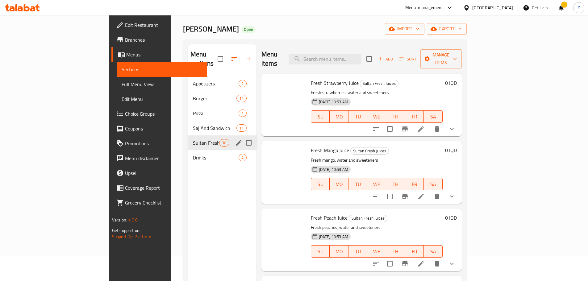
click at [193, 124] on span "Saj And Sandwich" at bounding box center [215, 127] width 44 height 7
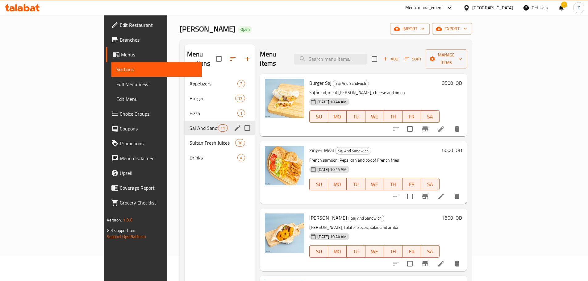
click at [189, 124] on span "Saj And Sandwich" at bounding box center [203, 127] width 29 height 7
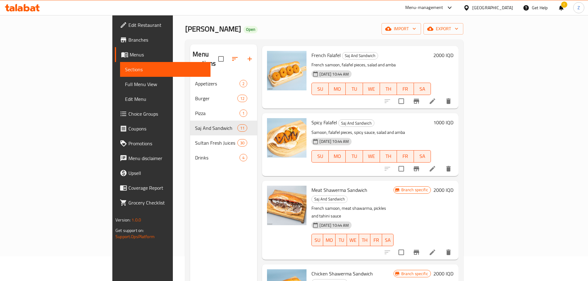
scroll to position [309, 0]
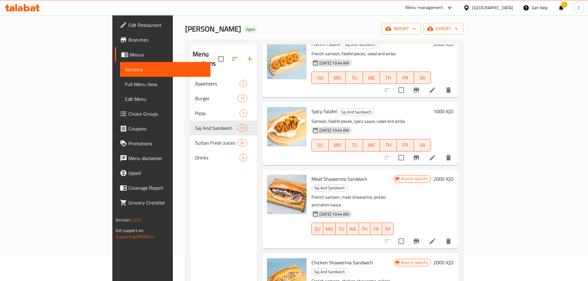
click at [453, 175] on h6 "2000 IQD" at bounding box center [443, 179] width 20 height 9
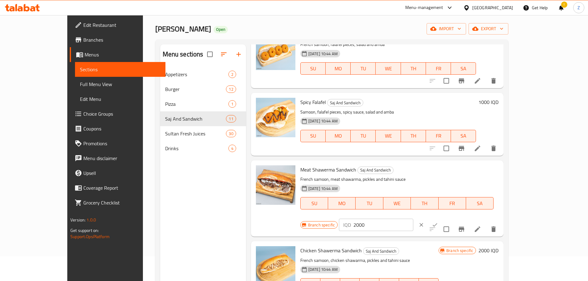
drag, startPoint x: 471, startPoint y: 175, endPoint x: 490, endPoint y: 168, distance: 20.5
click at [351, 221] on p "IQD" at bounding box center [347, 224] width 8 height 7
click at [413, 219] on input "2000" at bounding box center [383, 225] width 60 height 12
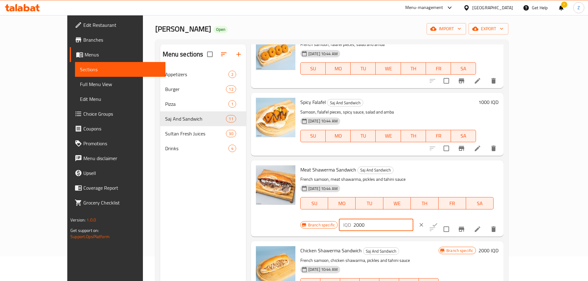
paste input "4"
type input "4000"
click at [438, 222] on icon "ok" at bounding box center [435, 225] width 6 height 6
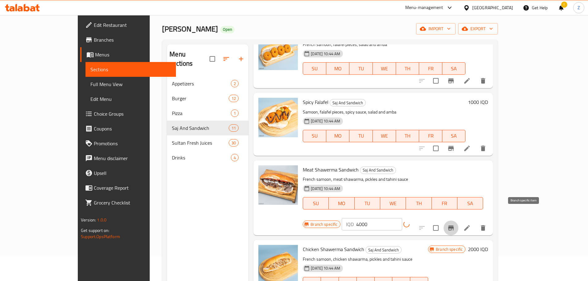
click at [454, 226] on icon "Branch-specific-item" at bounding box center [451, 228] width 6 height 5
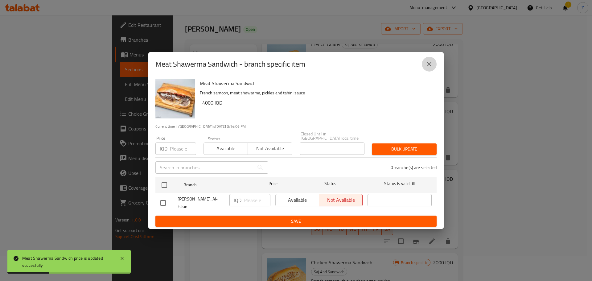
click at [431, 72] on button "close" at bounding box center [429, 64] width 15 height 15
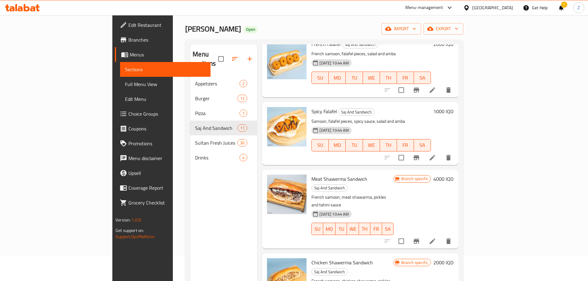
scroll to position [401, 0]
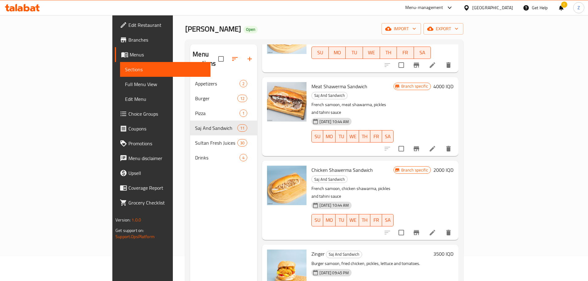
click at [453, 166] on h6 "2000 IQD" at bounding box center [443, 170] width 20 height 9
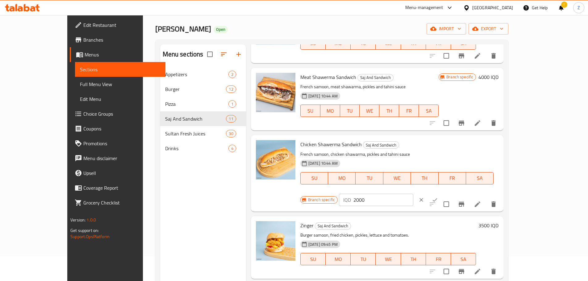
click at [450, 193] on div "Branch specific IQD 2000 ​" at bounding box center [375, 200] width 150 height 14
click at [413, 194] on input "2000" at bounding box center [383, 200] width 60 height 12
paste input "35"
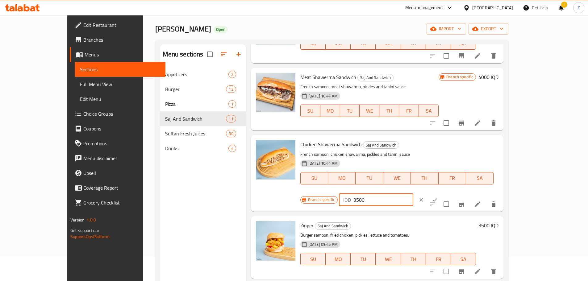
type input "3500"
click at [442, 193] on button "ok" at bounding box center [435, 200] width 14 height 14
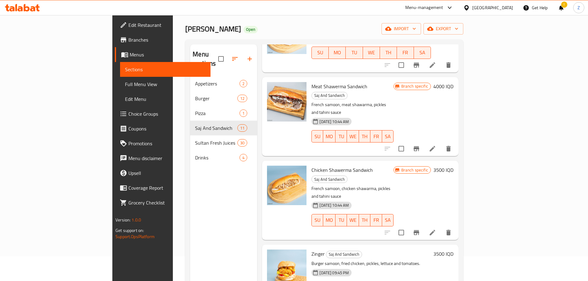
click at [453, 250] on h6 "3500 IQD" at bounding box center [443, 254] width 20 height 9
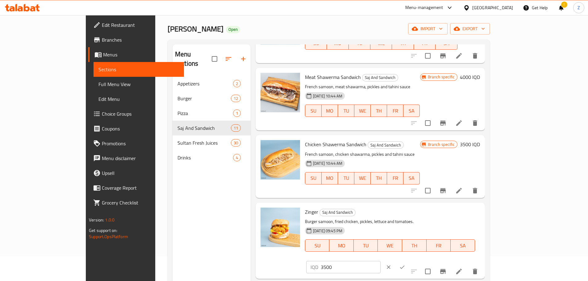
click at [380, 261] on input "3500" at bounding box center [351, 267] width 60 height 12
paste input "40"
type input "4000"
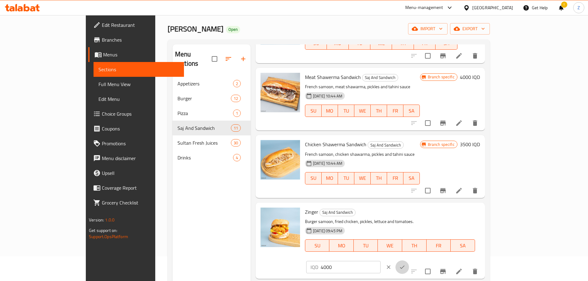
click at [405, 264] on icon "ok" at bounding box center [402, 267] width 6 height 6
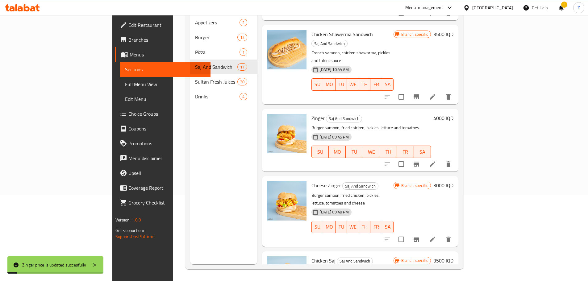
scroll to position [86, 0]
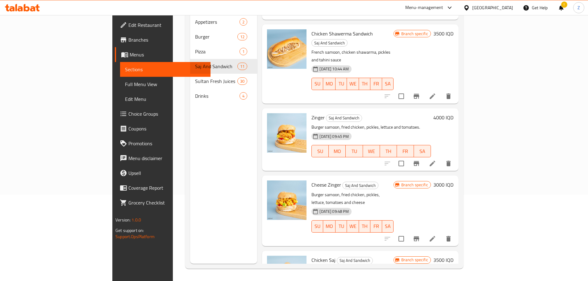
click at [453, 180] on h6 "3000 IQD" at bounding box center [443, 184] width 20 height 9
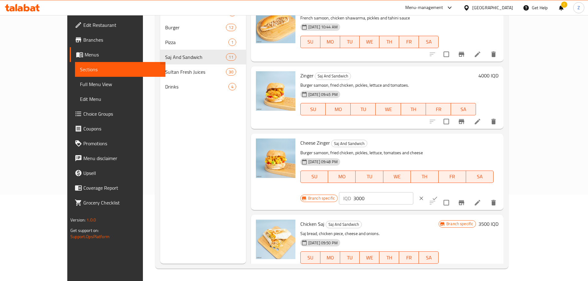
click at [413, 192] on input "3000" at bounding box center [383, 198] width 60 height 12
paste input "4"
type input "4000"
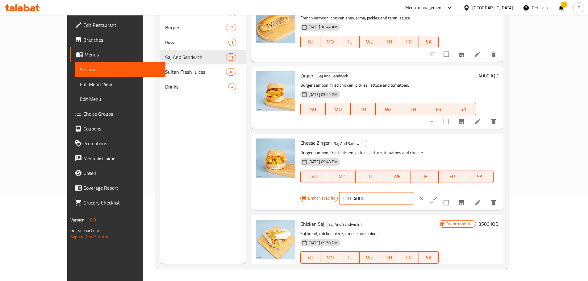
click at [442, 192] on button "ok" at bounding box center [435, 199] width 14 height 14
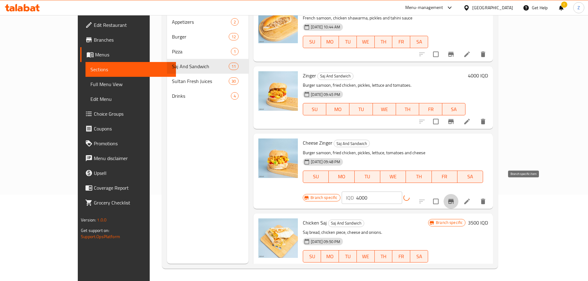
click at [458, 194] on button "Branch-specific-item" at bounding box center [450, 201] width 15 height 15
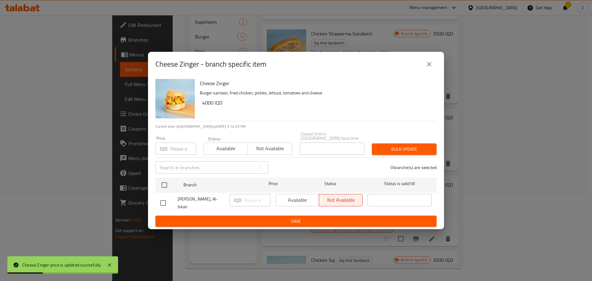
click at [432, 68] on icon "close" at bounding box center [429, 63] width 7 height 7
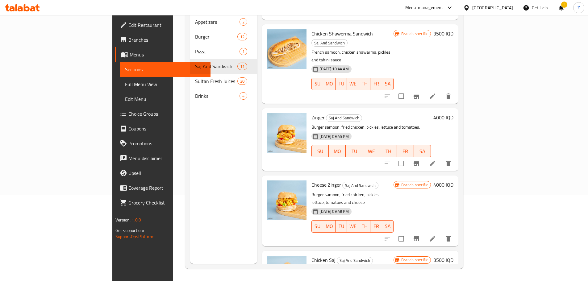
click at [453, 256] on h6 "3500 IQD" at bounding box center [443, 260] width 20 height 9
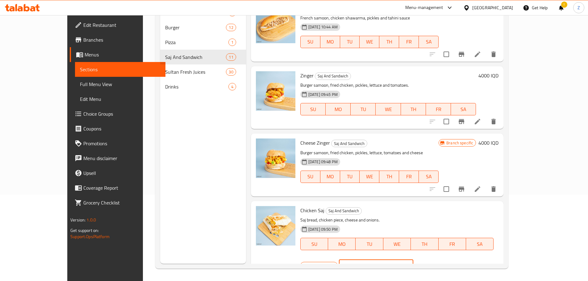
click at [413, 259] on input "3500" at bounding box center [383, 265] width 60 height 12
paste input "40"
type input "4000"
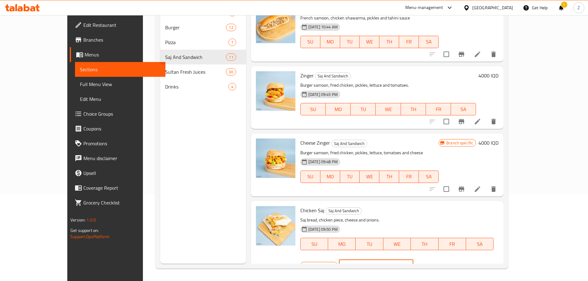
click at [442, 259] on button "ok" at bounding box center [435, 266] width 14 height 14
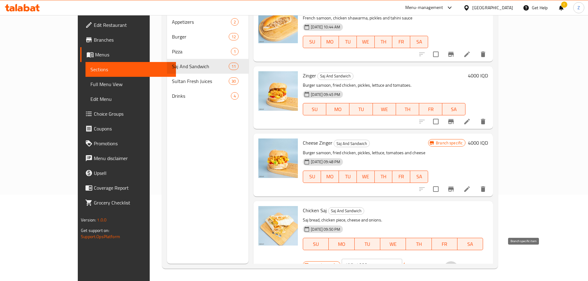
click at [454, 265] on icon "Branch-specific-item" at bounding box center [450, 268] width 7 height 7
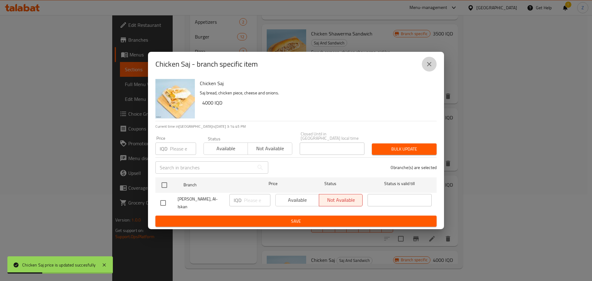
click at [428, 68] on icon "close" at bounding box center [429, 63] width 7 height 7
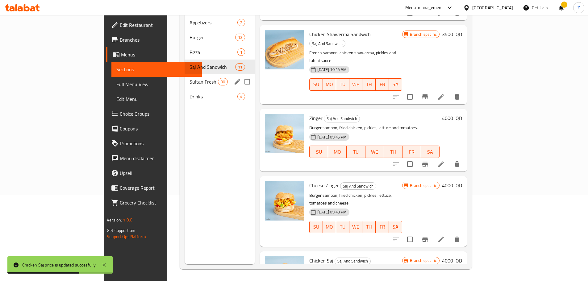
scroll to position [56, 0]
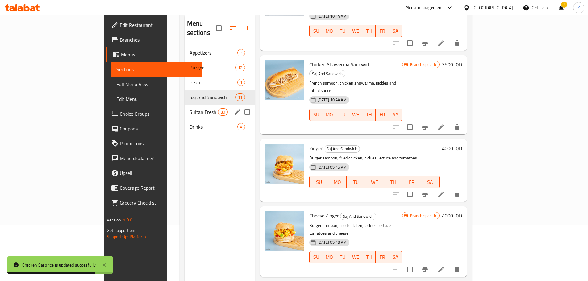
click at [185, 108] on div "Sultan Fresh Juices 30" at bounding box center [220, 112] width 71 height 15
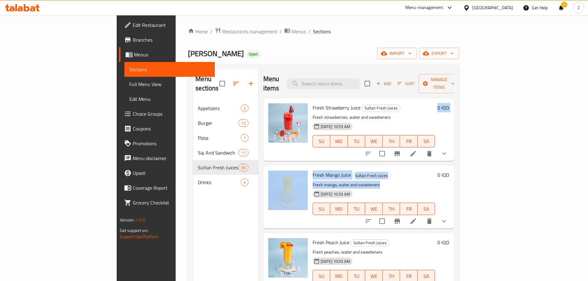
drag, startPoint x: 412, startPoint y: 150, endPoint x: 422, endPoint y: 176, distance: 28.2
click at [422, 176] on div "Fresh Strawberry Juice Sultan Fresh Juices Fresh strawberries, water and sweete…" at bounding box center [358, 144] width 191 height 93
click at [422, 181] on p "Fresh mango, water and sweeteners" at bounding box center [374, 185] width 122 height 8
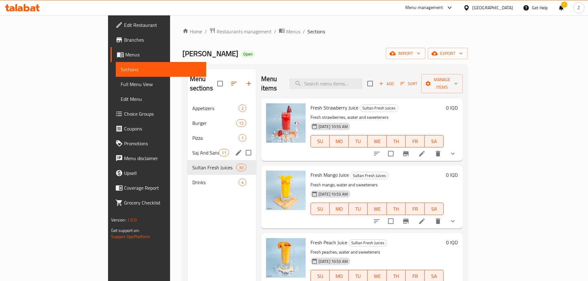
click at [192, 149] on span "Saj And Sandwich" at bounding box center [205, 152] width 27 height 7
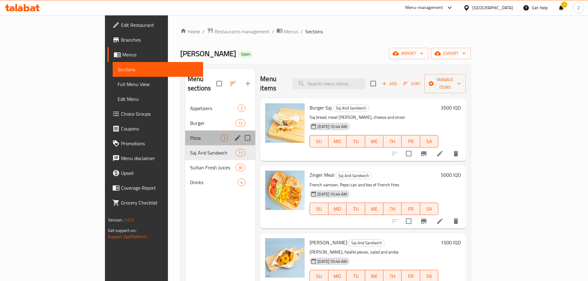
click at [190, 134] on span "Pizza" at bounding box center [205, 137] width 30 height 7
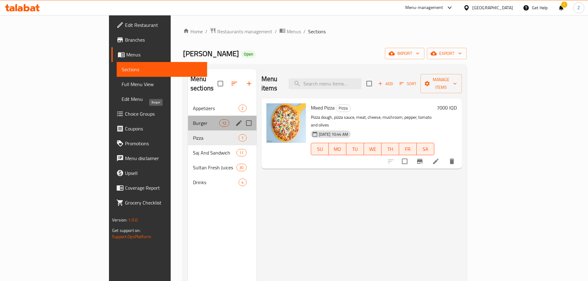
click at [193, 119] on span "Burger" at bounding box center [206, 122] width 26 height 7
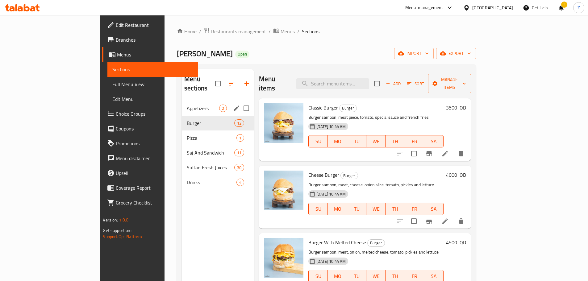
click at [187, 105] on span "Appetizers" at bounding box center [203, 108] width 32 height 7
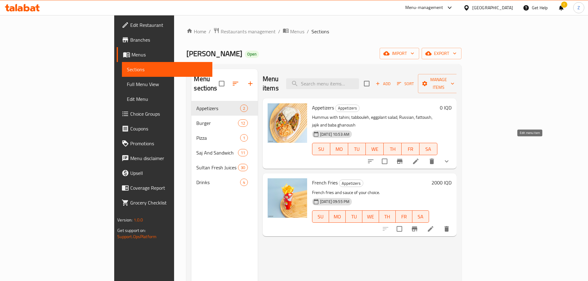
click at [418, 159] on icon at bounding box center [416, 162] width 6 height 6
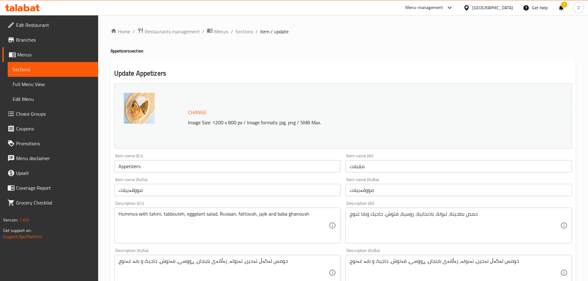
click at [252, 35] on ol "Home / Restaurants management / Menus / Sections / item / update" at bounding box center [342, 31] width 465 height 8
click at [248, 32] on span "Sections" at bounding box center [244, 31] width 18 height 7
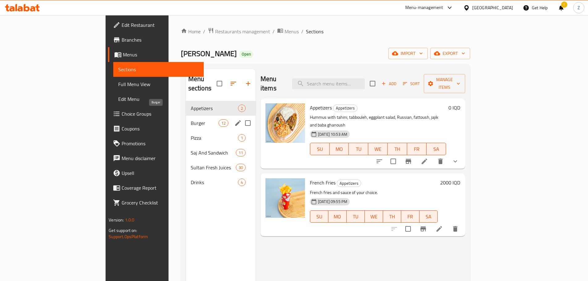
click at [191, 119] on span "Burger" at bounding box center [205, 122] width 28 height 7
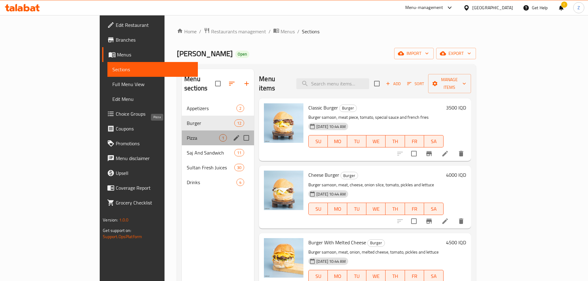
click at [187, 134] on span "Pizza" at bounding box center [203, 137] width 32 height 7
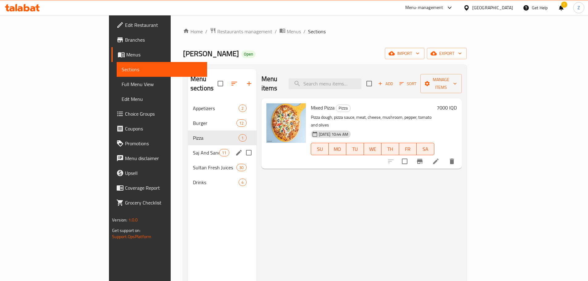
click at [188, 145] on div "Saj And Sandwich 11" at bounding box center [222, 152] width 68 height 15
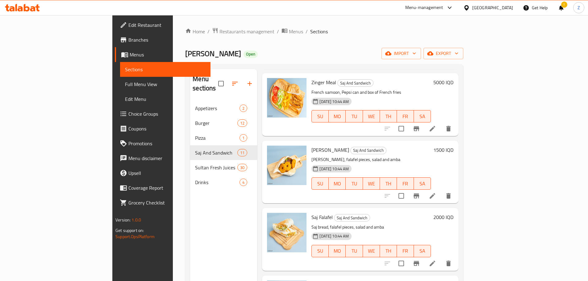
scroll to position [216, 0]
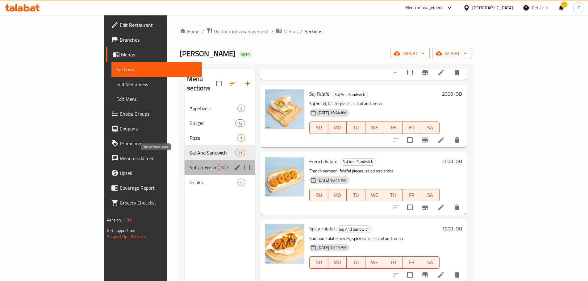
click at [189, 164] on span "Sultan Fresh Juices" at bounding box center [203, 167] width 29 height 7
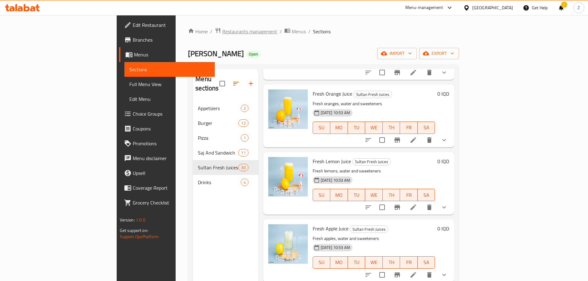
click at [222, 35] on span "Restaurants management" at bounding box center [249, 31] width 55 height 7
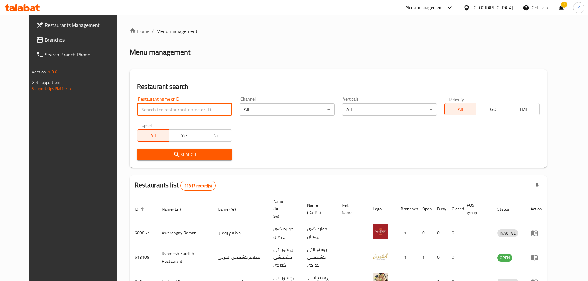
click at [200, 109] on input "search" at bounding box center [184, 109] width 95 height 12
paste input "688861"
type input "688861"
click at [197, 150] on button "Search" at bounding box center [184, 154] width 95 height 11
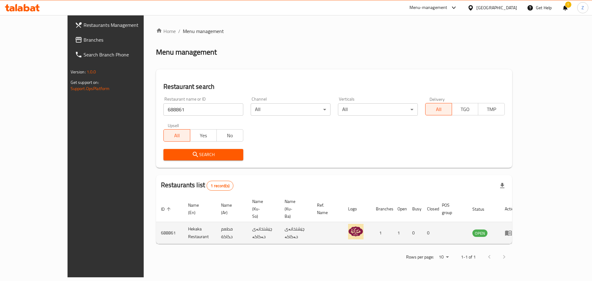
click at [516, 229] on link "enhanced table" at bounding box center [510, 232] width 11 height 7
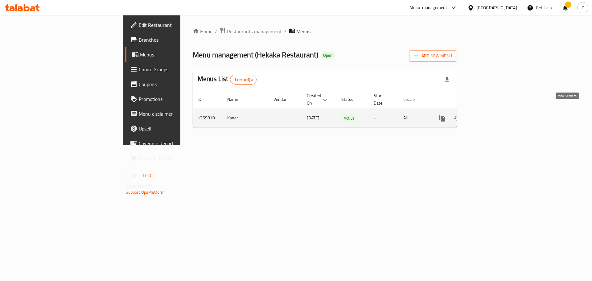
click at [491, 114] on icon "enhanced table" at bounding box center [486, 117] width 7 height 7
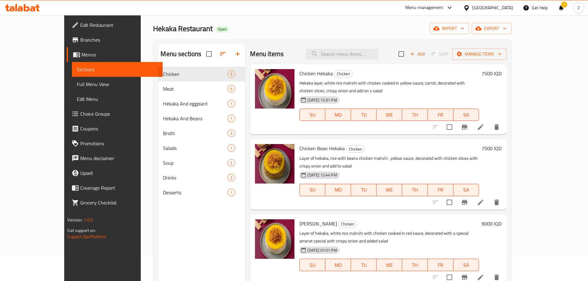
scroll to position [62, 0]
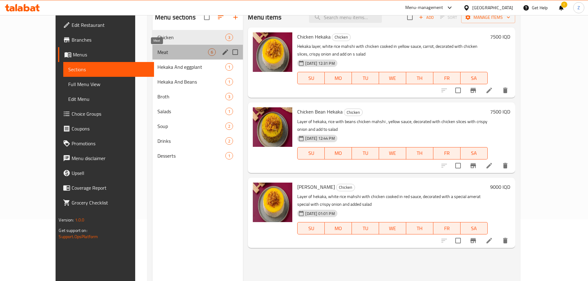
drag, startPoint x: 141, startPoint y: 53, endPoint x: 158, endPoint y: 58, distance: 17.6
click at [157, 53] on span "Meat" at bounding box center [182, 51] width 51 height 7
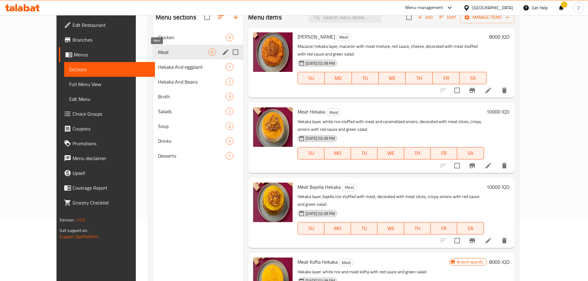
click at [176, 50] on span "Meat" at bounding box center [183, 51] width 50 height 7
click at [171, 41] on div "Chicken 3" at bounding box center [198, 37] width 90 height 15
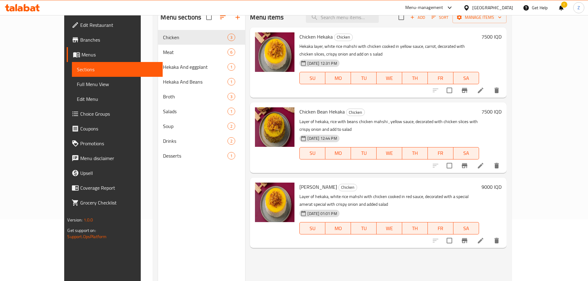
drag, startPoint x: 546, startPoint y: 31, endPoint x: 550, endPoint y: 35, distance: 5.5
click at [504, 31] on div "Chicken Hekaka Chicken Hekaka layer, white rice mahshi with chicken cooked in y…" at bounding box center [400, 62] width 207 height 65
click at [501, 39] on h6 "7500 IQD" at bounding box center [491, 36] width 20 height 9
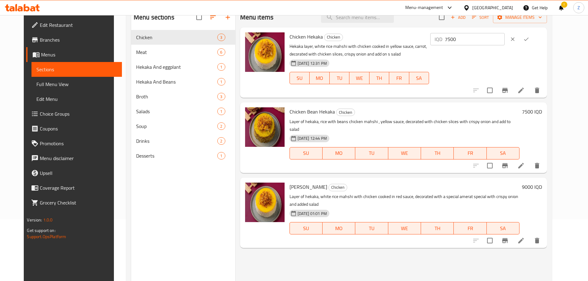
click at [504, 40] on input "7500" at bounding box center [475, 39] width 60 height 12
type input "8250"
click at [529, 37] on icon "ok" at bounding box center [526, 39] width 6 height 6
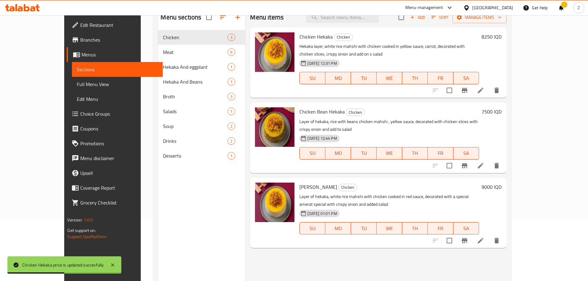
click at [501, 107] on h6 "7500 IQD" at bounding box center [491, 111] width 20 height 9
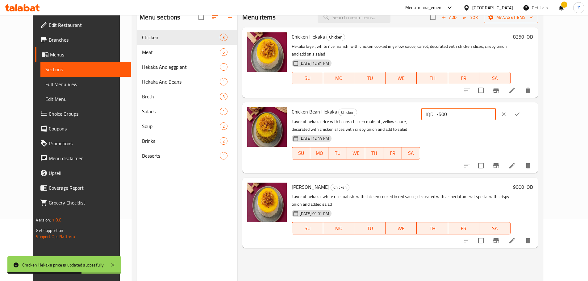
click at [496, 108] on input "7500" at bounding box center [466, 114] width 60 height 12
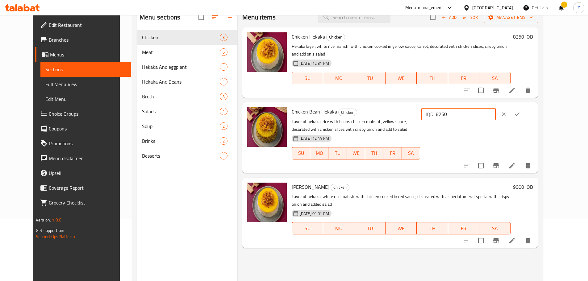
type input "8250"
click at [520, 111] on icon "ok" at bounding box center [517, 114] width 6 height 6
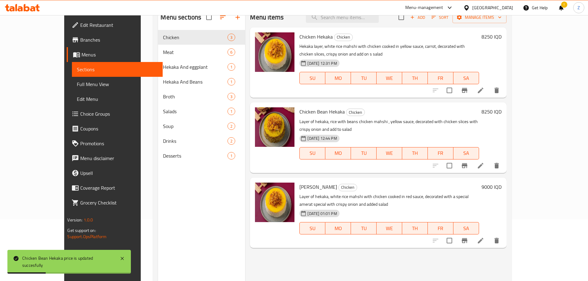
click at [501, 183] on h6 "9000 IQD" at bounding box center [491, 187] width 20 height 9
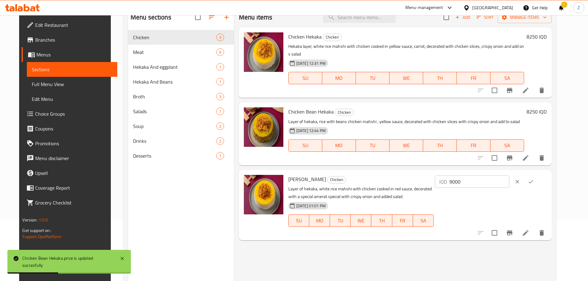
click at [509, 176] on input "9000" at bounding box center [479, 182] width 60 height 12
drag, startPoint x: 485, startPoint y: 174, endPoint x: 480, endPoint y: 176, distance: 5.4
click at [480, 176] on div "IQD 9000 ​" at bounding box center [472, 182] width 74 height 12
type input "10000"
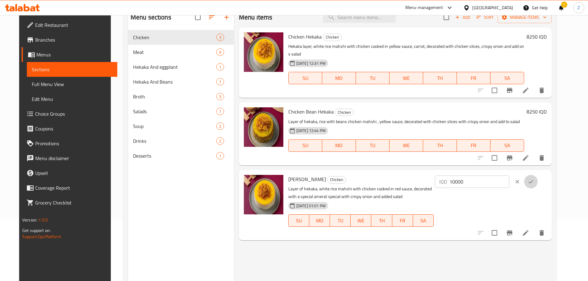
click at [534, 179] on icon "ok" at bounding box center [531, 182] width 6 height 6
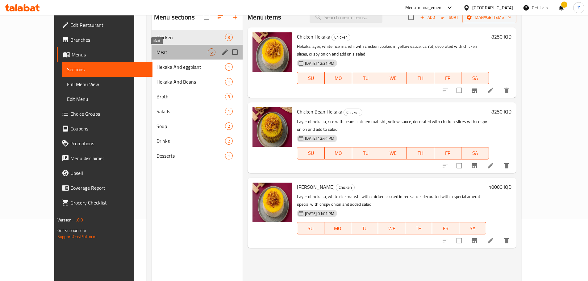
click at [159, 54] on span "Meat" at bounding box center [181, 51] width 51 height 7
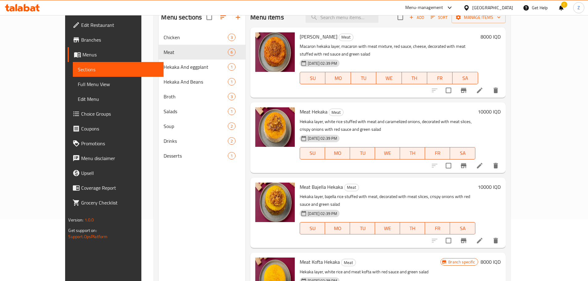
click at [449, 22] on button "Sort" at bounding box center [439, 18] width 20 height 10
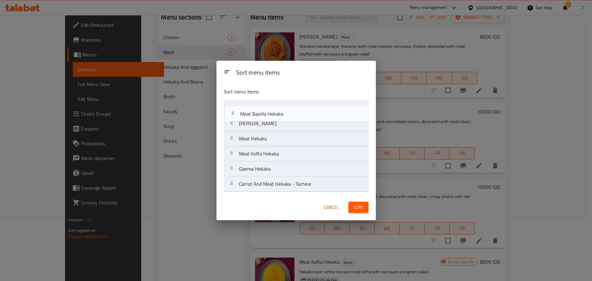
drag, startPoint x: 274, startPoint y: 144, endPoint x: 276, endPoint y: 116, distance: 28.7
click at [276, 116] on nav "Macaron Hekaka Meat Hekaka Meat Bajella Hekaka Meat Kofta Hekaka Qaema Hekaka C…" at bounding box center [296, 146] width 145 height 91
drag, startPoint x: 271, startPoint y: 141, endPoint x: 268, endPoint y: 125, distance: 16.7
click at [268, 125] on nav "Meat Bajella Hekaka Macaron Hekaka Meat Hekaka Meat Kofta Hekaka Qaema Hekaka C…" at bounding box center [296, 146] width 145 height 91
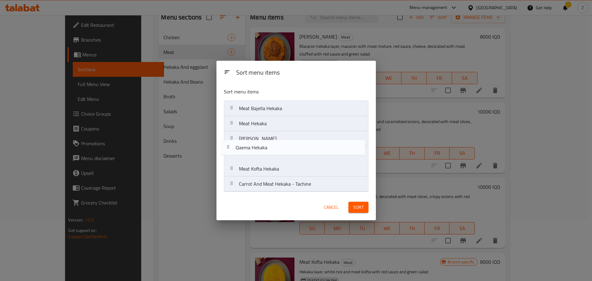
drag, startPoint x: 286, startPoint y: 175, endPoint x: 280, endPoint y: 143, distance: 32.9
click at [280, 144] on nav "Meat Bajella Hekaka Meat Hekaka Macaron Hekaka Meat Kofta Hekaka Qaema Hekaka C…" at bounding box center [296, 146] width 145 height 91
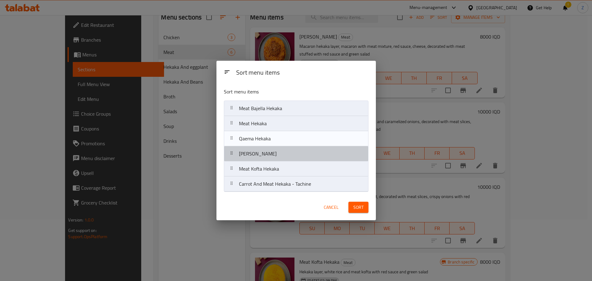
click at [280, 143] on nav "Meat Bajella Hekaka Meat Hekaka Macaron Hekaka Meat Kofta Hekaka Qaema Hekaka C…" at bounding box center [296, 146] width 145 height 91
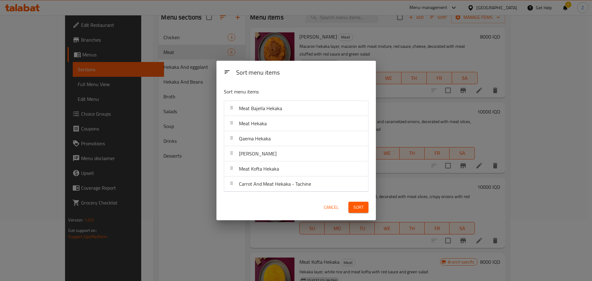
click at [362, 206] on span "Sort" at bounding box center [359, 208] width 10 height 8
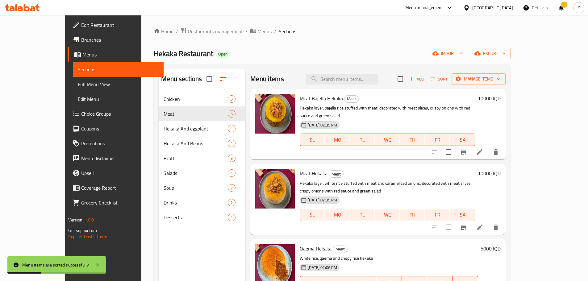
click at [500, 100] on h6 "10000 IQD" at bounding box center [489, 98] width 23 height 9
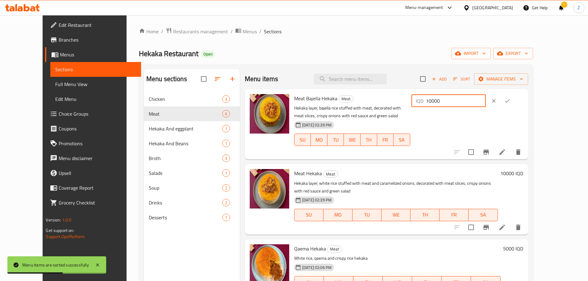
click at [481, 100] on input "10000" at bounding box center [456, 101] width 60 height 12
type input "11000"
click at [510, 101] on icon "ok" at bounding box center [507, 101] width 6 height 6
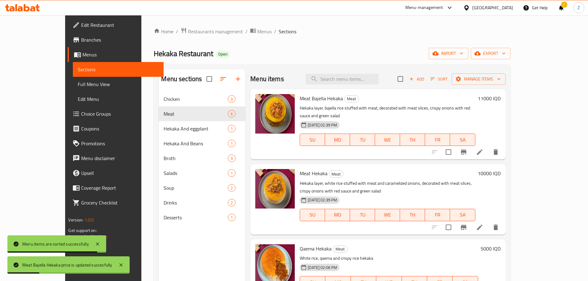
click at [500, 169] on h6 "10000 IQD" at bounding box center [489, 173] width 23 height 9
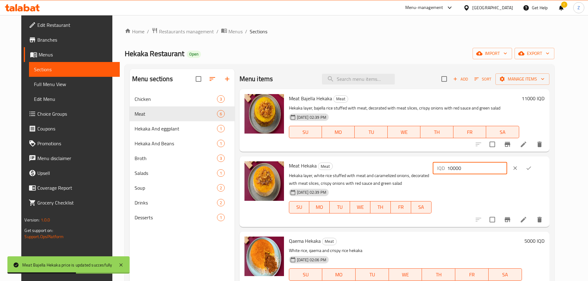
click at [480, 168] on input "10000" at bounding box center [477, 168] width 60 height 12
type input "11000"
click at [532, 168] on icon "ok" at bounding box center [528, 168] width 6 height 6
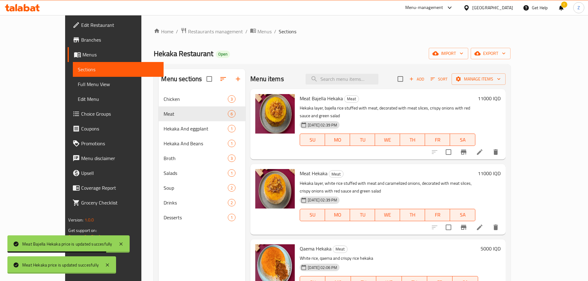
scroll to position [31, 0]
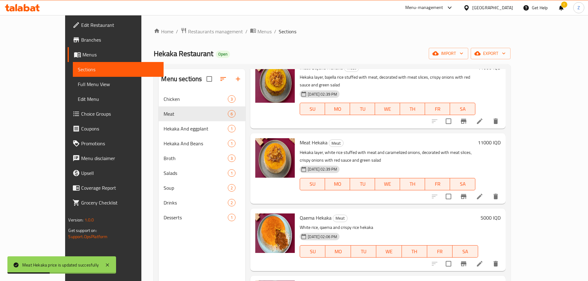
click at [500, 214] on h6 "5000 IQD" at bounding box center [490, 218] width 20 height 9
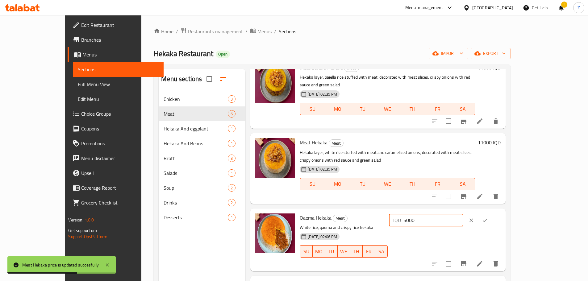
drag, startPoint x: 483, startPoint y: 214, endPoint x: 480, endPoint y: 214, distance: 3.1
click at [463, 214] on input "5000" at bounding box center [433, 220] width 60 height 12
type input "5500"
click at [488, 217] on icon "ok" at bounding box center [485, 220] width 6 height 6
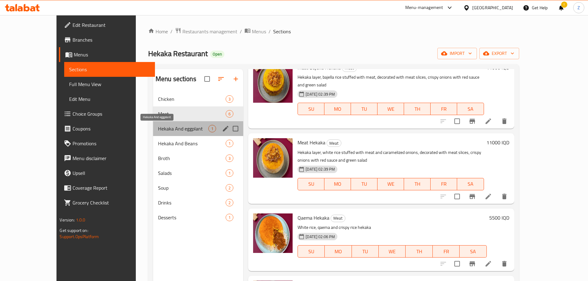
click at [170, 132] on span "Hekaka And eggplant" at bounding box center [183, 128] width 50 height 7
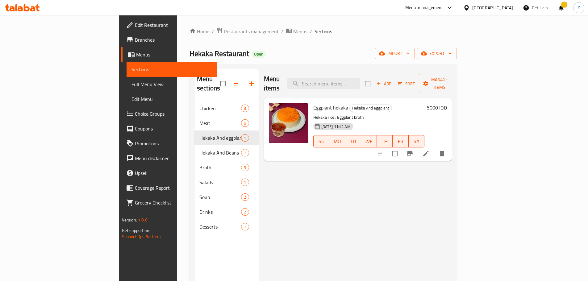
click at [447, 103] on h6 "5000 IQD" at bounding box center [437, 107] width 20 height 9
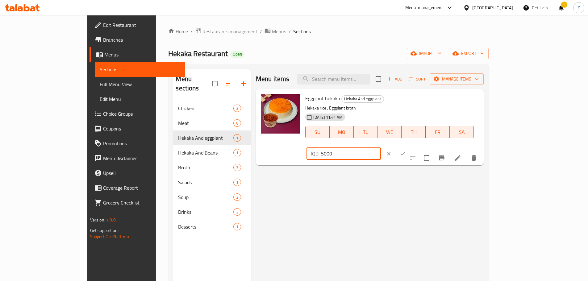
drag, startPoint x: 483, startPoint y: 104, endPoint x: 486, endPoint y: 103, distance: 3.2
click at [381, 147] on input "5000" at bounding box center [351, 153] width 60 height 12
type input "5500"
click at [405, 151] on icon "ok" at bounding box center [402, 154] width 6 height 6
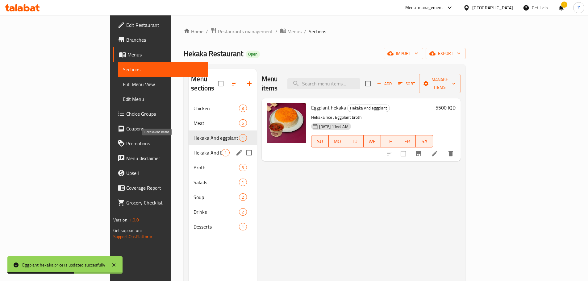
click at [193, 149] on span "Hekaka And Beans" at bounding box center [207, 152] width 28 height 7
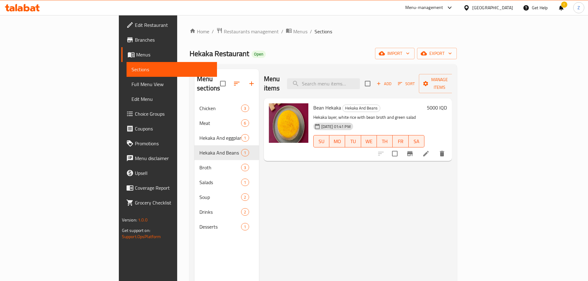
click at [447, 103] on h6 "5000 IQD" at bounding box center [437, 107] width 20 height 9
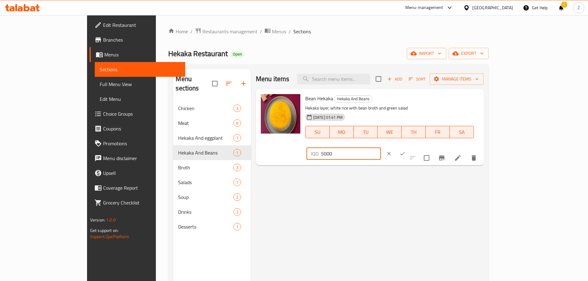
click at [381, 147] on input "5000" at bounding box center [351, 153] width 60 height 12
type input "5500"
click at [409, 147] on button "ok" at bounding box center [403, 154] width 14 height 14
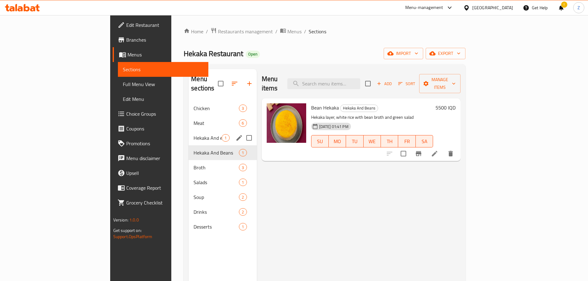
click at [189, 134] on div "Hekaka And eggplant 1" at bounding box center [223, 138] width 68 height 15
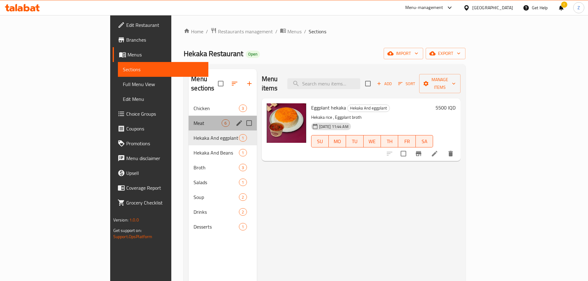
click at [193, 119] on span "Meat" at bounding box center [207, 122] width 28 height 7
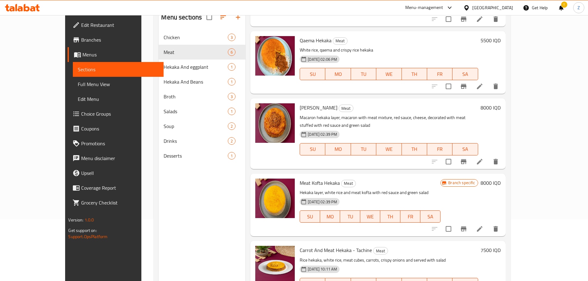
scroll to position [86, 0]
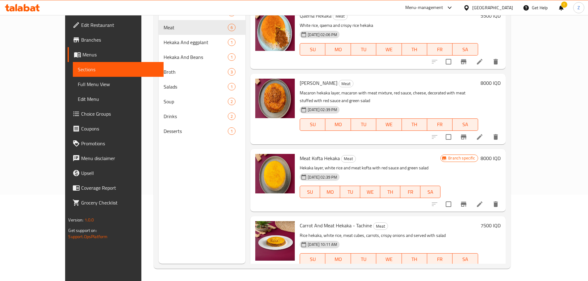
click at [500, 221] on h6 "7500 IQD" at bounding box center [490, 225] width 20 height 9
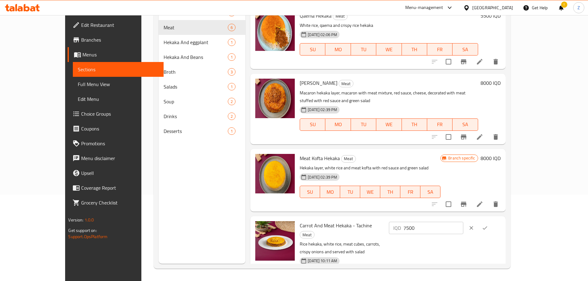
click at [463, 222] on input "7500" at bounding box center [433, 228] width 60 height 12
type input "8250"
click at [488, 225] on icon "ok" at bounding box center [485, 228] width 6 height 6
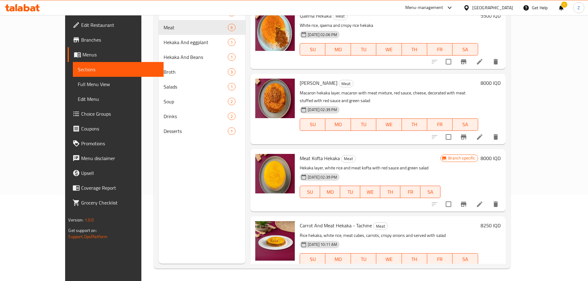
click at [500, 79] on h6 "8000 IQD" at bounding box center [490, 83] width 20 height 9
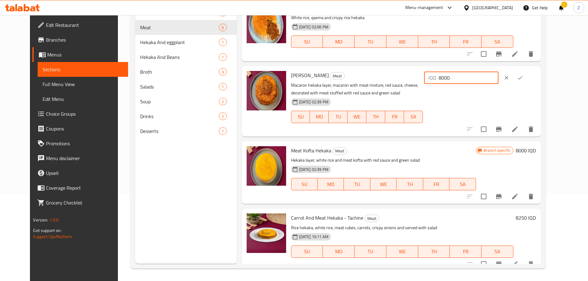
click at [478, 78] on div "IQD 8000 ​" at bounding box center [461, 78] width 74 height 12
type input "9000"
click at [523, 79] on icon "ok" at bounding box center [520, 78] width 6 height 6
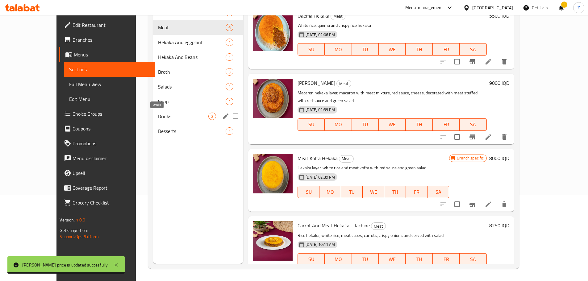
click at [169, 119] on span "Drinks" at bounding box center [183, 116] width 50 height 7
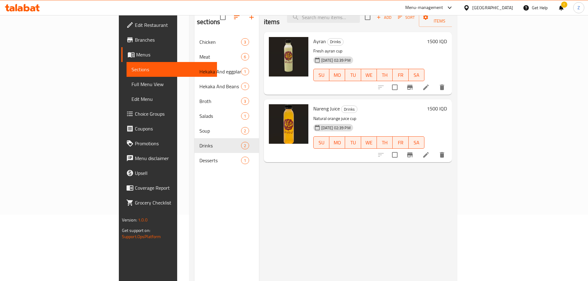
scroll to position [56, 0]
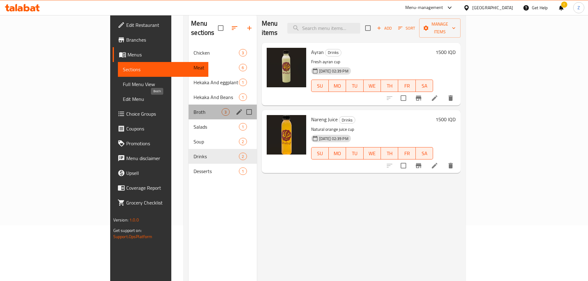
click at [193, 108] on span "Broth" at bounding box center [207, 111] width 28 height 7
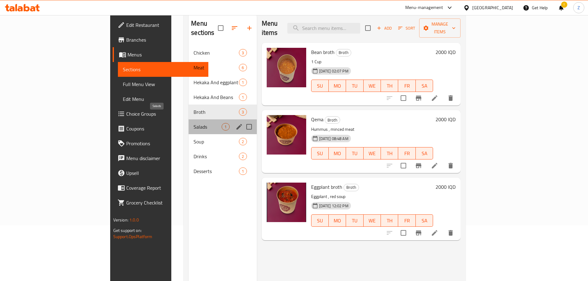
click at [193, 123] on span "Salads" at bounding box center [207, 126] width 28 height 7
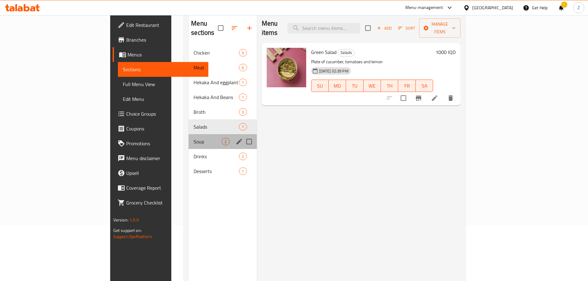
click at [189, 139] on div "Soup 2" at bounding box center [223, 141] width 68 height 15
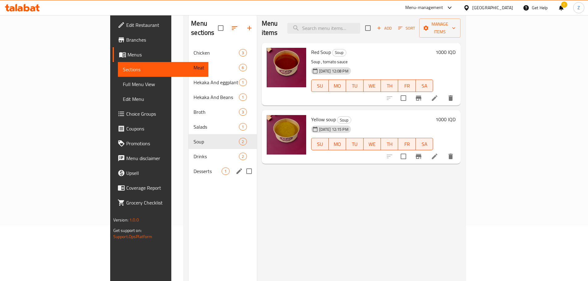
click at [189, 164] on div "Desserts 1" at bounding box center [223, 171] width 68 height 15
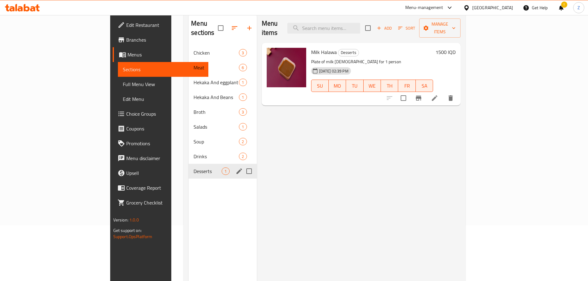
click at [189, 166] on div "Desserts 1" at bounding box center [223, 171] width 68 height 15
click at [189, 134] on div "Soup 2" at bounding box center [223, 141] width 68 height 15
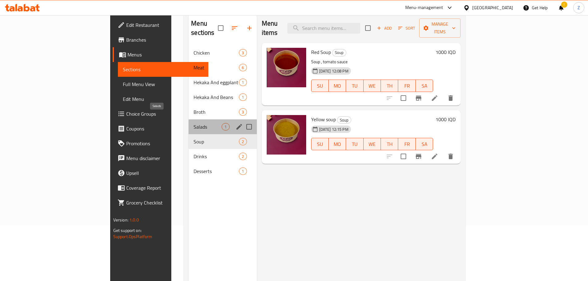
click at [193, 123] on span "Salads" at bounding box center [207, 126] width 28 height 7
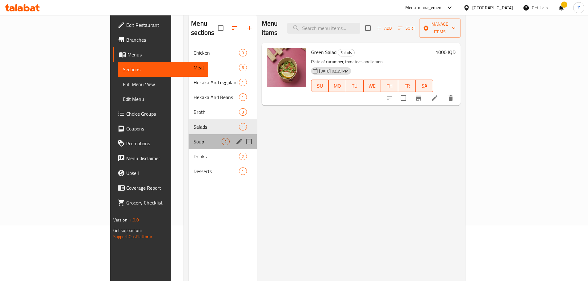
click at [189, 134] on div "Soup 2" at bounding box center [223, 141] width 68 height 15
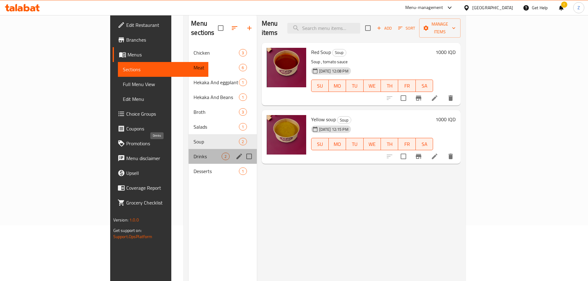
click at [193, 153] on span "Drinks" at bounding box center [207, 156] width 28 height 7
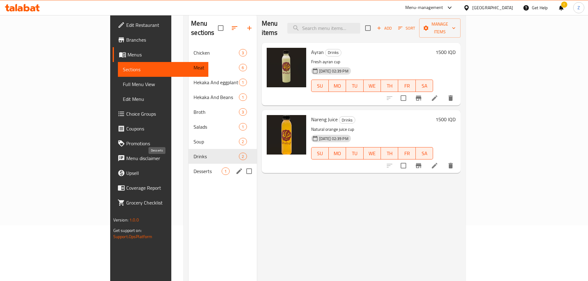
click at [193, 168] on span "Desserts" at bounding box center [207, 171] width 28 height 7
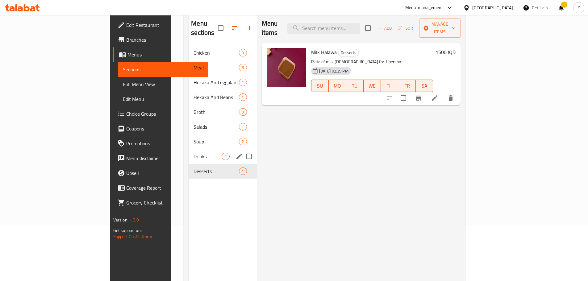
click at [189, 149] on div "Drinks 2" at bounding box center [223, 156] width 68 height 15
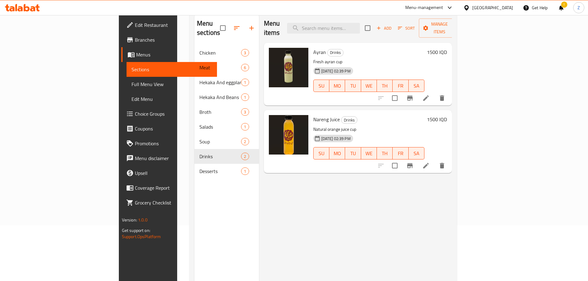
click at [447, 115] on h6 "1500 IQD" at bounding box center [437, 119] width 20 height 9
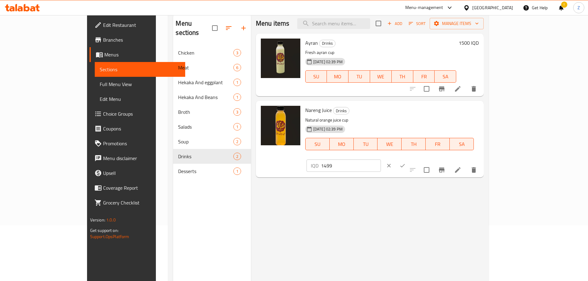
click at [381, 160] on input "1499" at bounding box center [351, 166] width 60 height 12
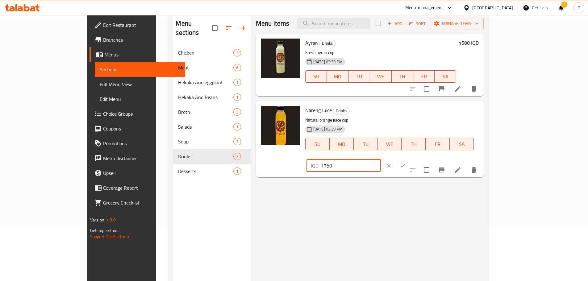
click at [381, 160] on input "1750" at bounding box center [351, 166] width 60 height 12
type input "1750"
click at [405, 163] on icon "ok" at bounding box center [402, 166] width 6 height 6
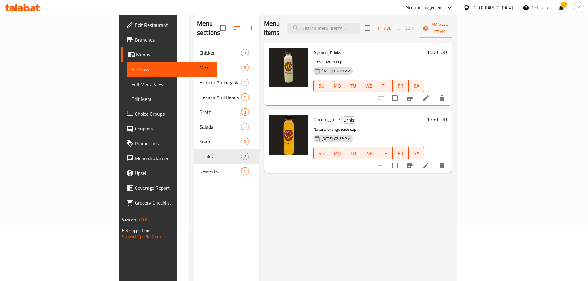
click at [447, 48] on div "1500 IQD" at bounding box center [435, 74] width 23 height 53
click at [447, 48] on h6 "1500 IQD" at bounding box center [437, 52] width 20 height 9
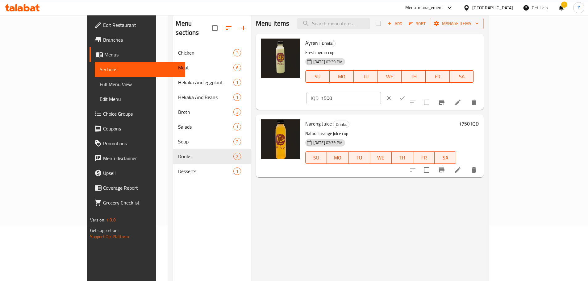
click at [381, 92] on input "1500" at bounding box center [351, 98] width 60 height 12
paste input "75"
type input "1750"
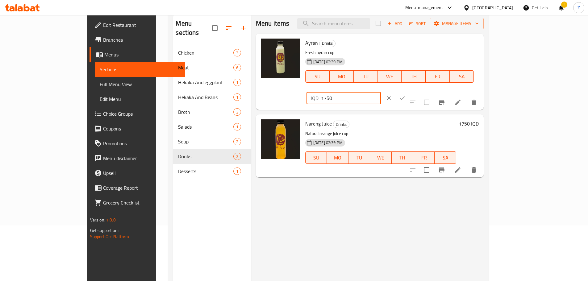
click at [405, 95] on icon "ok" at bounding box center [402, 98] width 6 height 6
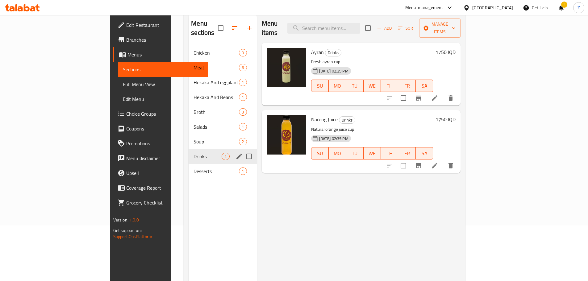
click at [189, 154] on div "Drinks 2" at bounding box center [223, 156] width 68 height 15
click at [193, 168] on span "Desserts" at bounding box center [207, 171] width 28 height 7
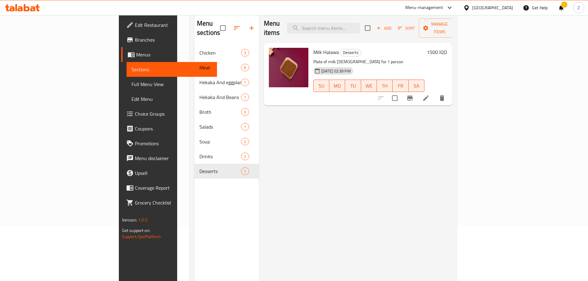
click at [447, 48] on h6 "1500 IQD" at bounding box center [437, 52] width 20 height 9
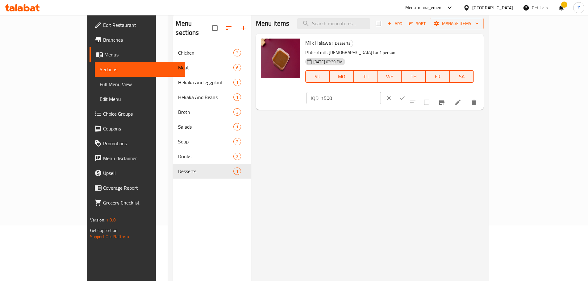
click at [381, 92] on input "1500" at bounding box center [351, 98] width 60 height 12
paste input "75"
type input "1750"
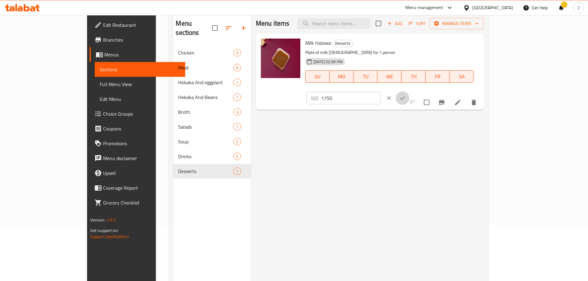
click at [405, 95] on icon "ok" at bounding box center [402, 98] width 6 height 6
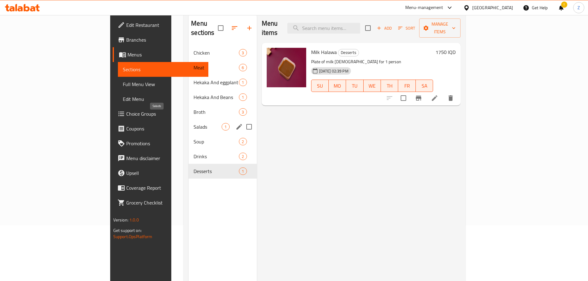
click at [193, 123] on span "Salads" at bounding box center [207, 126] width 28 height 7
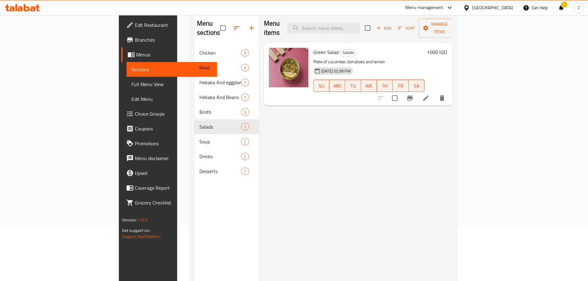
drag, startPoint x: 558, startPoint y: 42, endPoint x: 552, endPoint y: 42, distance: 6.2
click at [447, 48] on h6 "1000 IQD" at bounding box center [437, 52] width 20 height 9
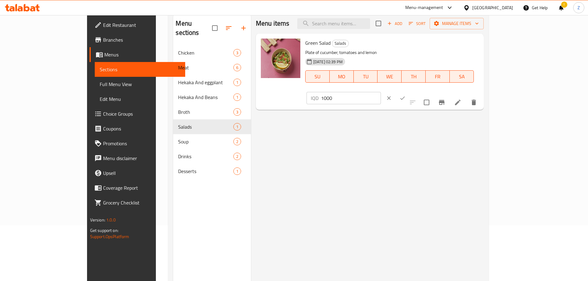
click at [381, 92] on input "1000" at bounding box center [351, 98] width 60 height 12
type input "1250"
click at [405, 95] on icon "ok" at bounding box center [402, 98] width 6 height 6
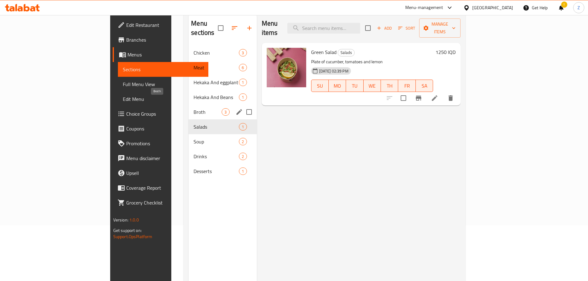
click at [193, 108] on span "Broth" at bounding box center [207, 111] width 28 height 7
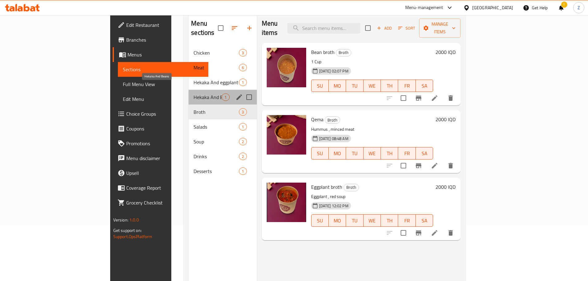
click at [193, 93] on span "Hekaka And Beans" at bounding box center [207, 96] width 28 height 7
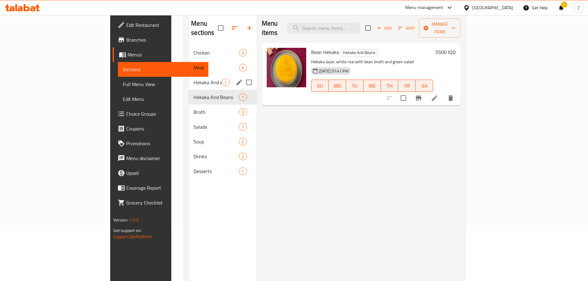
click at [189, 78] on div "Hekaka And eggplant 1" at bounding box center [223, 82] width 68 height 15
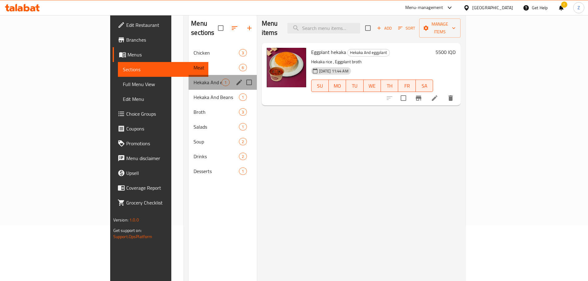
click at [189, 75] on div "Hekaka And eggplant 1" at bounding box center [223, 82] width 68 height 15
click at [193, 64] on span "Meat" at bounding box center [207, 67] width 28 height 7
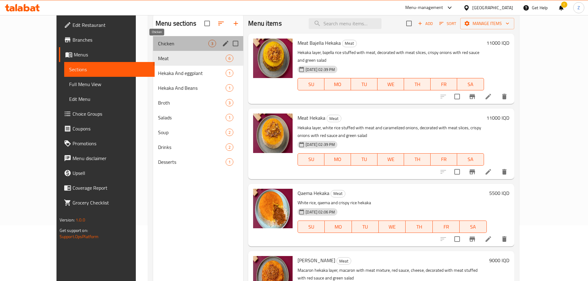
click at [163, 41] on span "Chicken" at bounding box center [183, 43] width 50 height 7
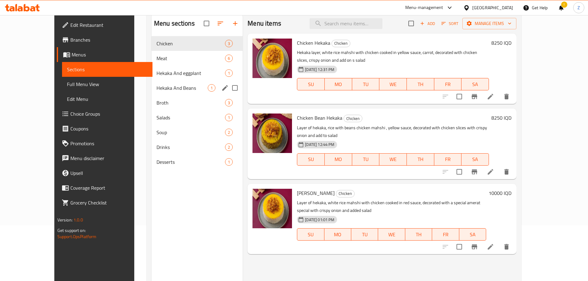
click at [159, 84] on div "Hekaka And Beans 1" at bounding box center [196, 88] width 91 height 15
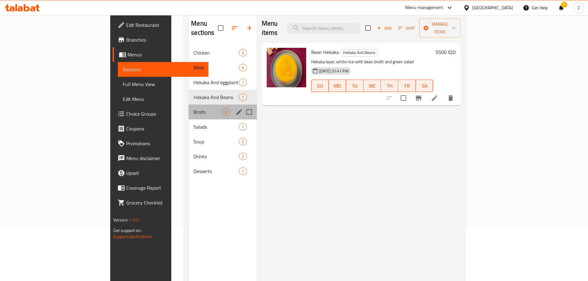
click at [189, 107] on div "Broth 3" at bounding box center [223, 112] width 68 height 15
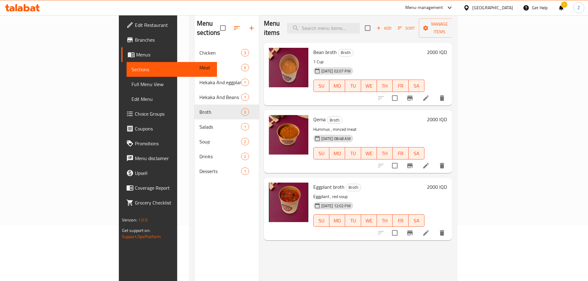
click at [447, 48] on h6 "2000 IQD" at bounding box center [437, 52] width 20 height 9
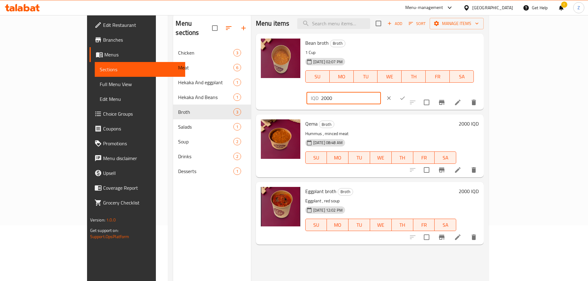
drag, startPoint x: 512, startPoint y: 45, endPoint x: 484, endPoint y: 46, distance: 28.4
click at [381, 92] on input "2000" at bounding box center [351, 98] width 60 height 12
click at [381, 92] on input "2250" at bounding box center [351, 98] width 60 height 12
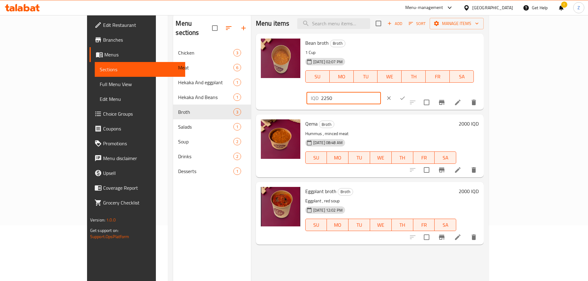
paste input "17"
click at [381, 92] on input "1750" at bounding box center [351, 98] width 60 height 12
click at [381, 92] on input "2250" at bounding box center [351, 98] width 60 height 12
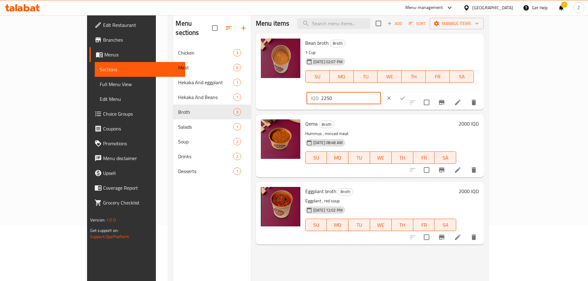
click at [381, 92] on input "2250" at bounding box center [351, 98] width 60 height 12
type input "2250"
click at [405, 95] on icon "ok" at bounding box center [402, 98] width 6 height 6
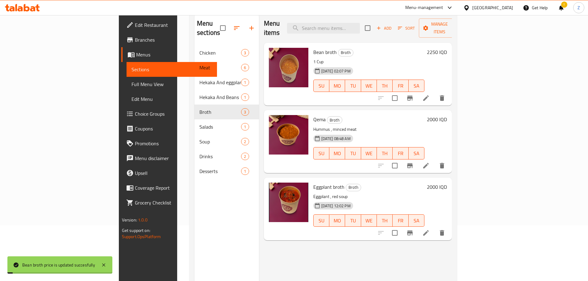
click at [447, 115] on h6 "2000 IQD" at bounding box center [437, 119] width 20 height 9
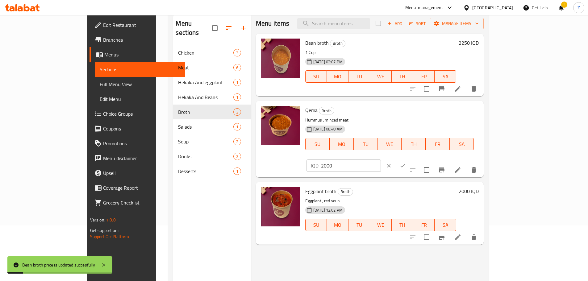
click at [381, 160] on input "2000" at bounding box center [351, 166] width 60 height 12
paste input "25"
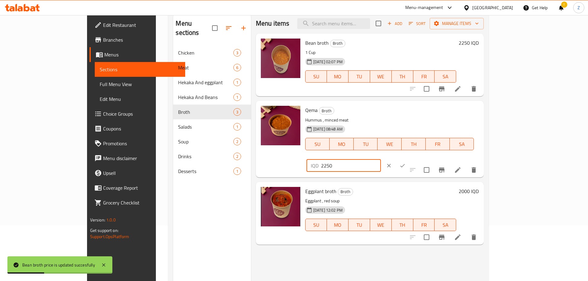
type input "2250"
click at [418, 159] on div "IQD 2250 ​" at bounding box center [362, 166] width 112 height 14
click at [409, 159] on button "ok" at bounding box center [403, 166] width 14 height 14
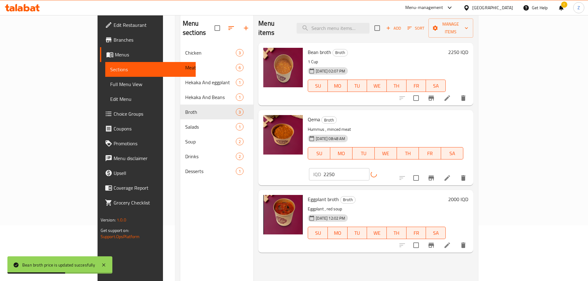
click at [468, 195] on h6 "2000 IQD" at bounding box center [458, 199] width 20 height 9
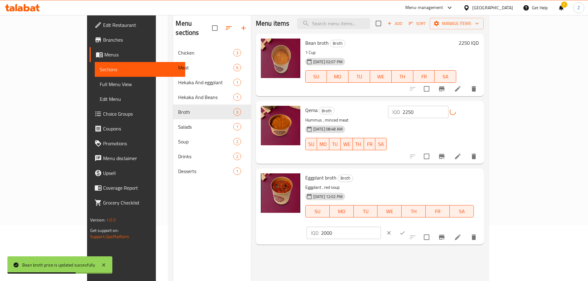
click at [381, 227] on input "2000" at bounding box center [351, 233] width 60 height 12
paste input "25"
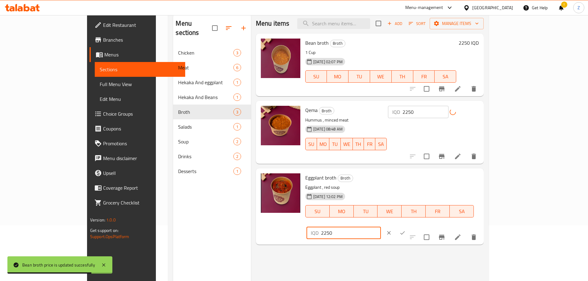
type input "2250"
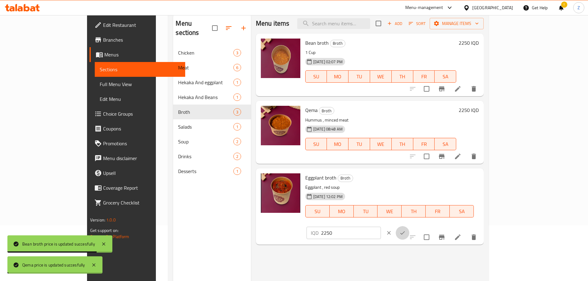
click at [405, 230] on icon "ok" at bounding box center [402, 233] width 6 height 6
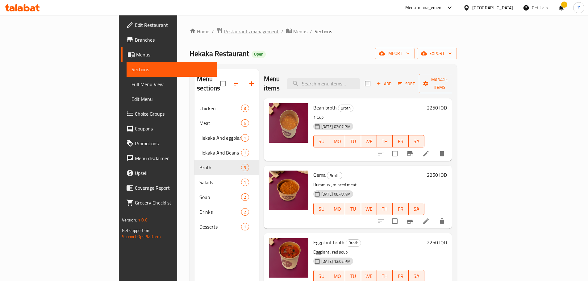
click at [224, 32] on span "Restaurants management" at bounding box center [251, 31] width 55 height 7
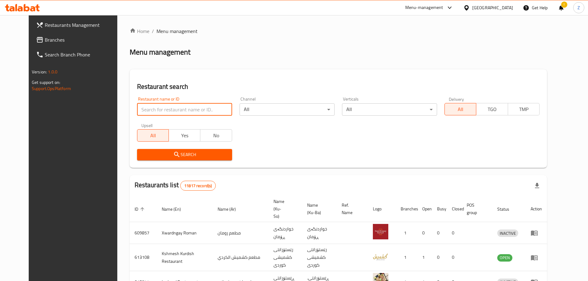
click at [166, 106] on input "search" at bounding box center [184, 109] width 95 height 12
paste input "690253"
type input "690253"
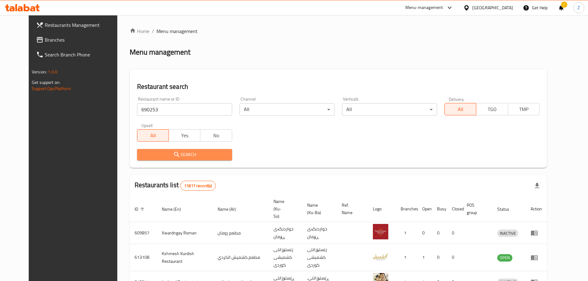
click at [168, 155] on span "Search" at bounding box center [184, 155] width 85 height 8
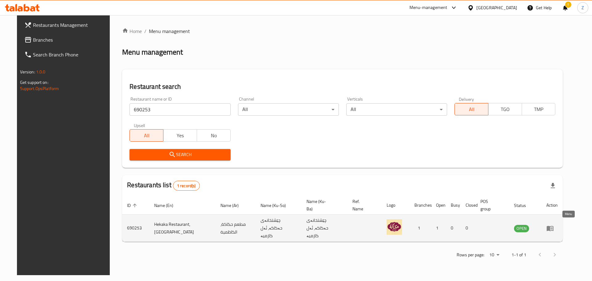
click at [558, 225] on link "enhanced table" at bounding box center [552, 228] width 11 height 7
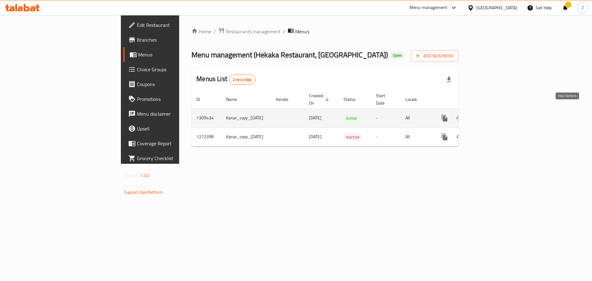
click at [493, 114] on icon "enhanced table" at bounding box center [489, 117] width 7 height 7
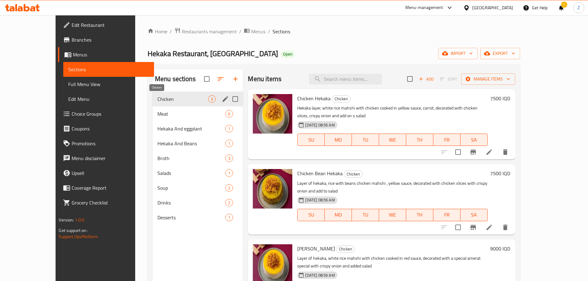
click at [167, 100] on span "Chicken" at bounding box center [182, 98] width 51 height 7
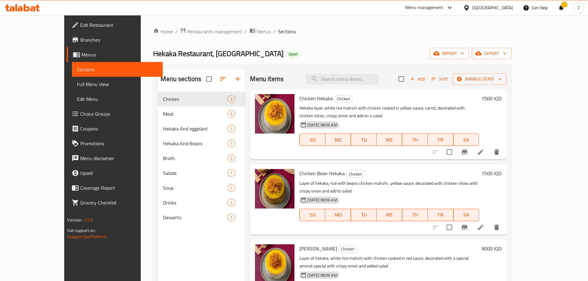
click at [501, 244] on h6 "9000 IQD" at bounding box center [491, 248] width 20 height 9
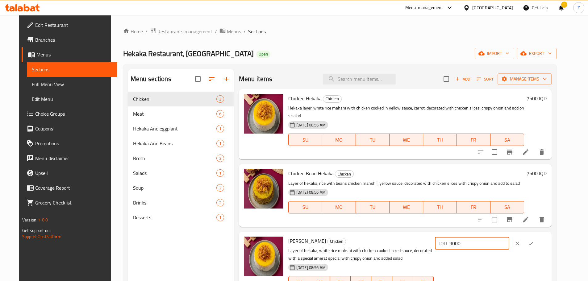
drag, startPoint x: 483, startPoint y: 236, endPoint x: 476, endPoint y: 233, distance: 7.2
click at [476, 237] on div "IQD 9000 ​" at bounding box center [472, 243] width 74 height 12
type input "10000"
click at [534, 240] on icon "ok" at bounding box center [531, 243] width 6 height 6
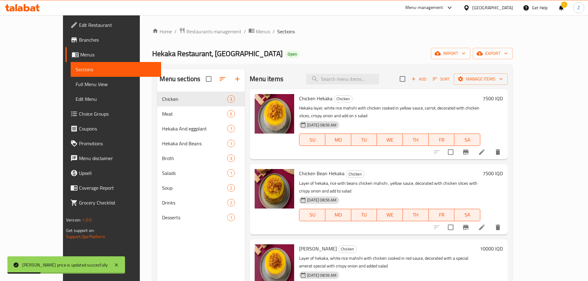
click at [505, 167] on div "Chicken Bean Hekaka Chicken Layer of hekaka, rice with beans chicken mahshi , y…" at bounding box center [401, 199] width 209 height 65
click at [503, 169] on h6 "7500 IQD" at bounding box center [493, 173] width 20 height 9
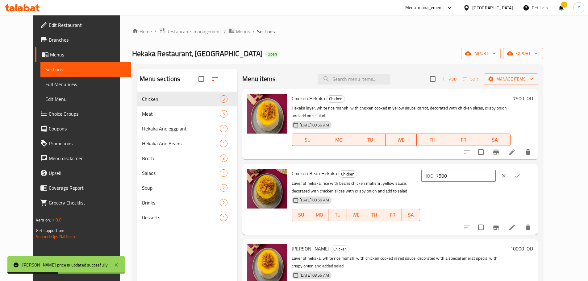
click at [496, 170] on input "7500" at bounding box center [466, 176] width 60 height 12
click at [496, 170] on input "8250" at bounding box center [466, 176] width 60 height 12
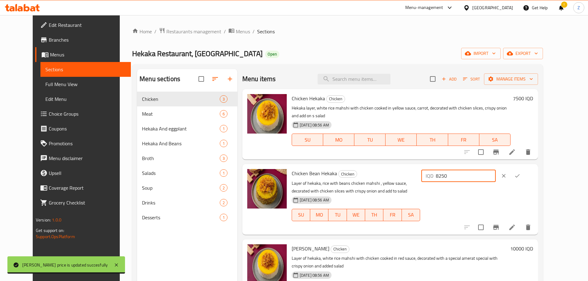
click at [496, 170] on input "8250" at bounding box center [466, 176] width 60 height 12
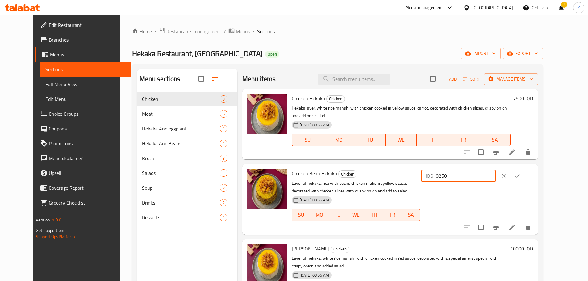
type input "8250"
click at [520, 173] on icon "ok" at bounding box center [517, 176] width 6 height 6
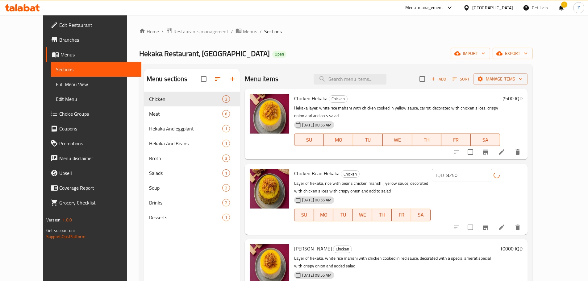
click at [522, 97] on h6 "7500 IQD" at bounding box center [512, 98] width 20 height 9
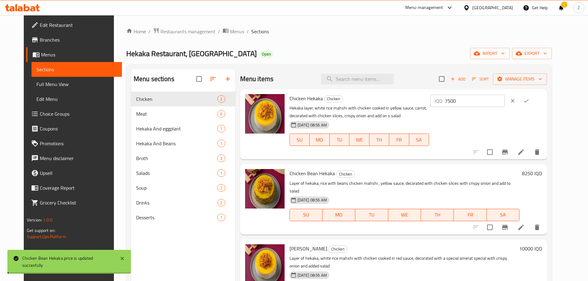
click at [504, 100] on input "7500" at bounding box center [475, 101] width 60 height 12
paste input "825"
type input "8250"
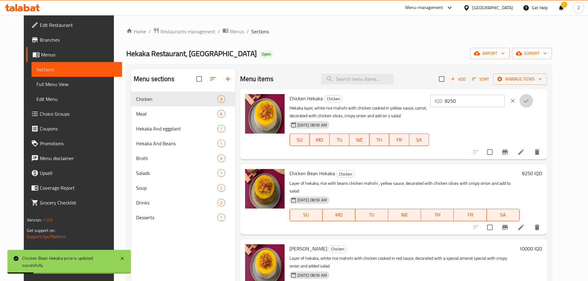
click at [529, 100] on icon "ok" at bounding box center [526, 101] width 6 height 6
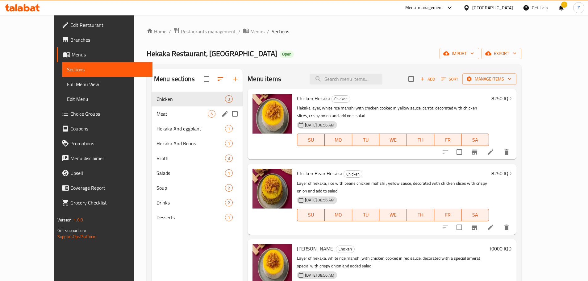
click at [151, 107] on div "Meat 6" at bounding box center [196, 113] width 91 height 15
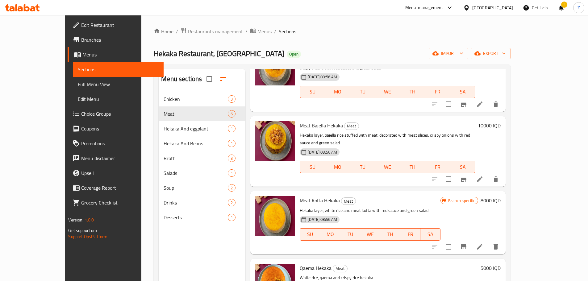
scroll to position [123, 0]
click at [500, 121] on h6 "10000 IQD" at bounding box center [489, 125] width 23 height 9
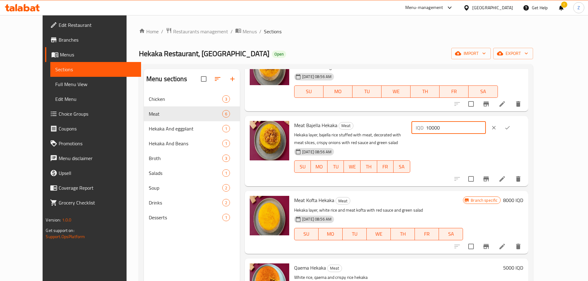
click at [480, 122] on input "10000" at bounding box center [456, 128] width 60 height 12
click at [484, 122] on input "11000" at bounding box center [456, 128] width 60 height 12
type input "11000"
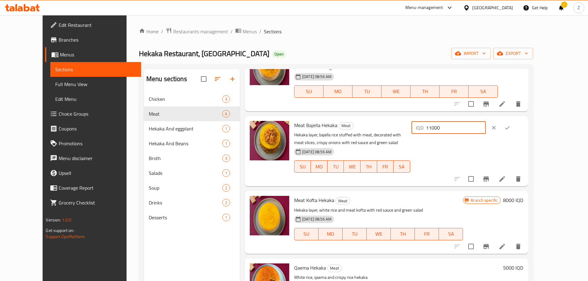
click at [514, 123] on button "ok" at bounding box center [507, 128] width 14 height 14
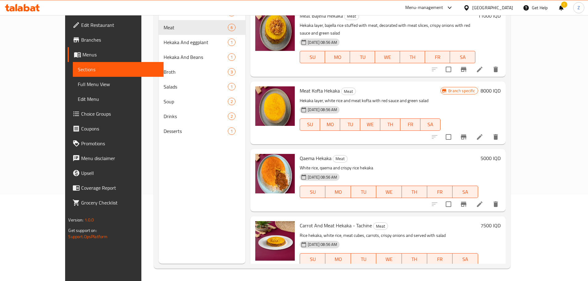
scroll to position [0, 0]
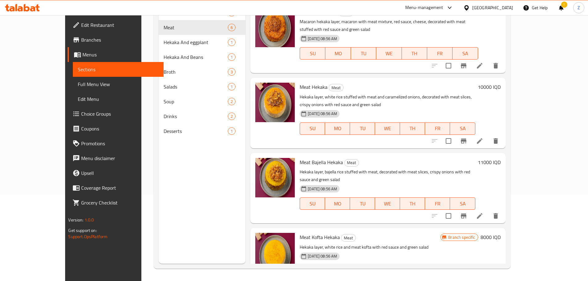
click at [500, 83] on h6 "10000 IQD" at bounding box center [489, 87] width 23 height 9
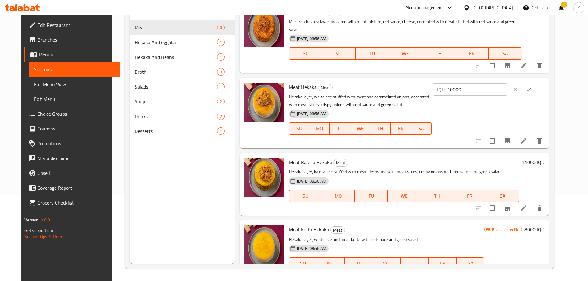
click at [505, 83] on input "10000" at bounding box center [477, 89] width 60 height 12
paste input "1"
type input "11000"
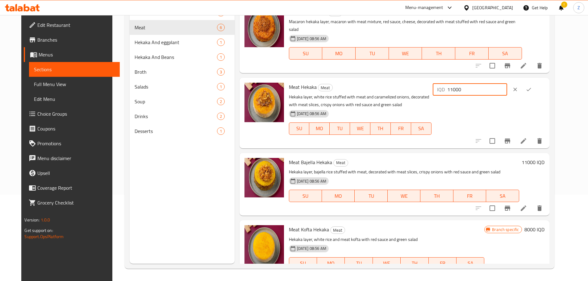
click at [532, 86] on icon "ok" at bounding box center [528, 89] width 6 height 6
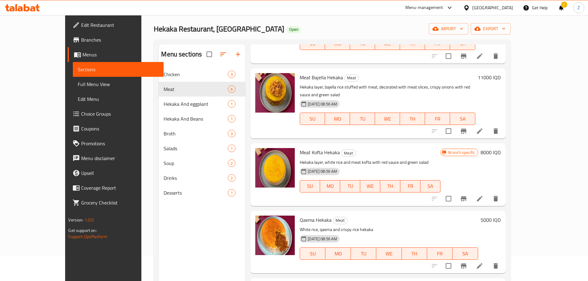
scroll to position [56, 0]
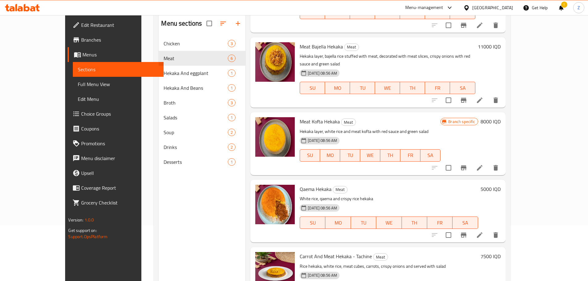
click at [500, 185] on h6 "5000 IQD" at bounding box center [490, 189] width 20 height 9
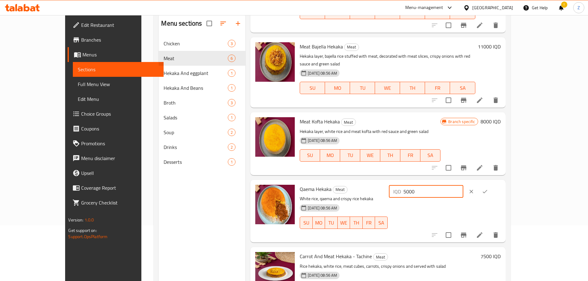
click at [463, 185] on input "5000" at bounding box center [433, 191] width 60 height 12
type input "5500"
click at [492, 185] on button "ok" at bounding box center [485, 192] width 14 height 14
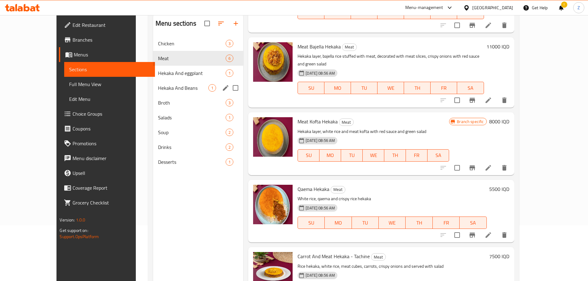
click at [153, 82] on div "Hekaka And Beans 1" at bounding box center [198, 88] width 90 height 15
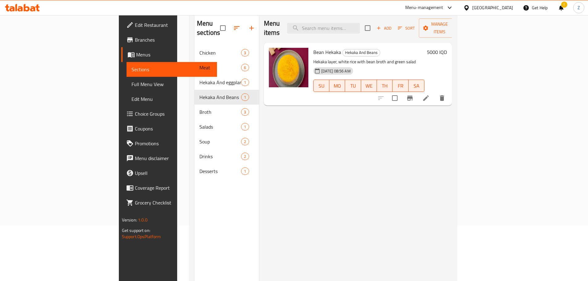
click at [447, 48] on div "5000 IQD" at bounding box center [435, 74] width 23 height 53
click at [447, 48] on h6 "5000 IQD" at bounding box center [437, 52] width 20 height 9
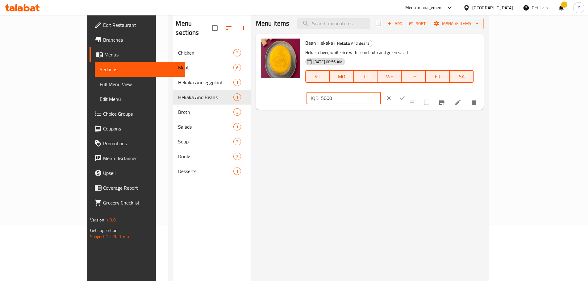
click at [381, 92] on input "5000" at bounding box center [351, 98] width 60 height 12
type input "5500"
click at [409, 91] on button "ok" at bounding box center [403, 98] width 14 height 14
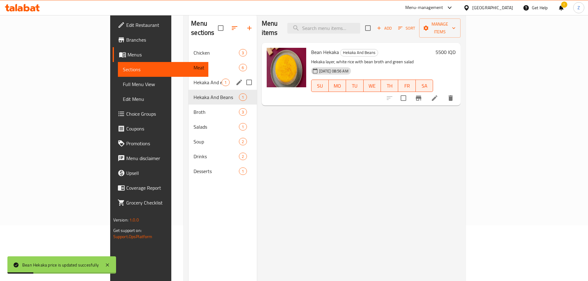
click at [189, 77] on div "Hekaka And eggplant 1" at bounding box center [223, 82] width 68 height 15
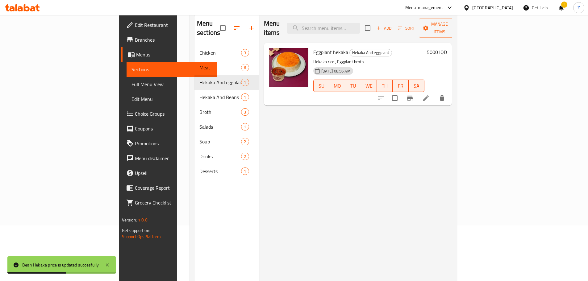
click at [447, 48] on h6 "5000 IQD" at bounding box center [437, 52] width 20 height 9
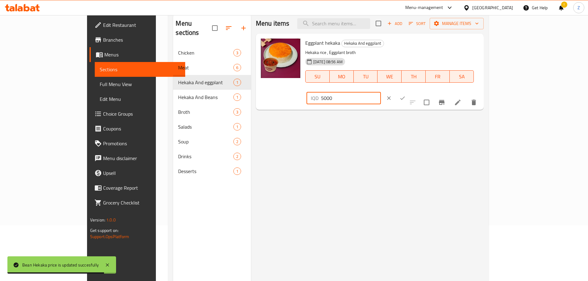
click at [381, 92] on input "5000" at bounding box center [351, 98] width 60 height 12
type input "5500"
click at [405, 97] on icon "ok" at bounding box center [402, 98] width 5 height 3
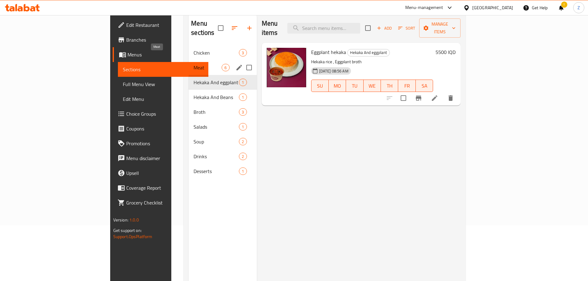
click at [193, 64] on span "Meat" at bounding box center [207, 67] width 28 height 7
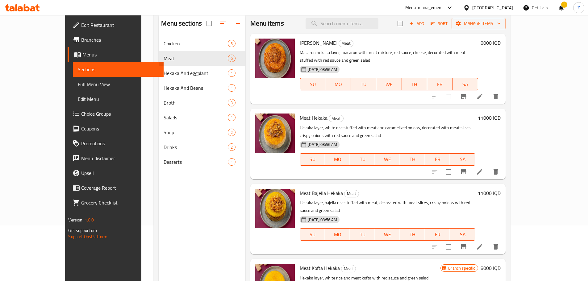
click at [500, 46] on h6 "8000 IQD" at bounding box center [490, 43] width 20 height 9
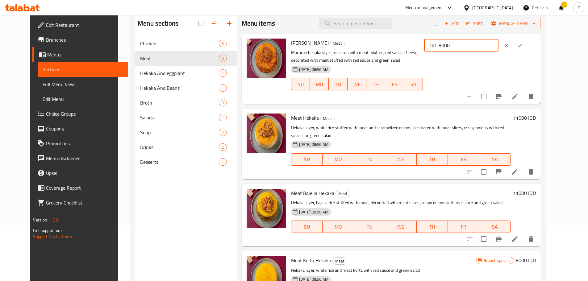
drag, startPoint x: 480, startPoint y: 44, endPoint x: 475, endPoint y: 42, distance: 5.7
click at [475, 44] on div "IQD 8000 ​" at bounding box center [461, 45] width 74 height 12
type input "9000"
click at [523, 43] on icon "ok" at bounding box center [520, 45] width 6 height 6
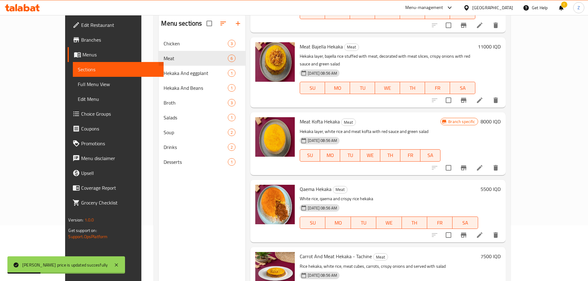
scroll to position [86, 0]
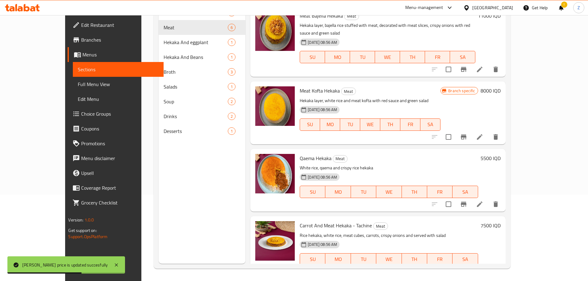
click at [500, 221] on h6 "7500 IQD" at bounding box center [490, 225] width 20 height 9
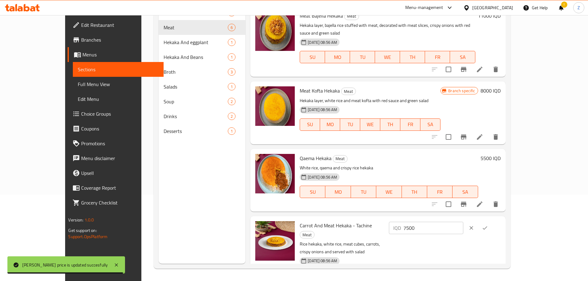
click at [463, 222] on input "7500" at bounding box center [433, 228] width 60 height 12
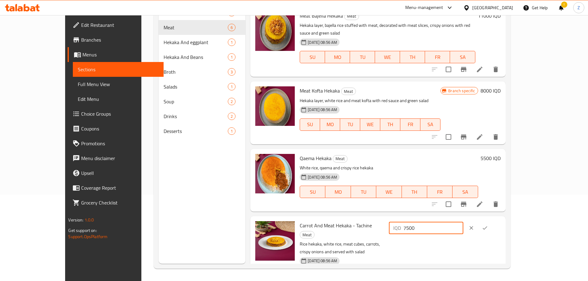
click at [463, 222] on input "7500" at bounding box center [433, 228] width 60 height 12
type input "8250"
click at [492, 221] on button "ok" at bounding box center [485, 228] width 14 height 14
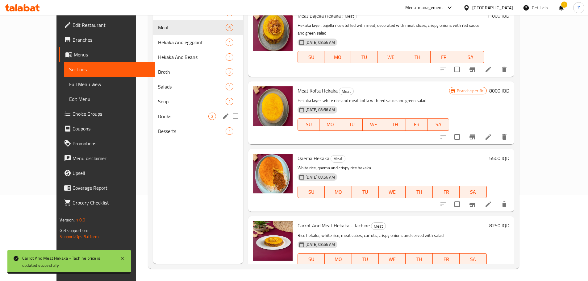
click at [158, 113] on span "Drinks" at bounding box center [183, 116] width 50 height 7
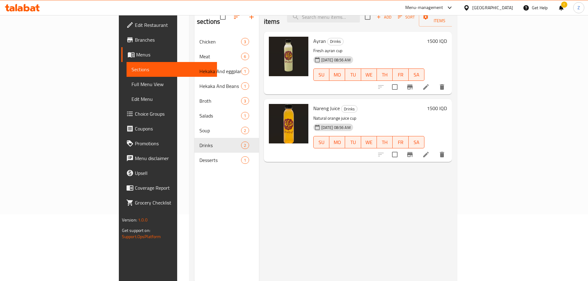
scroll to position [56, 0]
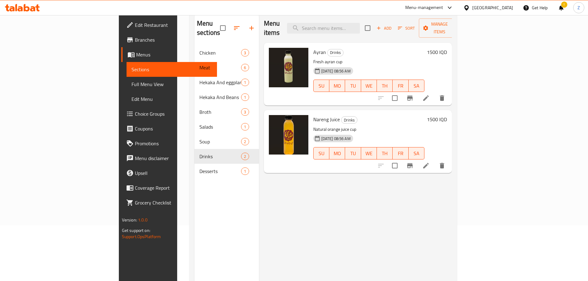
click at [447, 48] on h6 "1500 IQD" at bounding box center [437, 52] width 20 height 9
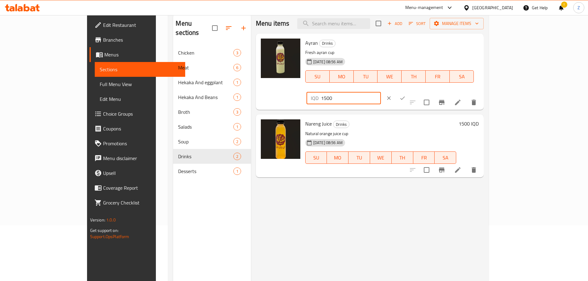
click at [381, 92] on input "1500" at bounding box center [351, 98] width 60 height 12
click at [381, 92] on input "1750" at bounding box center [351, 98] width 60 height 12
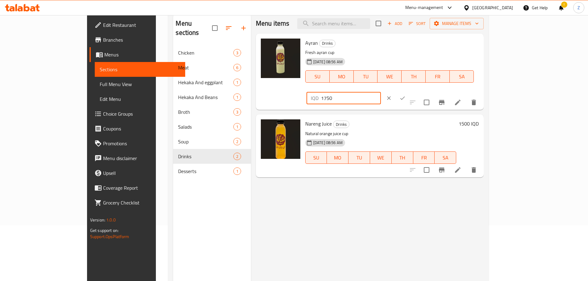
click at [381, 92] on input "1750" at bounding box center [351, 98] width 60 height 12
type input "1750"
click at [405, 95] on icon "ok" at bounding box center [402, 98] width 6 height 6
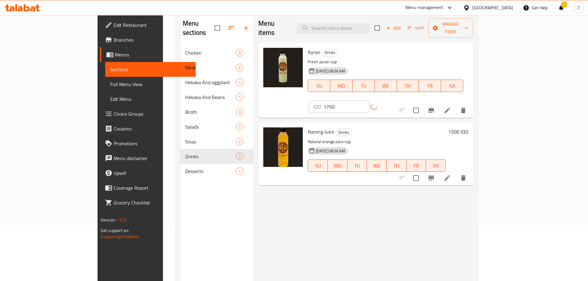
drag, startPoint x: 557, startPoint y: 109, endPoint x: 554, endPoint y: 110, distance: 3.3
click at [468, 127] on h6 "1500 IQD" at bounding box center [458, 131] width 20 height 9
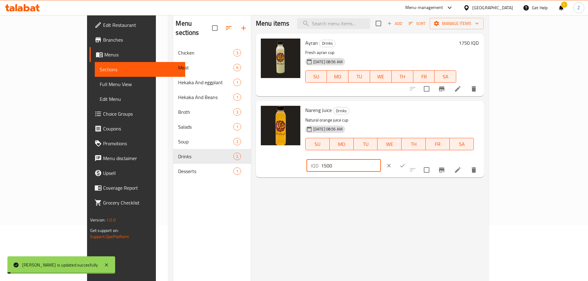
click at [381, 160] on input "1500" at bounding box center [351, 166] width 60 height 12
paste input "75"
type input "1750"
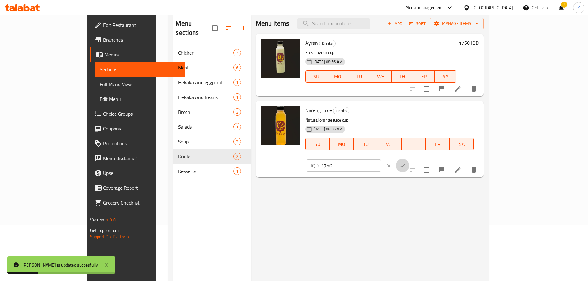
click at [409, 159] on button "ok" at bounding box center [403, 166] width 14 height 14
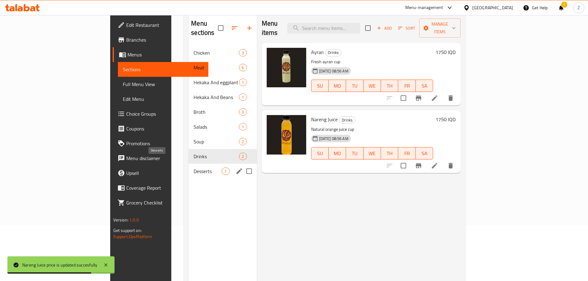
click at [193, 168] on span "Desserts" at bounding box center [207, 171] width 28 height 7
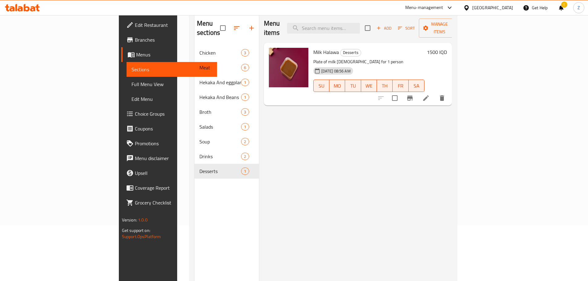
click at [447, 48] on h6 "1500 IQD" at bounding box center [437, 52] width 20 height 9
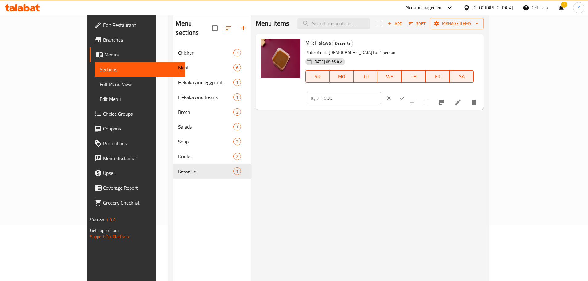
click at [381, 92] on input "1500" at bounding box center [351, 98] width 60 height 12
paste input "75"
type input "1750"
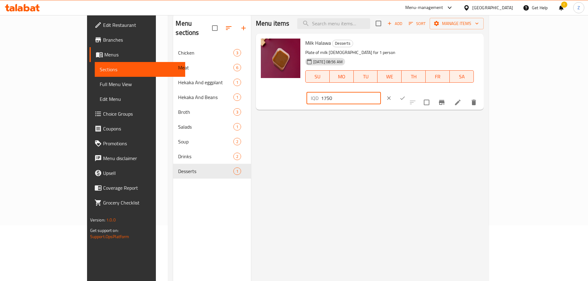
click at [405, 97] on icon "ok" at bounding box center [402, 98] width 5 height 3
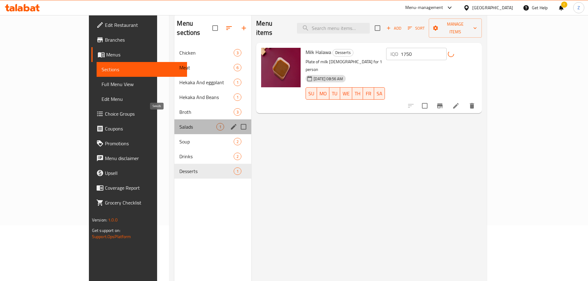
click at [179, 123] on span "Salads" at bounding box center [197, 126] width 37 height 7
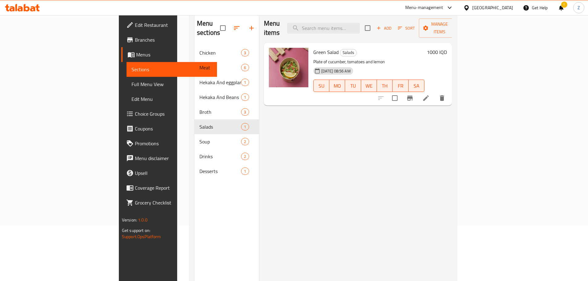
click at [447, 48] on h6 "1000 IQD" at bounding box center [437, 52] width 20 height 9
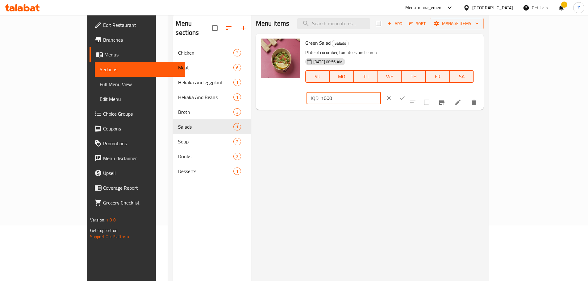
drag, startPoint x: 504, startPoint y: 42, endPoint x: 484, endPoint y: 47, distance: 20.2
click at [381, 92] on input "1000" at bounding box center [351, 98] width 60 height 12
type input "125"
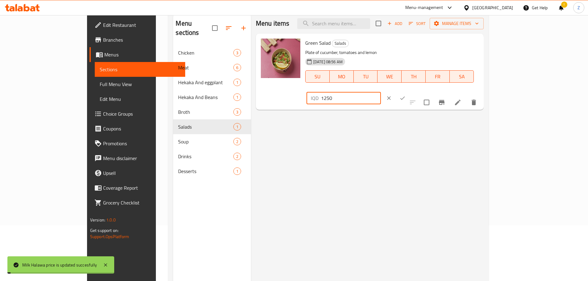
type input "1250"
click at [409, 91] on button "ok" at bounding box center [403, 98] width 14 height 14
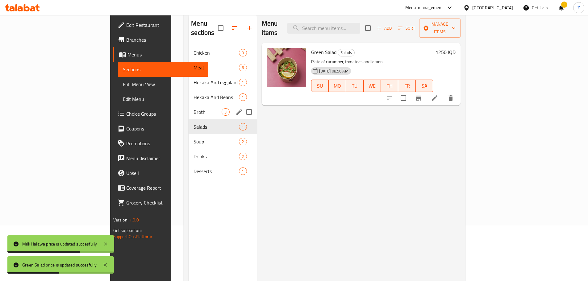
click at [189, 105] on div "Broth 3" at bounding box center [223, 112] width 68 height 15
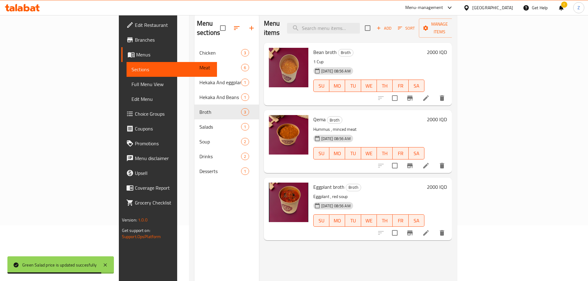
click at [447, 48] on h6 "2000 IQD" at bounding box center [437, 52] width 20 height 9
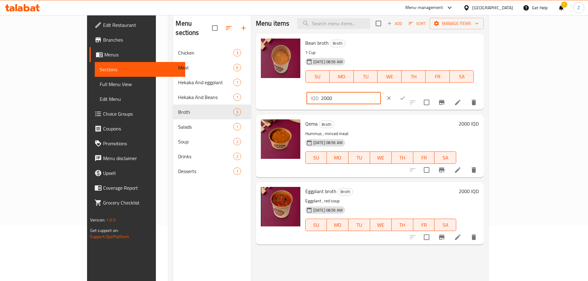
drag, startPoint x: 496, startPoint y: 46, endPoint x: 484, endPoint y: 46, distance: 12.0
click at [381, 92] on input "2000" at bounding box center [351, 98] width 60 height 12
click at [381, 92] on input "2250" at bounding box center [351, 98] width 60 height 12
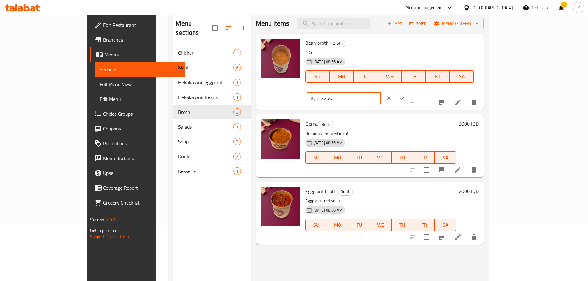
type input "2250"
click at [409, 91] on button "ok" at bounding box center [403, 98] width 14 height 14
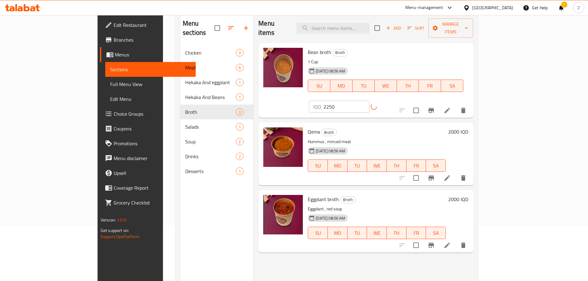
click at [468, 127] on h6 "2000 IQD" at bounding box center [458, 131] width 20 height 9
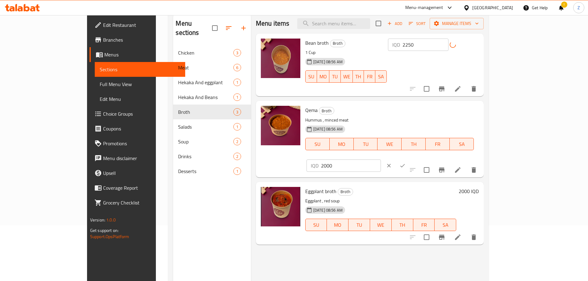
click at [381, 160] on input "2000" at bounding box center [351, 166] width 60 height 12
paste input "25"
type input "2250"
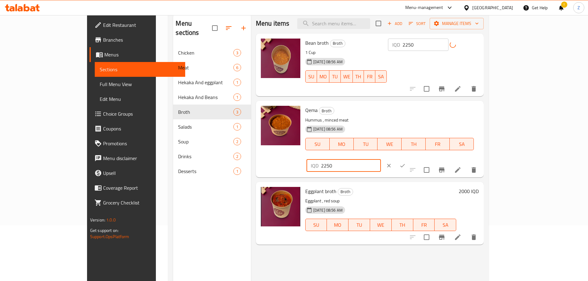
click at [418, 159] on div "IQD 2250 ​" at bounding box center [362, 166] width 112 height 14
click at [409, 159] on button "ok" at bounding box center [403, 166] width 14 height 14
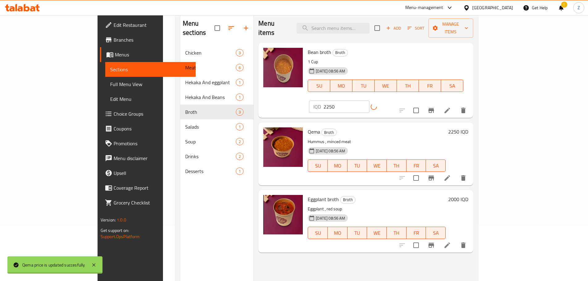
click at [468, 195] on h6 "2000 IQD" at bounding box center [458, 199] width 20 height 9
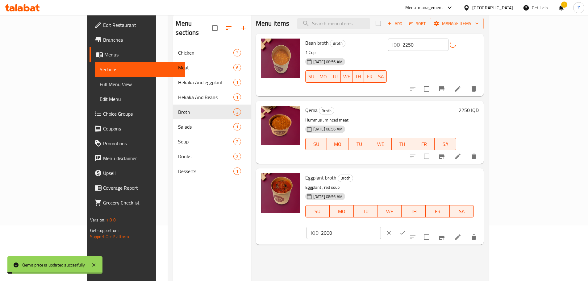
click at [381, 227] on input "2000" at bounding box center [351, 233] width 60 height 12
paste input "25"
type input "2250"
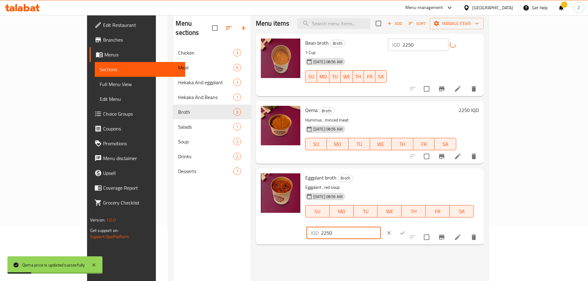
click at [405, 231] on icon "ok" at bounding box center [402, 232] width 5 height 3
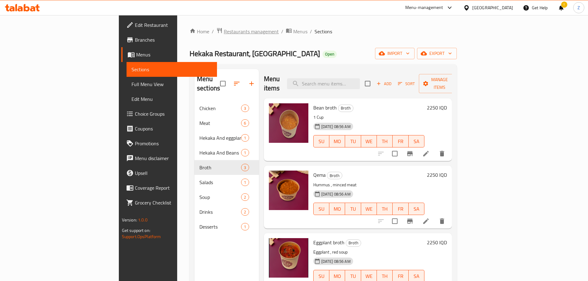
click at [224, 35] on span "Restaurants management" at bounding box center [251, 31] width 55 height 7
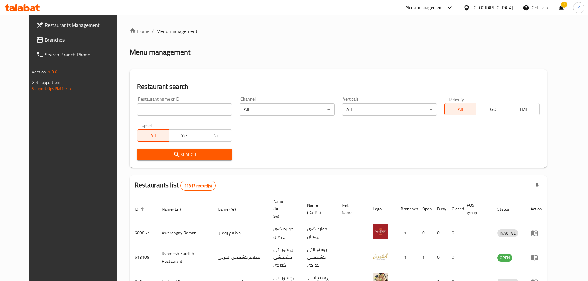
click at [160, 107] on div "Home / Menu management Menu management Restaurant search Restaurant name or ID …" at bounding box center [338, 239] width 417 height 425
click at [160, 107] on input "search" at bounding box center [184, 109] width 95 height 12
paste input "645107"
type input "645107"
click at [173, 156] on icon "submit" at bounding box center [176, 154] width 7 height 7
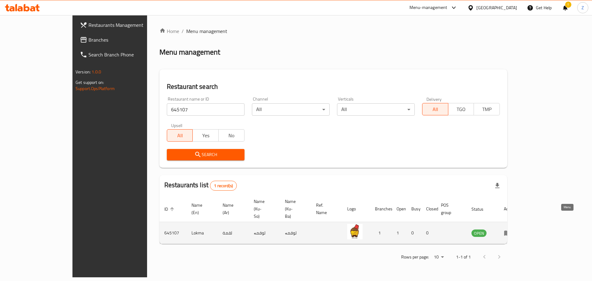
click at [516, 229] on link "enhanced table" at bounding box center [509, 232] width 11 height 7
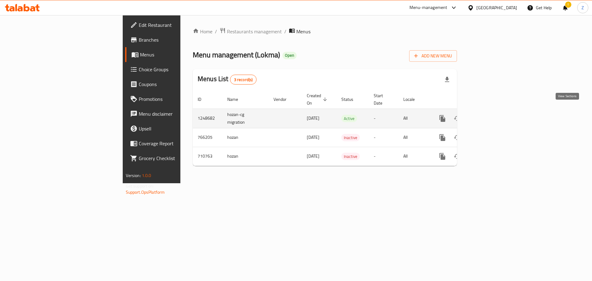
click at [491, 115] on icon "enhanced table" at bounding box center [486, 118] width 7 height 7
